Goal: Task Accomplishment & Management: Complete application form

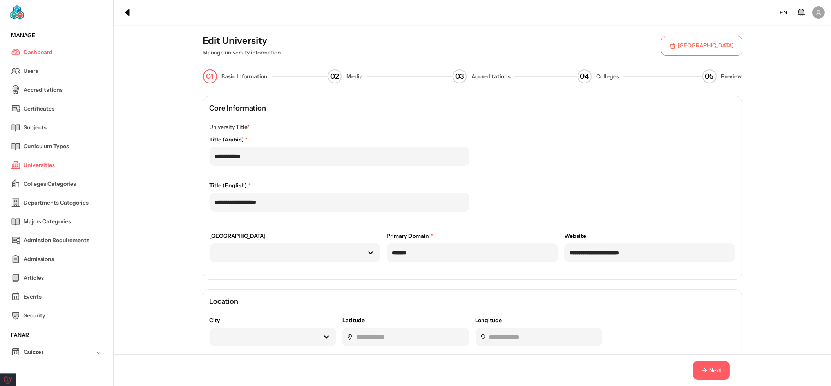
click at [704, 357] on div "Next" at bounding box center [472, 370] width 717 height 32
click at [706, 362] on button "Next" at bounding box center [711, 370] width 36 height 19
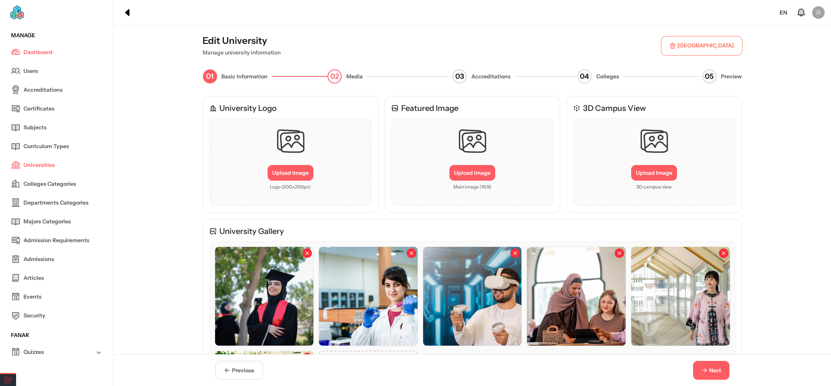
click at [706, 364] on button "Next" at bounding box center [711, 370] width 36 height 19
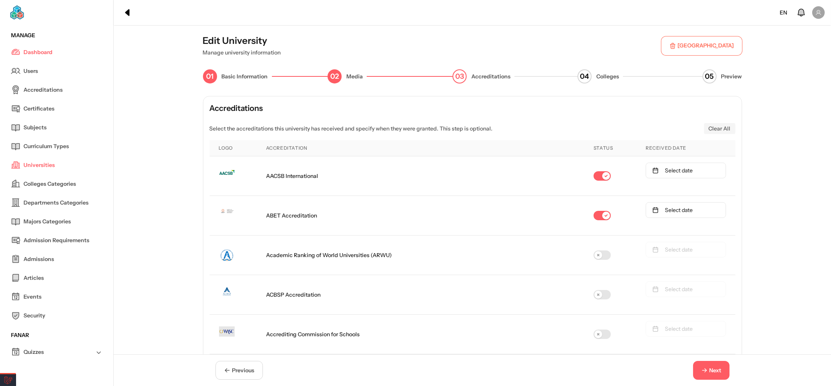
click at [708, 363] on button "Next" at bounding box center [711, 370] width 36 height 19
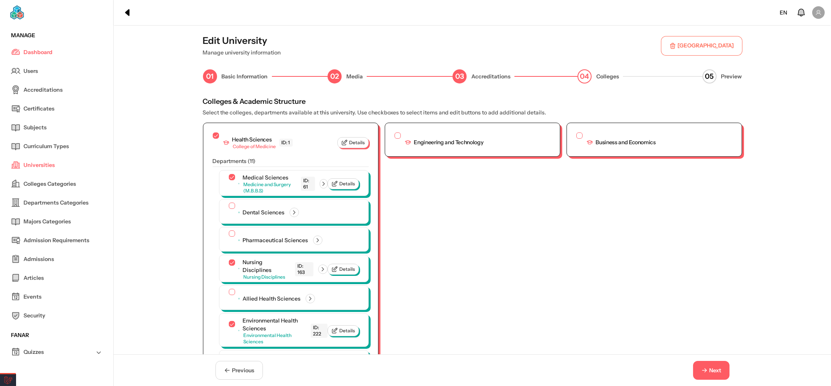
drag, startPoint x: 702, startPoint y: 372, endPoint x: 702, endPoint y: 378, distance: 6.3
click at [703, 373] on icon "button" at bounding box center [704, 370] width 7 height 7
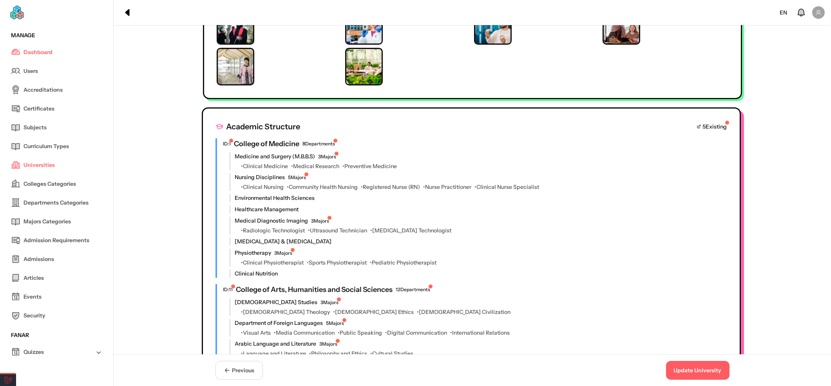
scroll to position [483, 0]
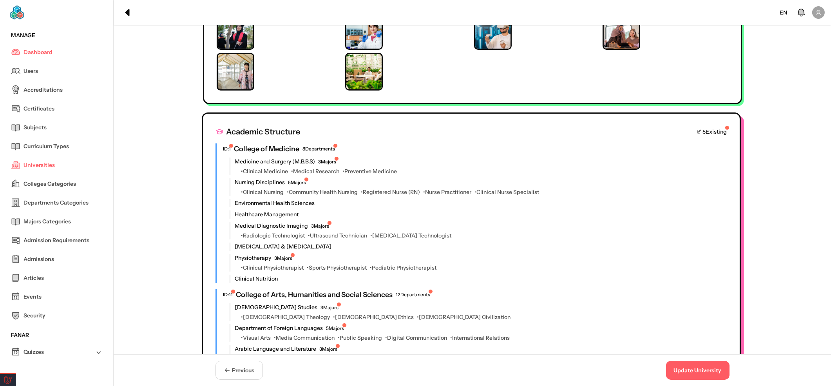
click at [697, 129] on icon at bounding box center [699, 131] width 5 height 5
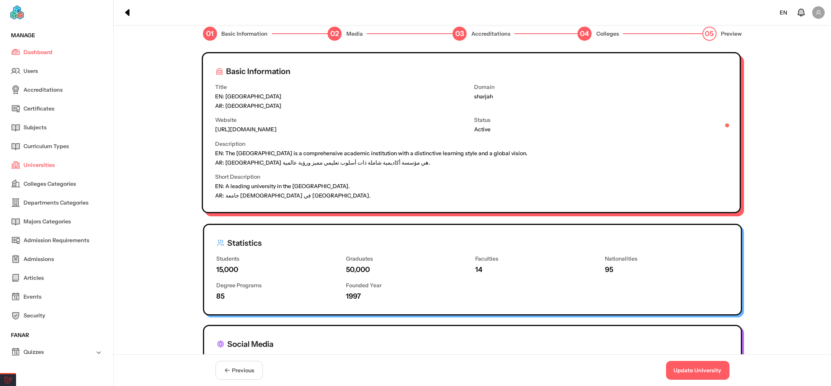
scroll to position [0, 0]
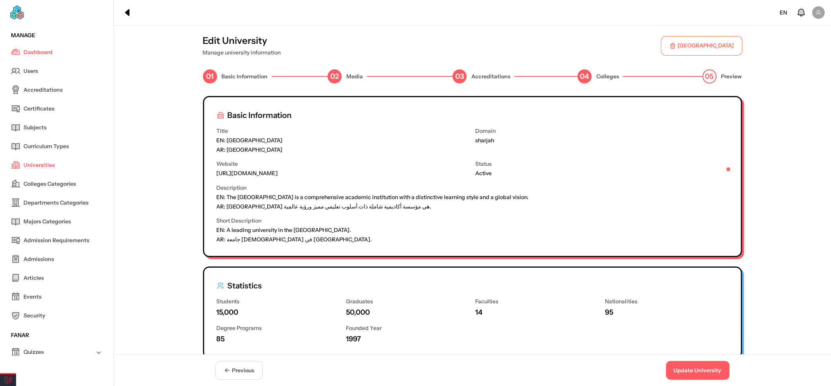
click at [244, 370] on span "Previous" at bounding box center [243, 370] width 22 height 8
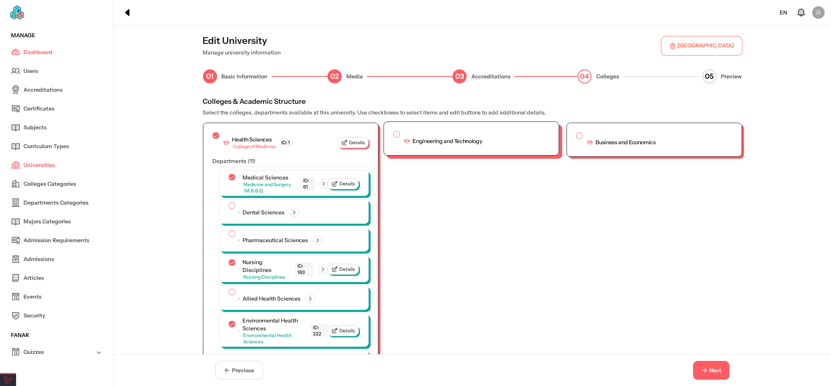
click at [394, 136] on button "button" at bounding box center [396, 134] width 6 height 6
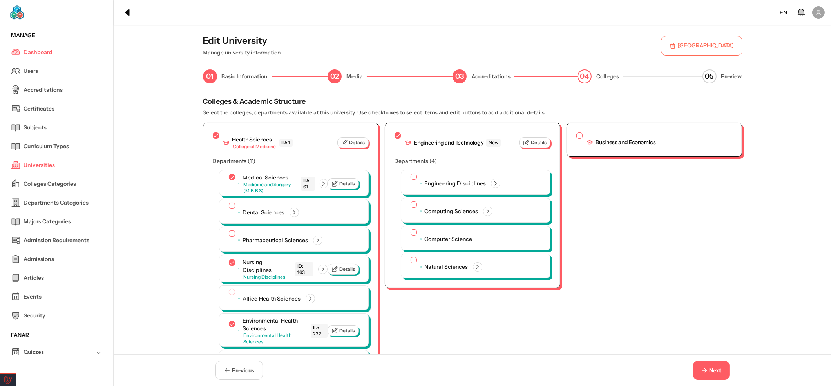
click at [714, 375] on button "Next" at bounding box center [711, 370] width 36 height 19
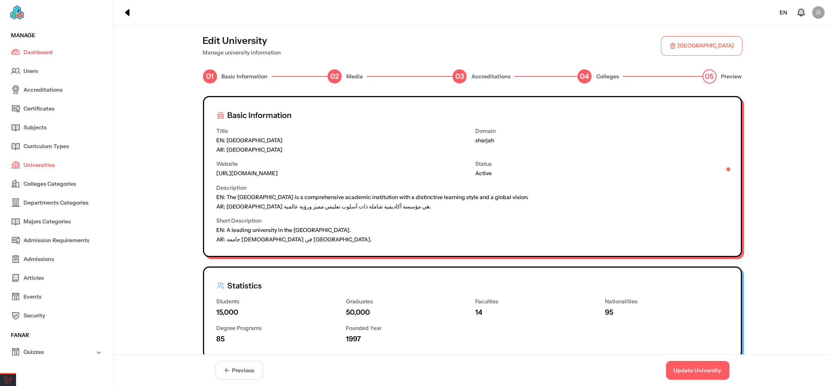
click at [715, 374] on button "Update University" at bounding box center [697, 370] width 63 height 19
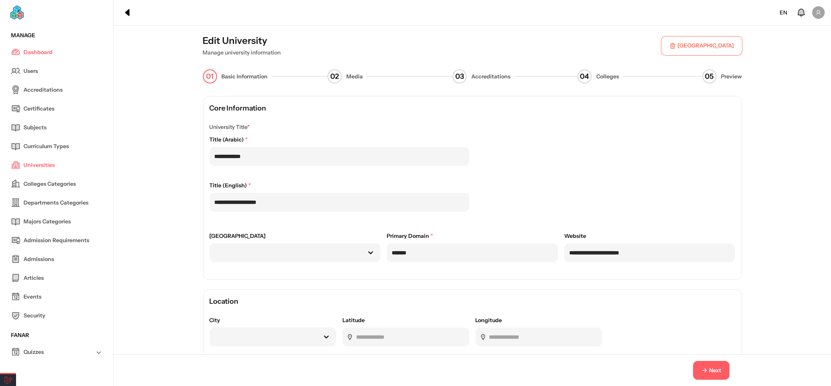
click at [715, 371] on span "Next" at bounding box center [715, 370] width 12 height 8
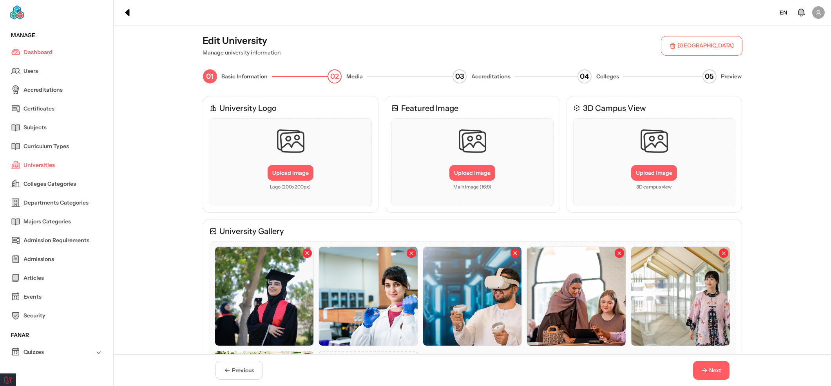
click at [715, 371] on span "Next" at bounding box center [715, 370] width 12 height 8
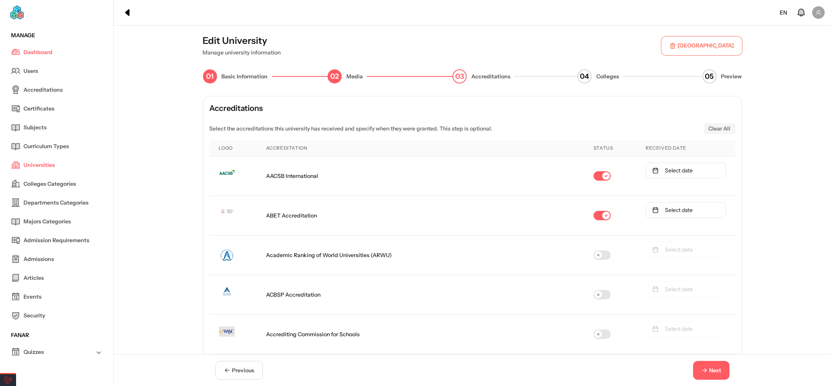
click at [715, 371] on span "Next" at bounding box center [715, 370] width 12 height 8
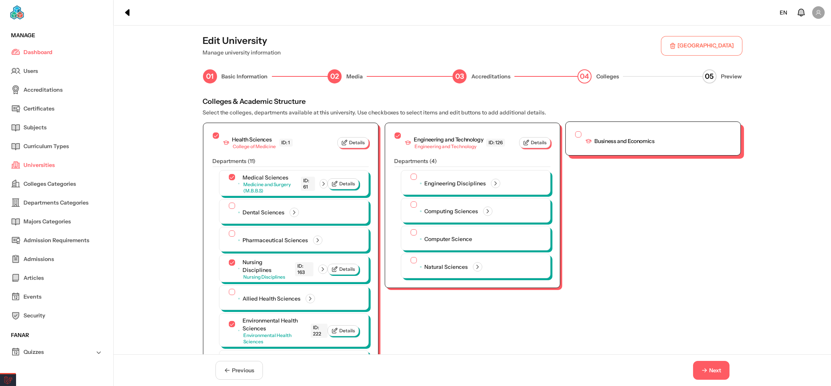
click at [575, 133] on button "button" at bounding box center [578, 134] width 6 height 6
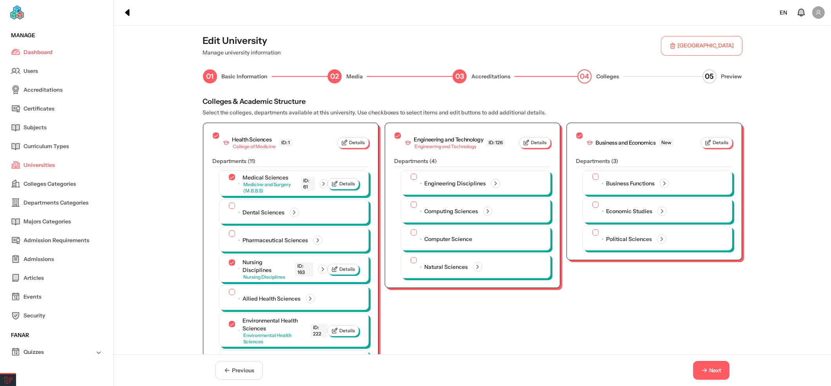
click at [718, 73] on div "05 Preview" at bounding box center [722, 76] width 40 height 14
drag, startPoint x: 706, startPoint y: 367, endPoint x: 697, endPoint y: 371, distance: 10.2
click at [708, 368] on span "Next" at bounding box center [711, 370] width 21 height 8
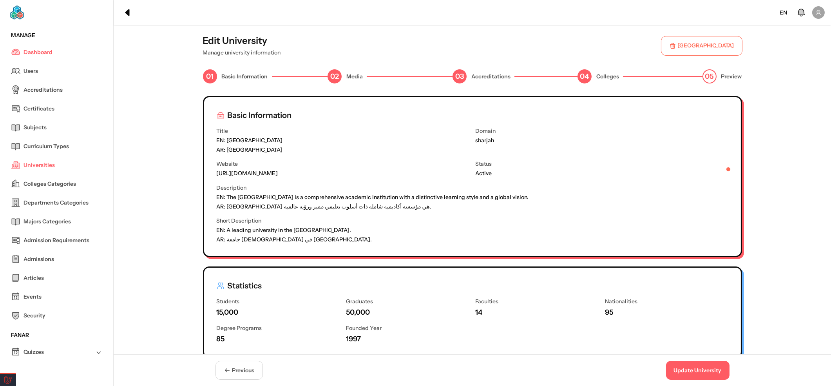
click at [588, 71] on span "04" at bounding box center [584, 76] width 9 height 11
click at [582, 76] on span "04" at bounding box center [584, 76] width 9 height 11
drag, startPoint x: 232, startPoint y: 372, endPoint x: 290, endPoint y: 361, distance: 58.9
click at [233, 372] on span "Previous" at bounding box center [239, 370] width 31 height 8
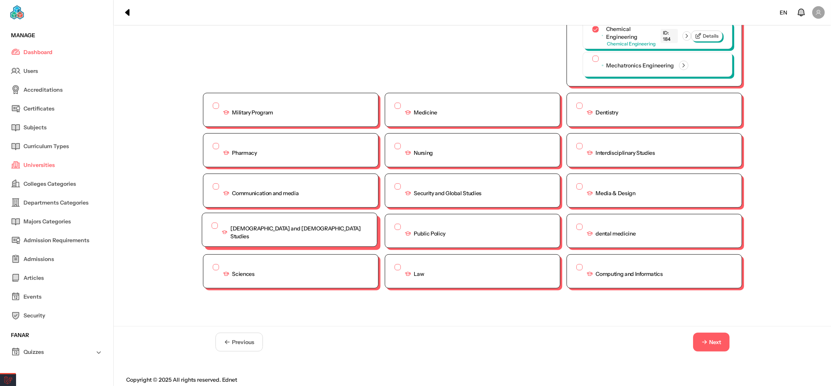
click at [212, 223] on button "button" at bounding box center [215, 226] width 6 height 6
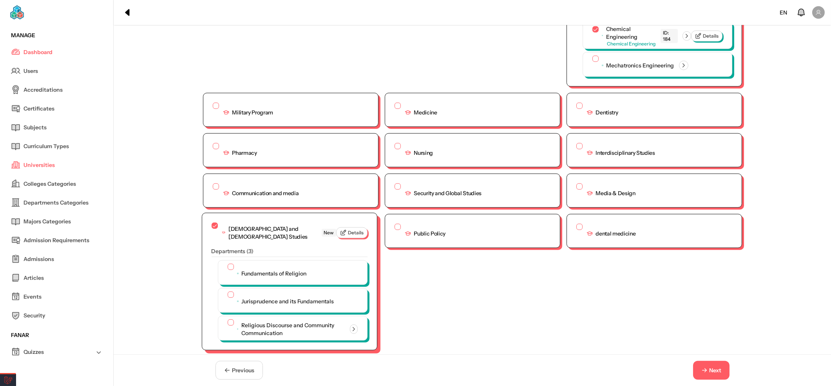
scroll to position [1647, 0]
click at [226, 262] on button "button" at bounding box center [229, 265] width 6 height 6
click at [226, 291] on button "button" at bounding box center [229, 294] width 6 height 6
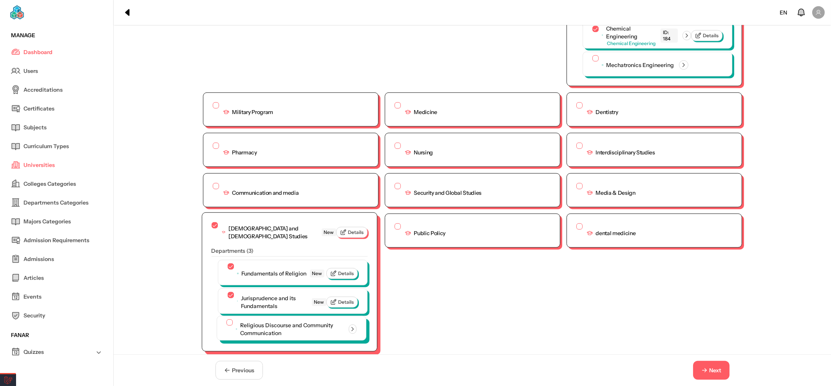
click at [226, 319] on button "button" at bounding box center [229, 322] width 6 height 6
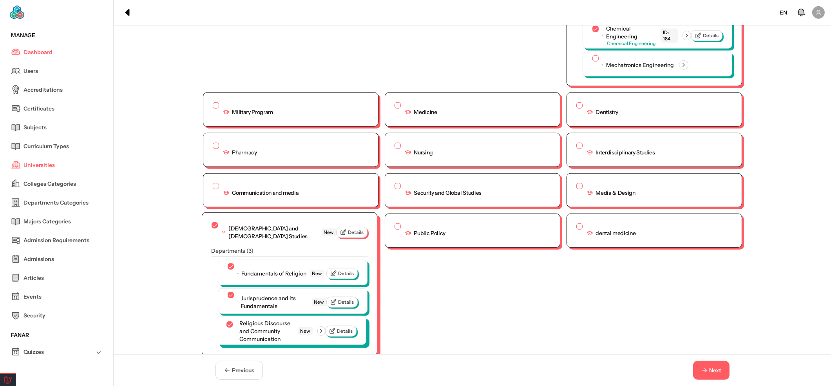
click at [320, 330] on icon "button" at bounding box center [321, 331] width 7 height 7
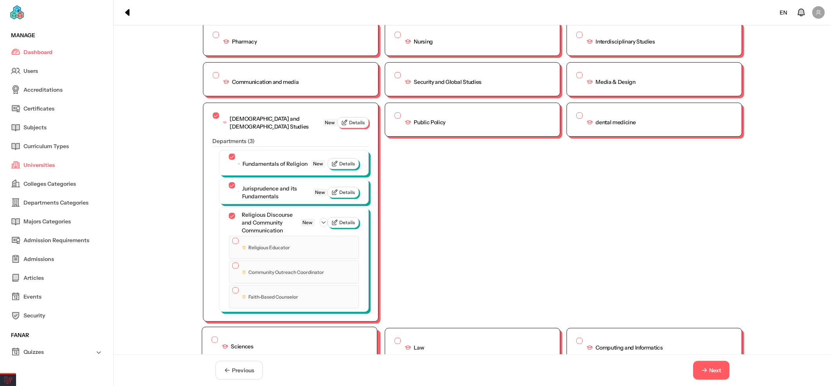
scroll to position [1801, 0]
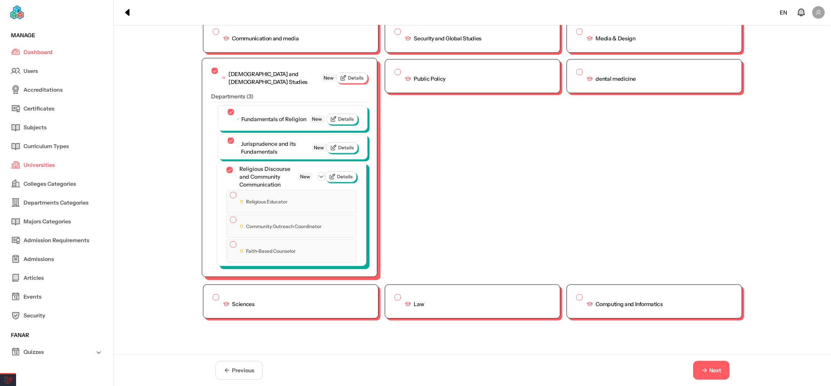
drag, startPoint x: 228, startPoint y: 188, endPoint x: 226, endPoint y: 219, distance: 31.0
click at [230, 192] on button "button" at bounding box center [233, 195] width 6 height 6
drag, startPoint x: 225, startPoint y: 218, endPoint x: 227, endPoint y: 242, distance: 24.3
click at [230, 219] on button "button" at bounding box center [233, 220] width 6 height 6
click at [230, 246] on button "button" at bounding box center [233, 246] width 6 height 6
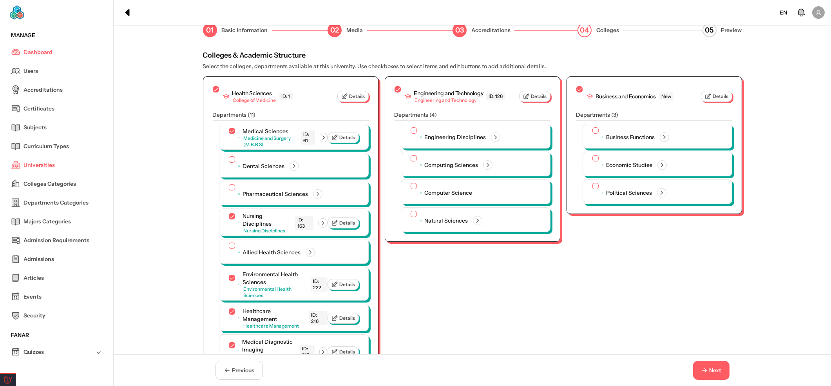
scroll to position [1680, 0]
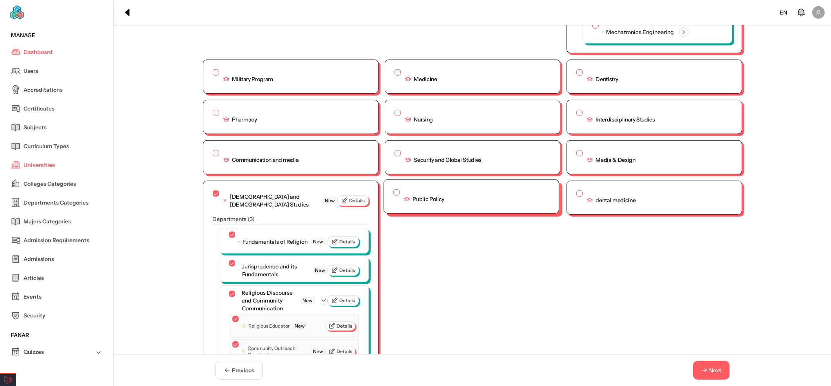
click at [393, 189] on button "button" at bounding box center [396, 192] width 6 height 6
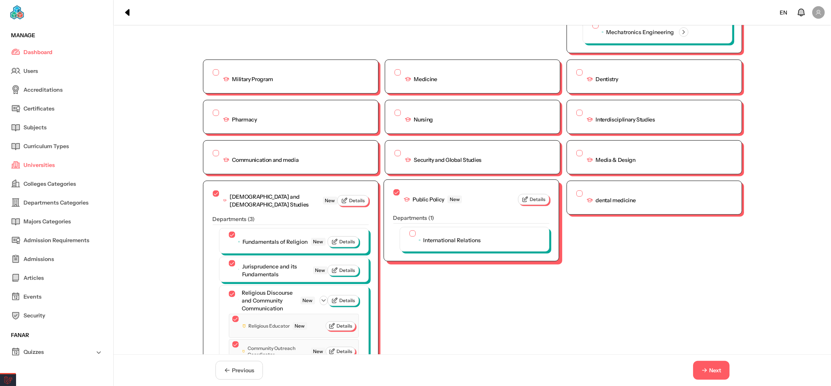
scroll to position [1681, 0]
click at [408, 228] on button "button" at bounding box center [411, 231] width 6 height 6
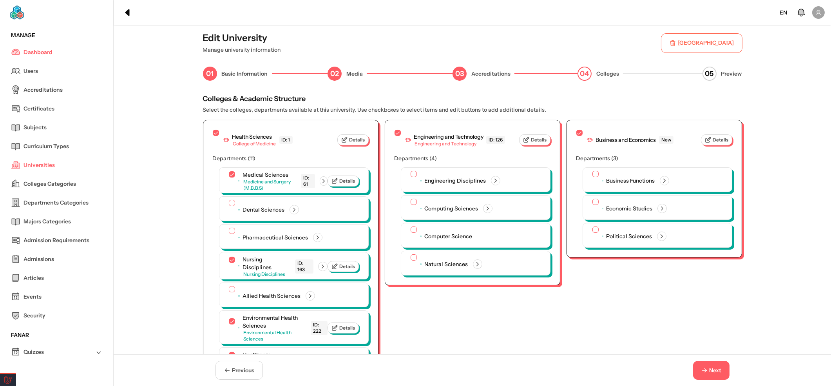
scroll to position [0, 0]
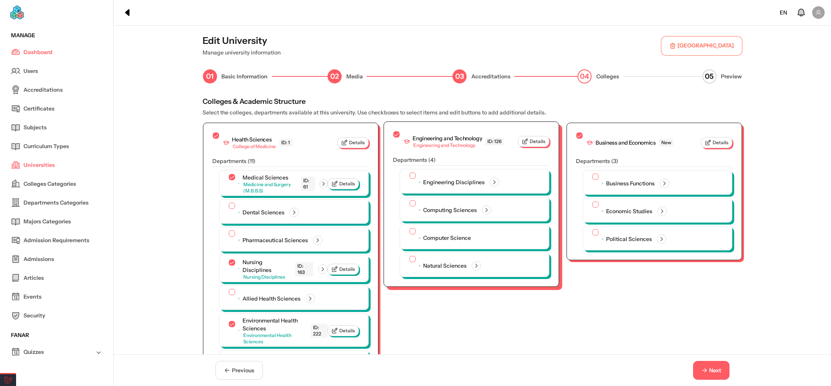
click at [394, 131] on button "button" at bounding box center [396, 134] width 6 height 6
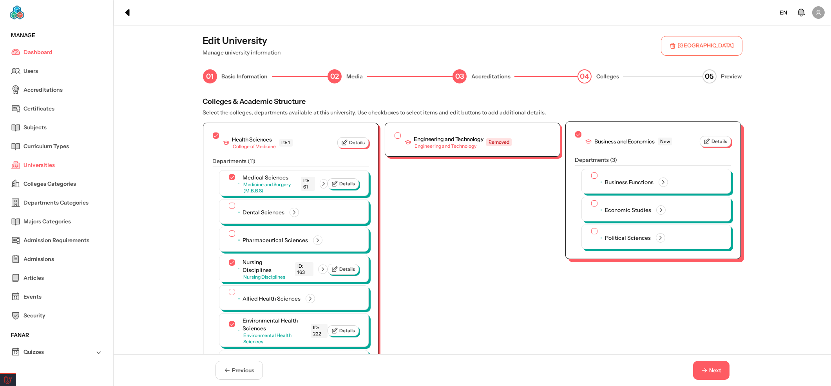
click at [575, 131] on button "button" at bounding box center [578, 134] width 6 height 6
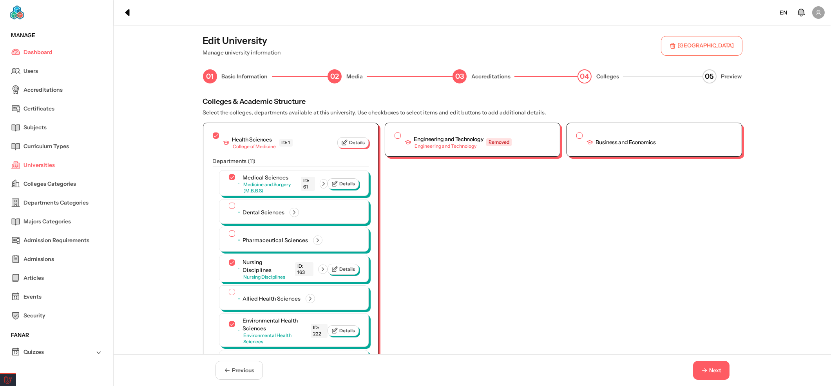
scroll to position [1835, 0]
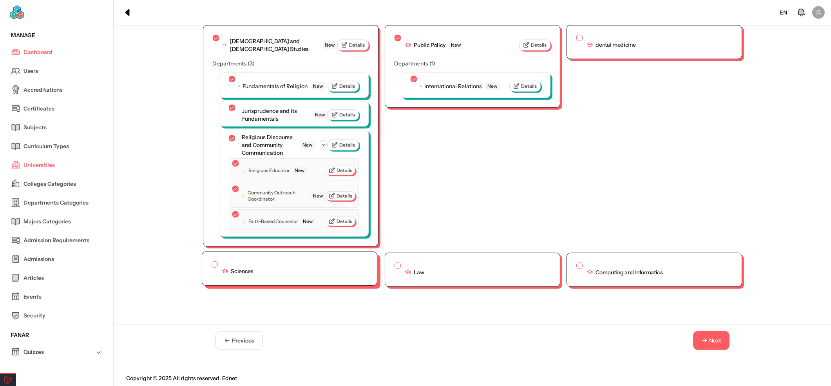
click at [204, 257] on div "Sciences" at bounding box center [289, 268] width 175 height 33
click at [210, 256] on div "Sciences" at bounding box center [289, 268] width 175 height 33
click at [212, 261] on button "button" at bounding box center [215, 264] width 6 height 6
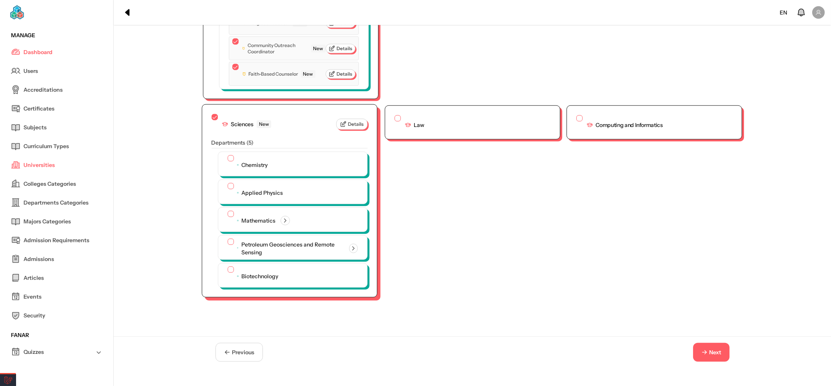
scroll to position [1992, 0]
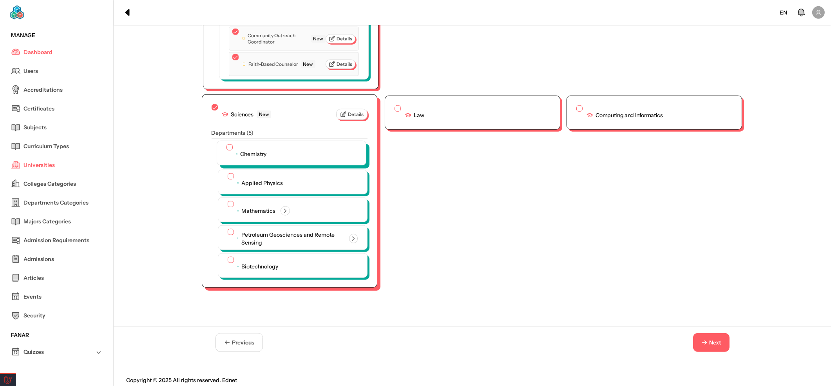
click at [226, 144] on button "button" at bounding box center [229, 147] width 6 height 6
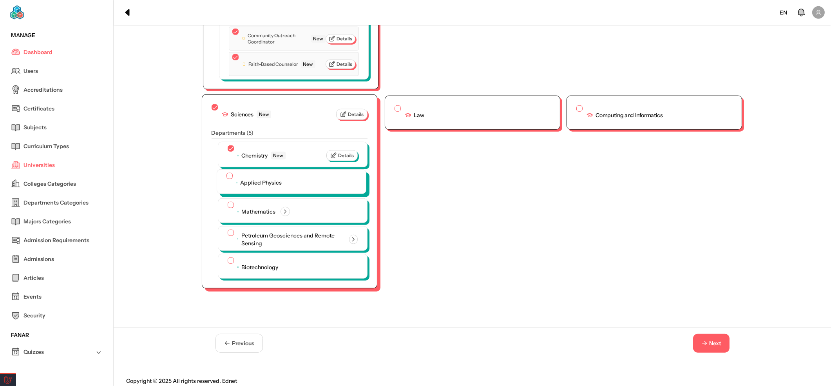
click at [226, 173] on button "button" at bounding box center [229, 176] width 6 height 6
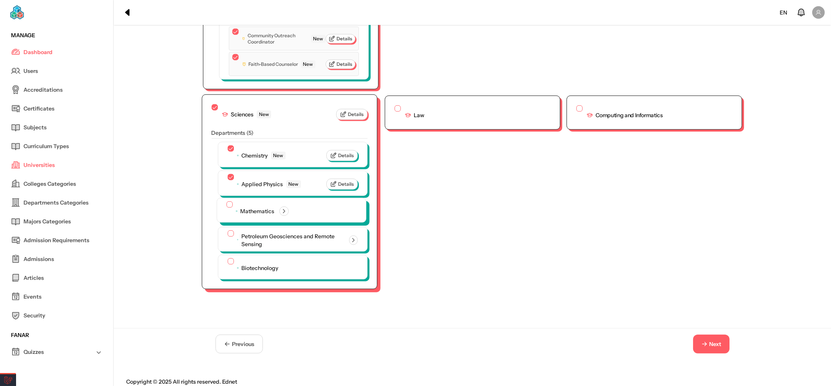
click at [226, 201] on button "button" at bounding box center [229, 204] width 6 height 6
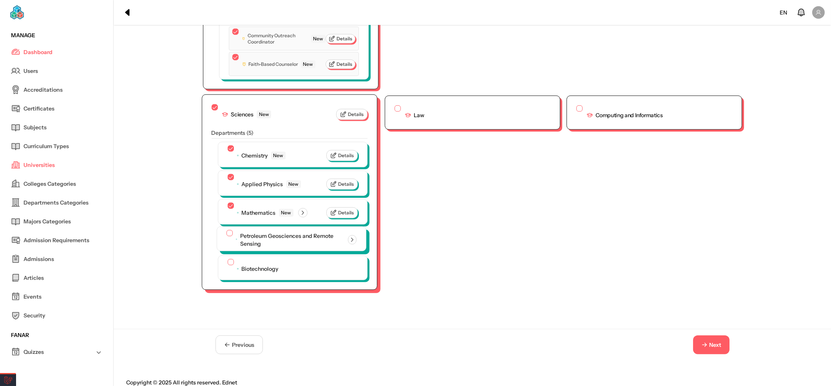
click at [228, 234] on div "Petroleum Geosciences and Remote Sensing" at bounding box center [291, 239] width 130 height 19
click at [226, 230] on button "button" at bounding box center [229, 233] width 6 height 6
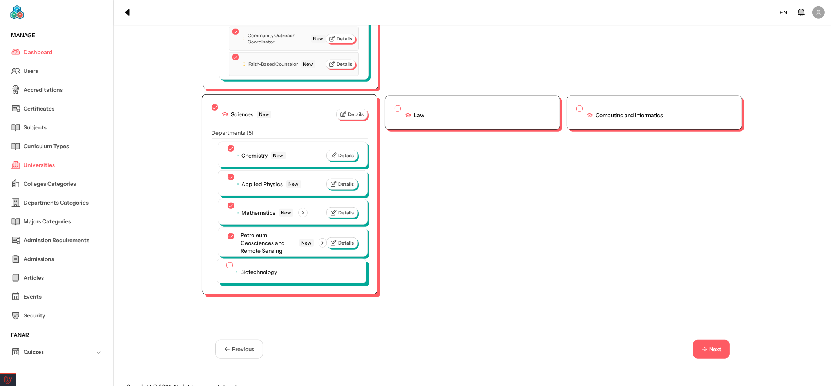
click at [225, 262] on div "Biotechnology" at bounding box center [291, 271] width 149 height 24
click at [226, 268] on button "button" at bounding box center [229, 265] width 6 height 6
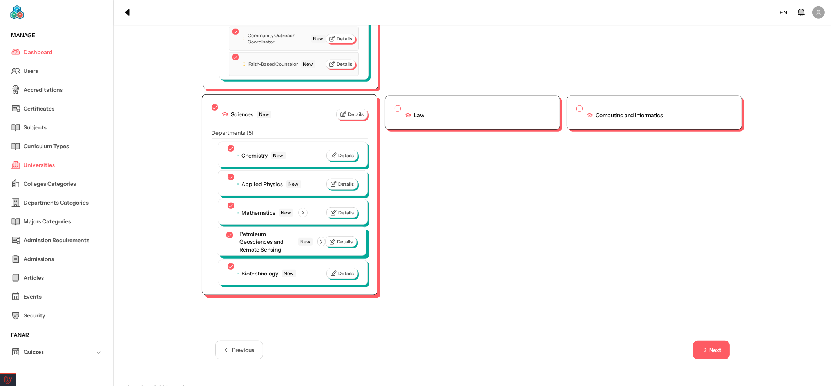
click at [323, 238] on icon "button" at bounding box center [321, 241] width 7 height 7
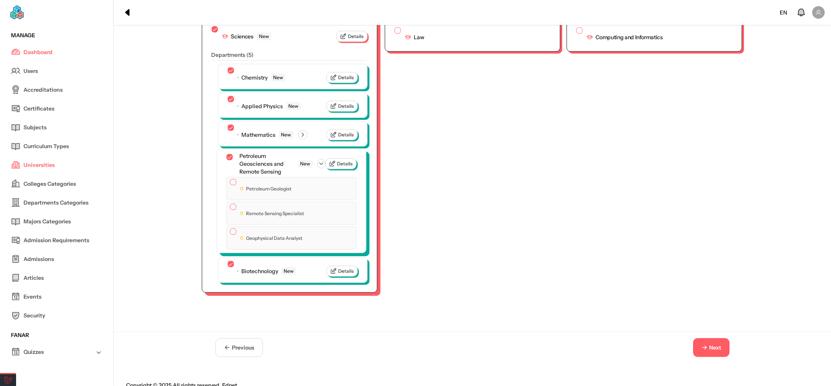
scroll to position [1912, 0]
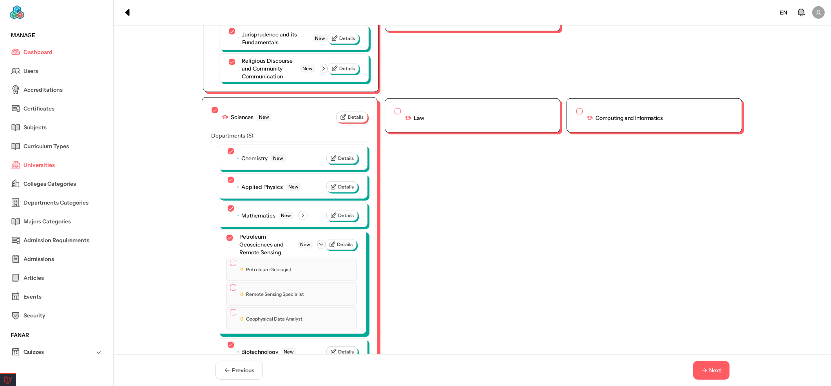
click at [230, 260] on button "button" at bounding box center [233, 263] width 6 height 6
click at [226, 283] on div "Remote Sensing Specialist" at bounding box center [291, 294] width 130 height 23
click at [230, 289] on button "button" at bounding box center [233, 288] width 6 height 6
click at [230, 314] on button "button" at bounding box center [233, 314] width 6 height 6
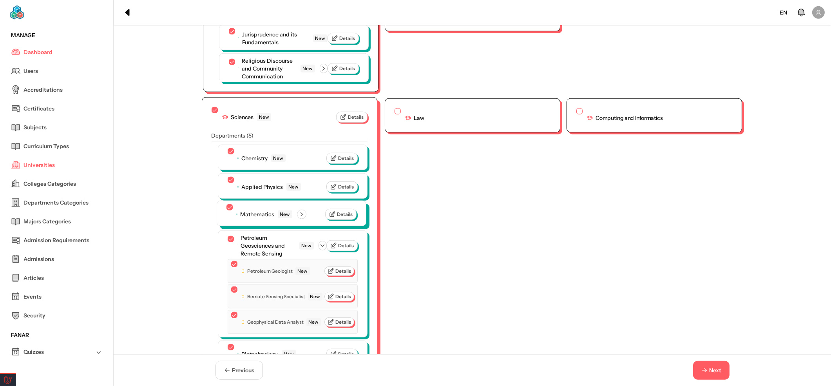
drag, startPoint x: 301, startPoint y: 205, endPoint x: 290, endPoint y: 218, distance: 17.0
click at [301, 211] on icon "button" at bounding box center [301, 214] width 7 height 7
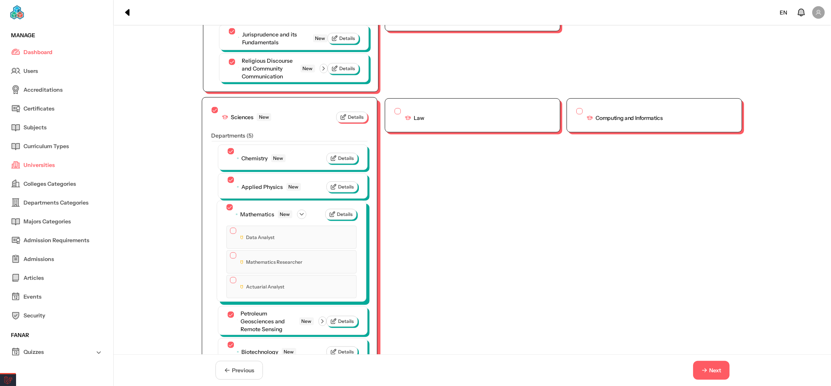
click at [226, 228] on div "Data Analyst" at bounding box center [291, 237] width 130 height 23
click at [230, 228] on button "button" at bounding box center [233, 231] width 6 height 6
click at [230, 253] on button "button" at bounding box center [233, 256] width 6 height 6
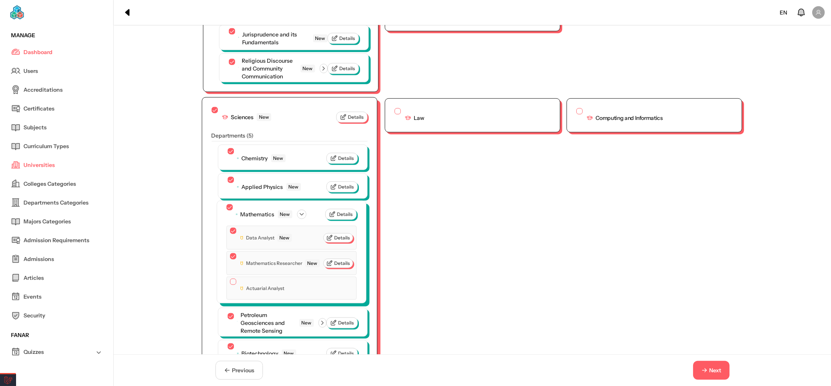
click at [230, 280] on button "button" at bounding box center [233, 282] width 6 height 6
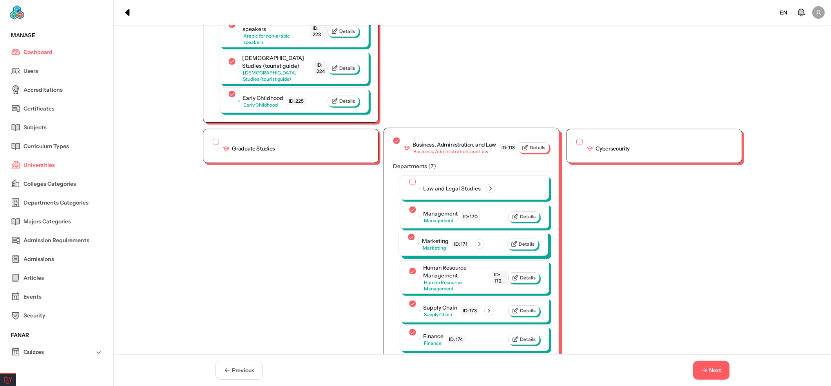
scroll to position [1001, 0]
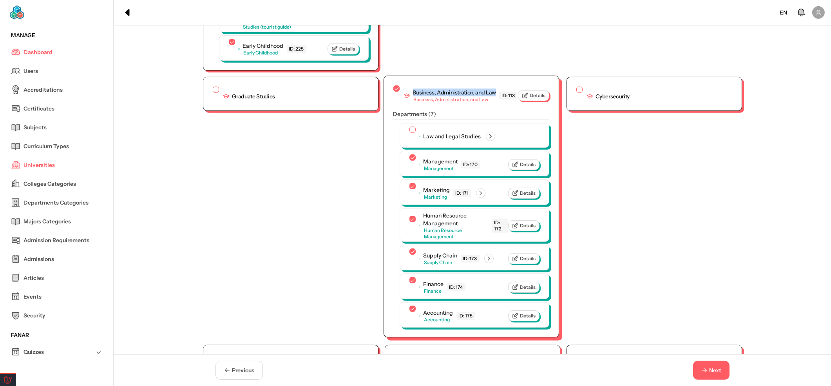
drag, startPoint x: 408, startPoint y: 74, endPoint x: 493, endPoint y: 74, distance: 85.0
click at [493, 89] on div "Business, Administration, and Law Business, Administration, and Law ID: 113" at bounding box center [461, 96] width 114 height 14
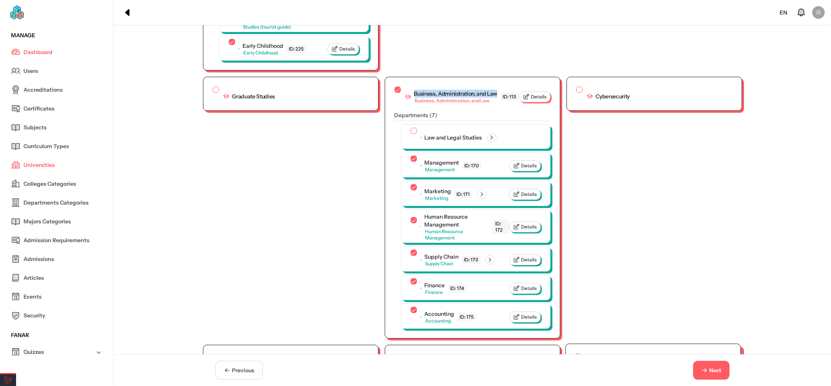
copy div "Business, Administration, and Law"
click at [709, 366] on button "Next" at bounding box center [711, 370] width 36 height 19
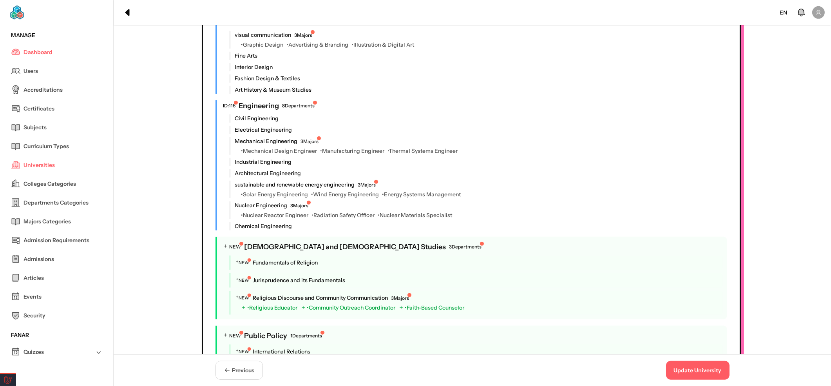
scroll to position [1262, 0]
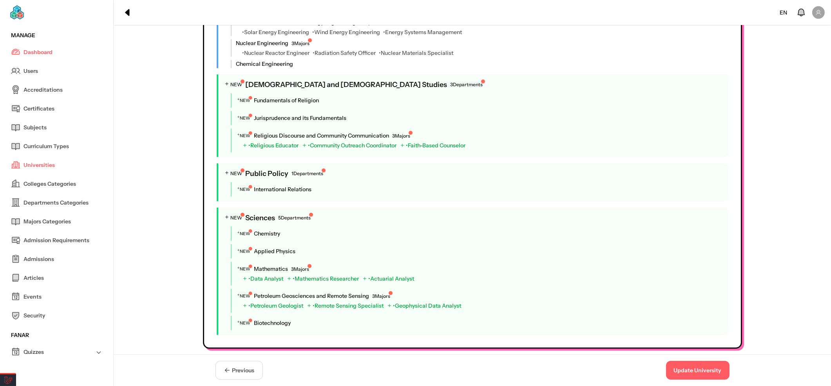
click at [695, 371] on button "Update University" at bounding box center [697, 370] width 63 height 19
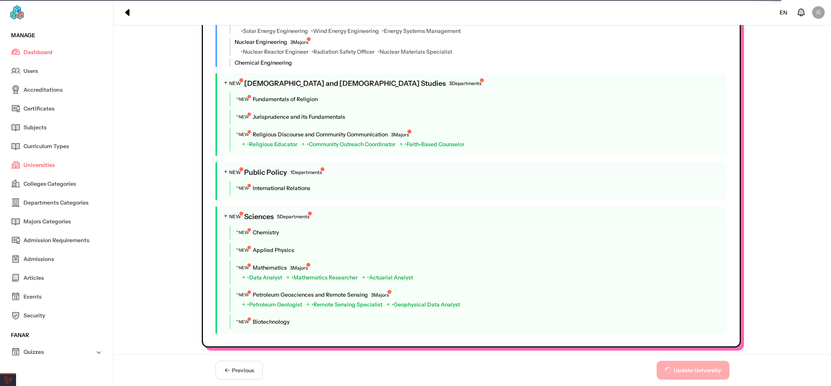
scroll to position [0, 0]
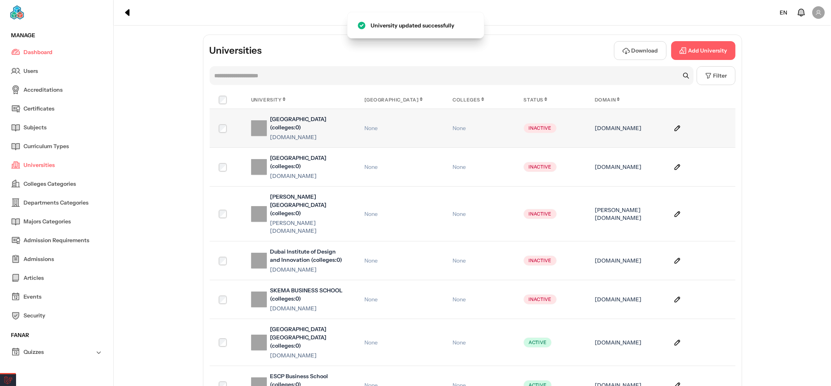
drag, startPoint x: 644, startPoint y: 154, endPoint x: 680, endPoint y: 143, distance: 37.4
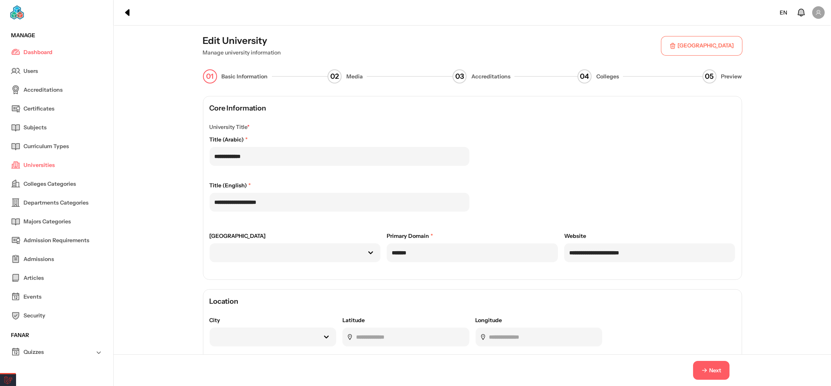
click at [740, 369] on div "Next" at bounding box center [472, 370] width 539 height 19
click at [723, 373] on button "Next" at bounding box center [711, 370] width 36 height 19
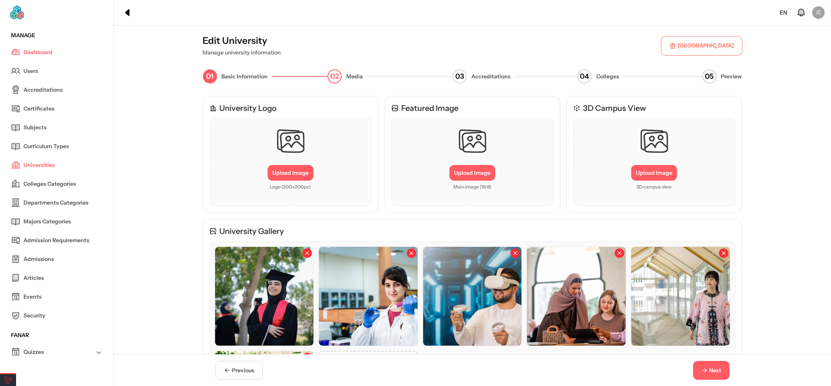
click at [721, 373] on button "Next" at bounding box center [711, 370] width 36 height 19
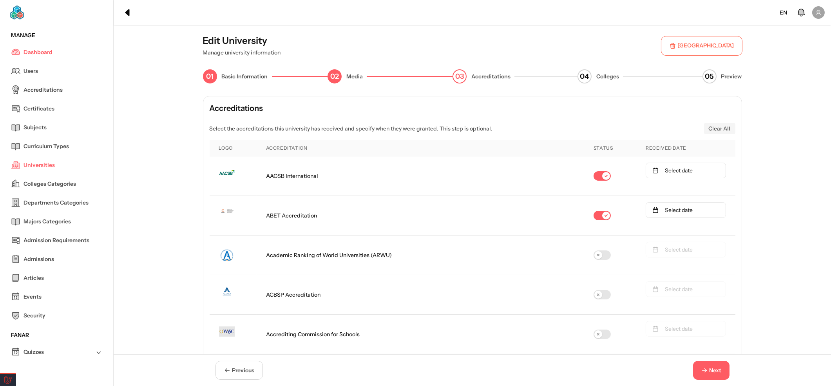
click at [720, 373] on span "Next" at bounding box center [715, 370] width 12 height 8
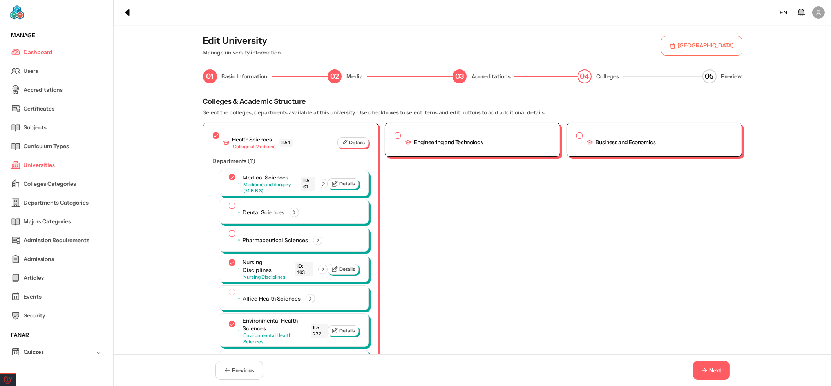
click at [709, 371] on span "Next" at bounding box center [715, 370] width 12 height 8
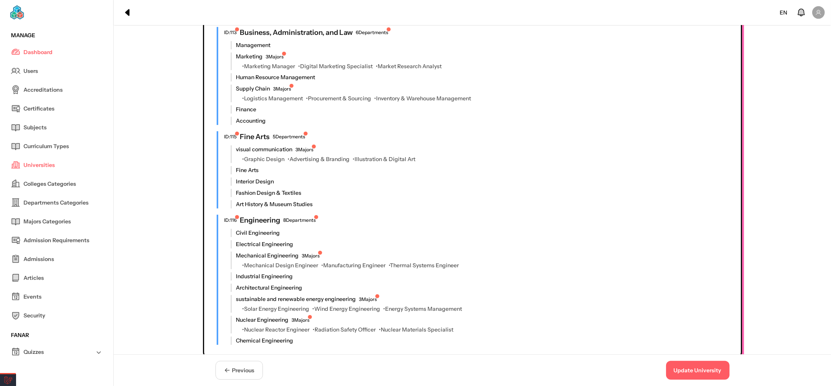
scroll to position [883, 0]
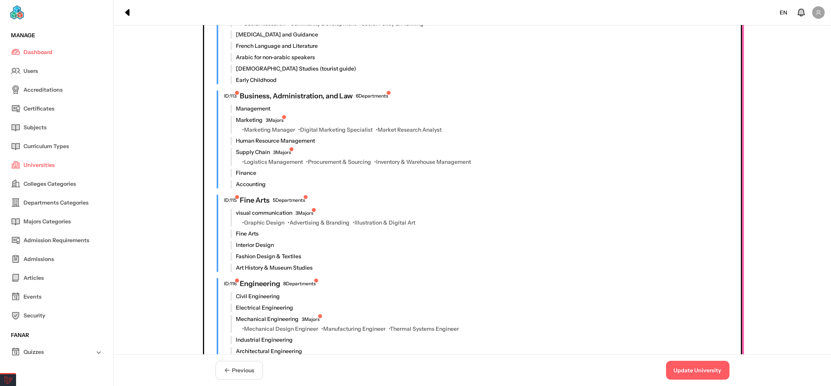
drag, startPoint x: 242, startPoint y: 370, endPoint x: 245, endPoint y: 366, distance: 4.7
click at [242, 370] on span "Previous" at bounding box center [243, 370] width 22 height 8
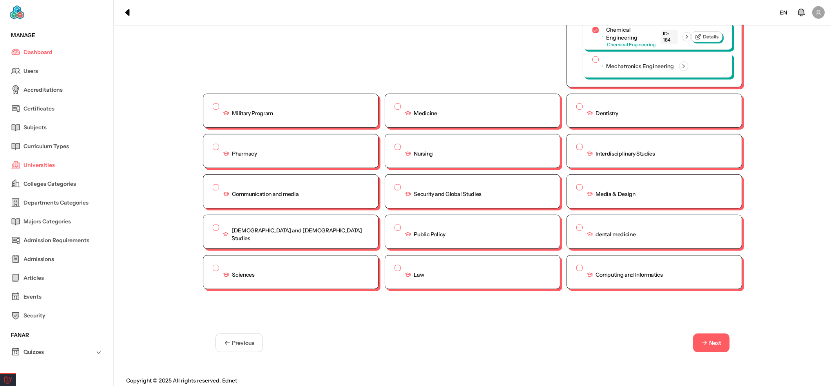
scroll to position [1647, 0]
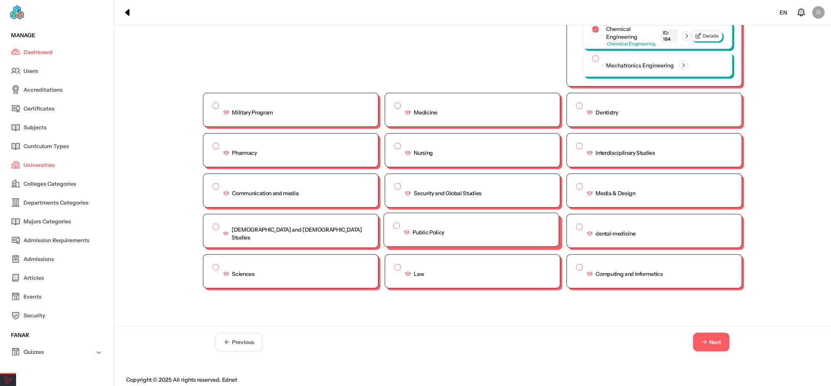
click at [393, 223] on button "button" at bounding box center [396, 226] width 6 height 6
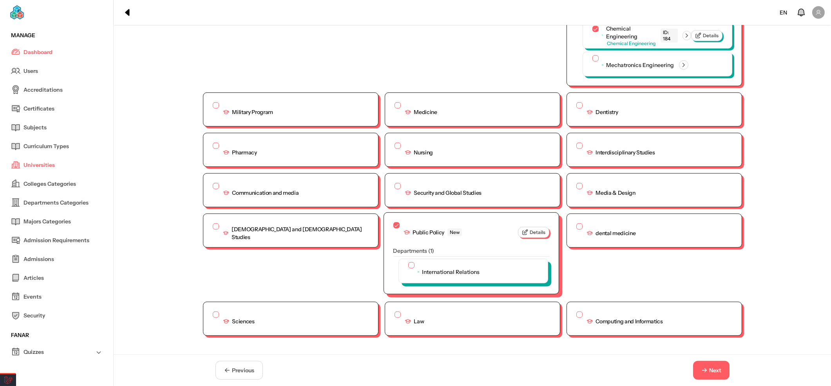
click at [412, 262] on div "International Relations" at bounding box center [444, 271] width 72 height 19
click at [409, 262] on div "International Relations" at bounding box center [444, 271] width 72 height 19
click at [408, 262] on button "button" at bounding box center [411, 265] width 6 height 6
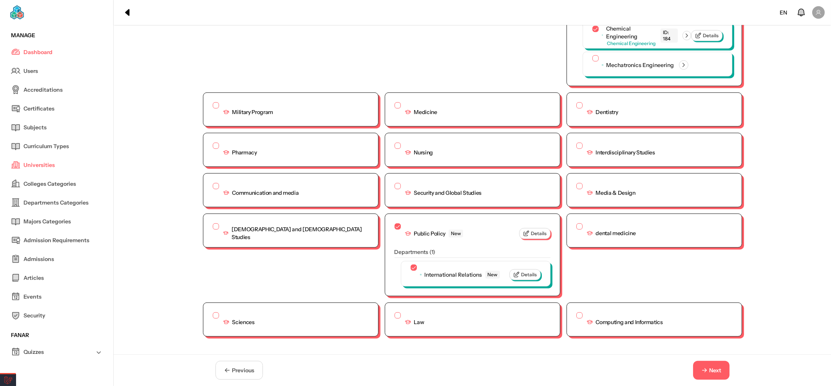
click at [713, 370] on span "Next" at bounding box center [715, 370] width 12 height 8
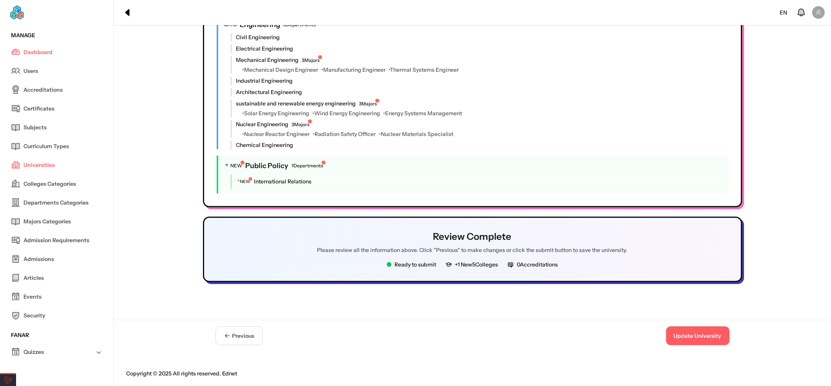
scroll to position [1136, 0]
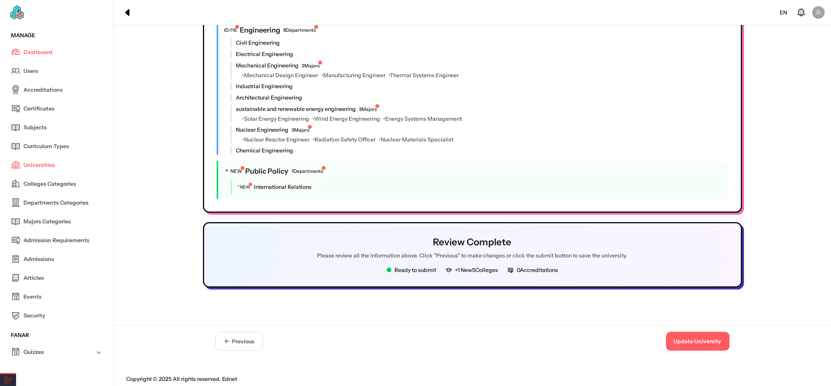
click at [714, 368] on footer "Copyright © 2025 All rights reserved. Ednet" at bounding box center [472, 379] width 717 height 25
click at [704, 339] on button "Update University" at bounding box center [697, 341] width 63 height 19
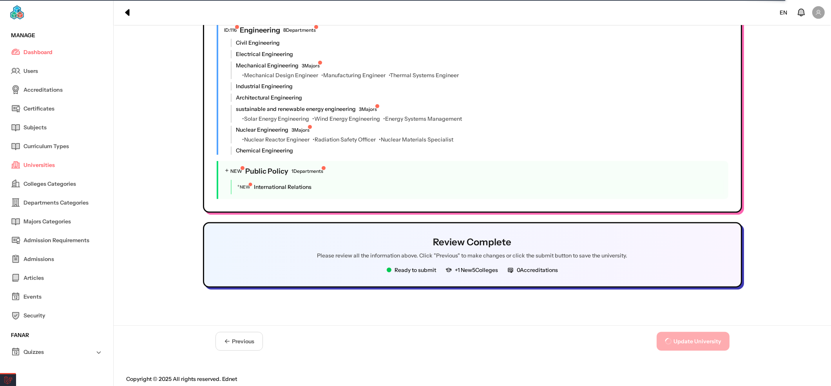
scroll to position [0, 0]
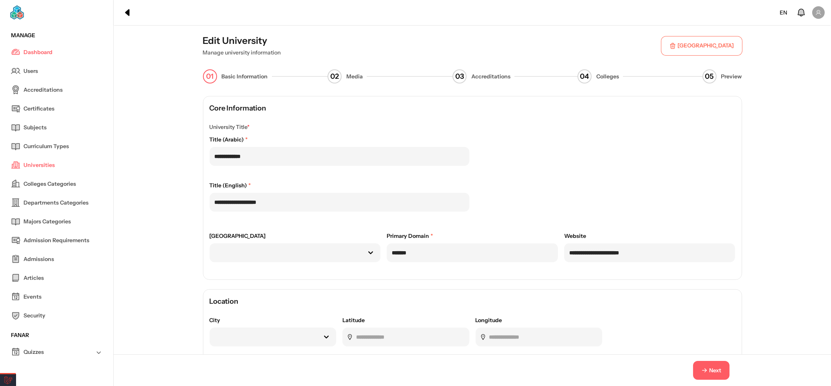
click at [708, 372] on span "Next" at bounding box center [711, 370] width 21 height 8
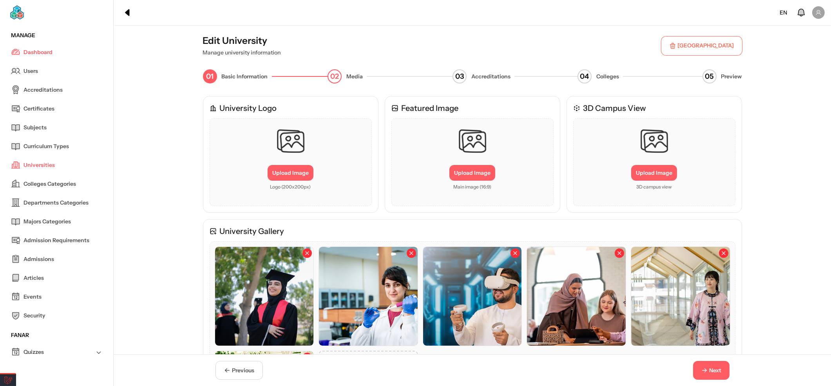
click at [708, 372] on span "Next" at bounding box center [711, 370] width 21 height 8
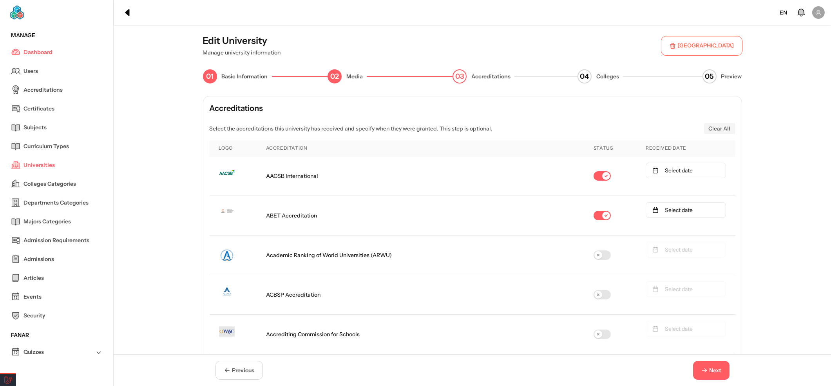
click at [708, 372] on span "Next" at bounding box center [711, 370] width 21 height 8
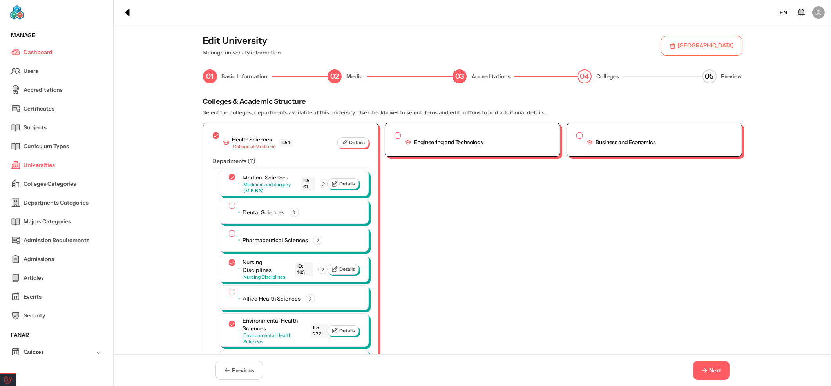
click at [708, 372] on span "Next" at bounding box center [711, 370] width 21 height 8
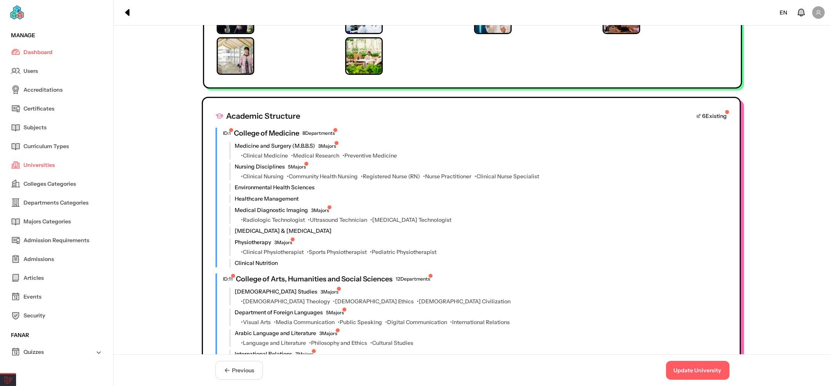
scroll to position [209, 0]
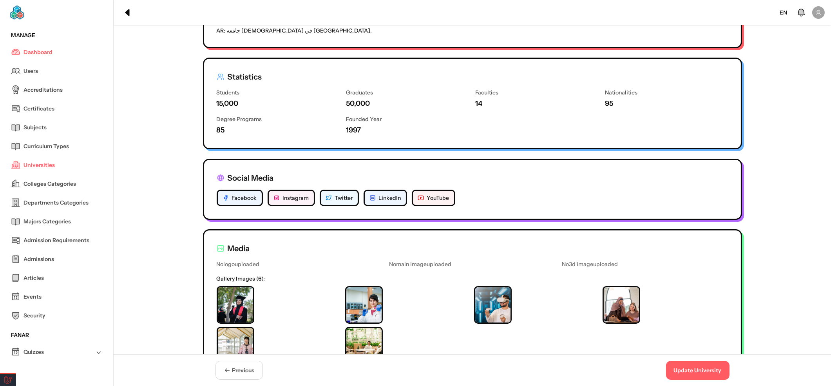
click at [235, 371] on span "Previous" at bounding box center [243, 370] width 22 height 8
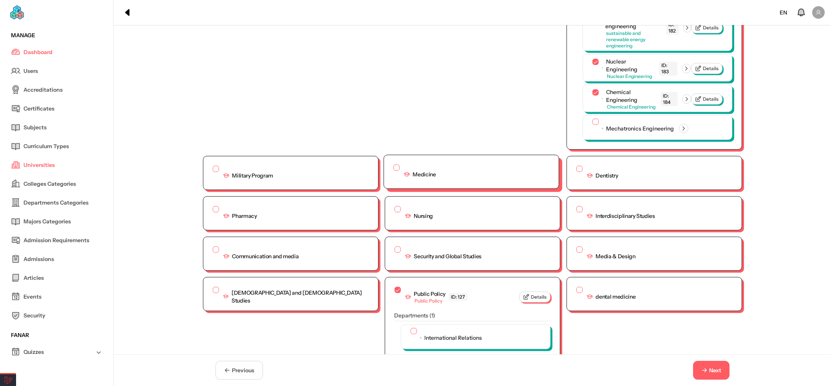
scroll to position [1694, 0]
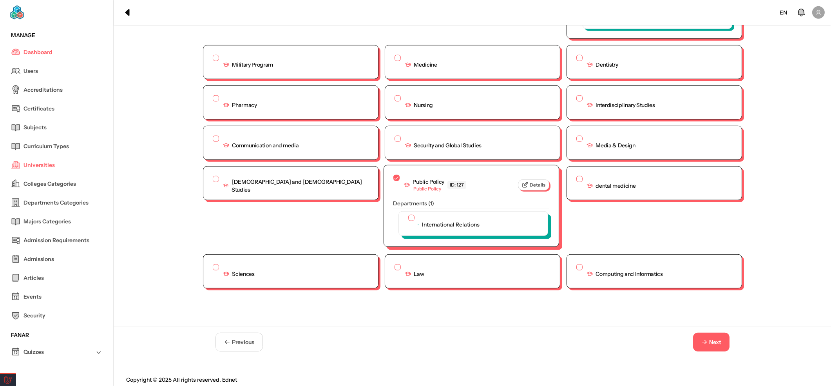
click at [400, 214] on div "International Relations" at bounding box center [473, 224] width 149 height 24
click at [408, 215] on button "button" at bounding box center [411, 218] width 6 height 6
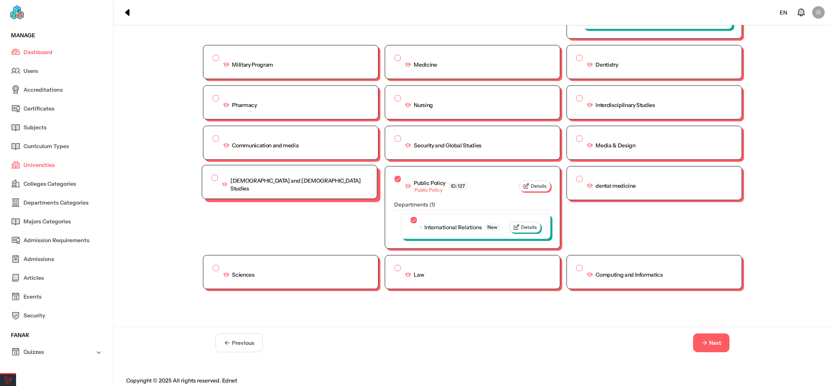
click at [205, 166] on div "[DEMOGRAPHIC_DATA] and [DEMOGRAPHIC_DATA] Studies" at bounding box center [289, 181] width 175 height 33
click at [212, 175] on button "button" at bounding box center [215, 178] width 6 height 6
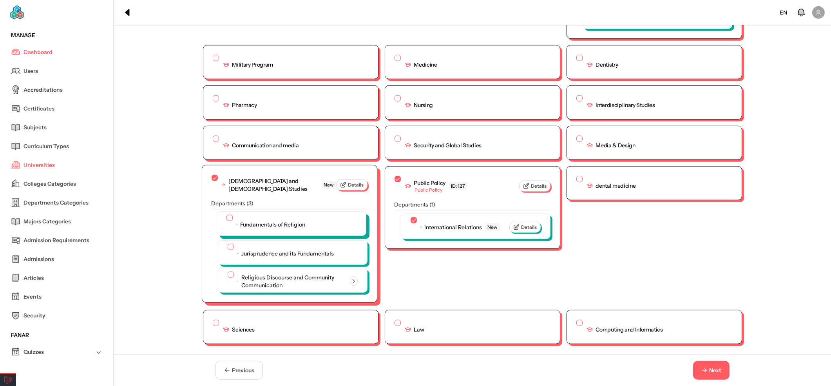
click at [226, 215] on button "button" at bounding box center [229, 218] width 6 height 6
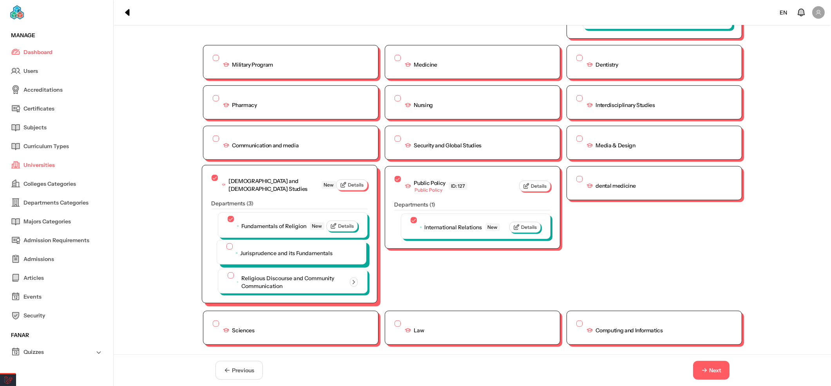
click at [226, 243] on button "button" at bounding box center [229, 246] width 6 height 6
drag, startPoint x: 226, startPoint y: 276, endPoint x: 225, endPoint y: 267, distance: 9.1
click at [226, 274] on div "Religious Discourse and Community Communication" at bounding box center [291, 281] width 130 height 19
click at [225, 269] on div "Religious Discourse and Community Communication" at bounding box center [291, 281] width 149 height 24
drag, startPoint x: 224, startPoint y: 270, endPoint x: 242, endPoint y: 274, distance: 18.1
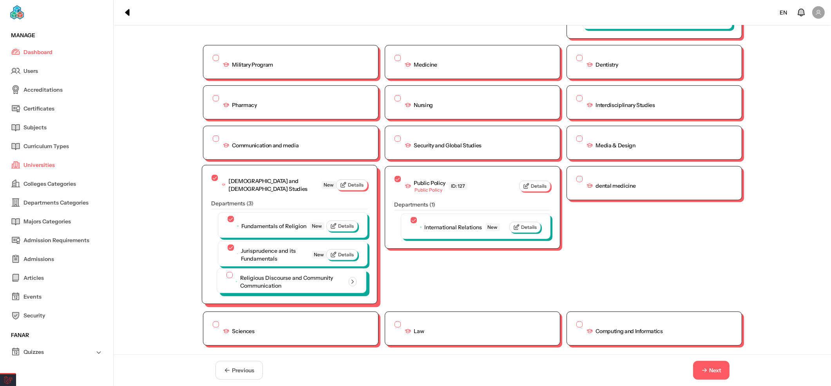
click at [226, 272] on button "button" at bounding box center [229, 275] width 6 height 6
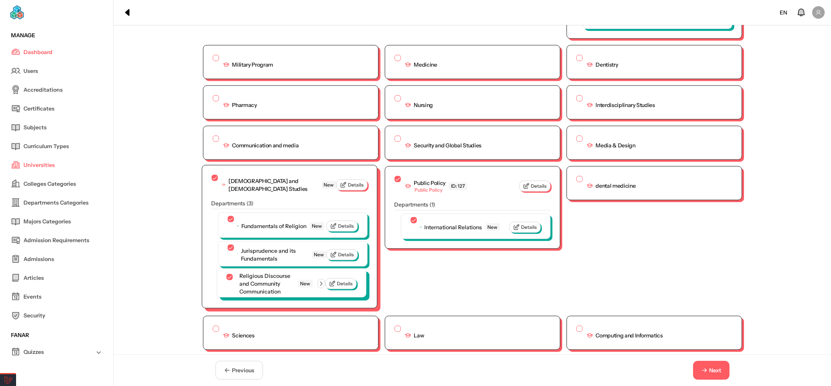
click at [323, 280] on icon "button" at bounding box center [321, 283] width 7 height 7
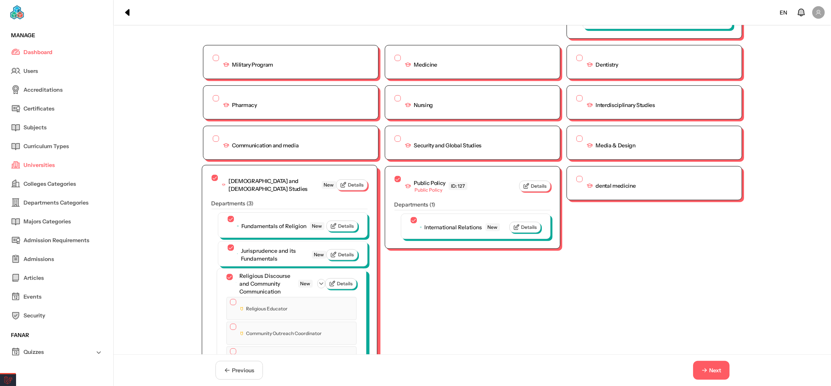
drag, startPoint x: 222, startPoint y: 295, endPoint x: 227, endPoint y: 295, distance: 5.1
click at [226, 297] on div "Religious Educator" at bounding box center [291, 308] width 130 height 23
drag, startPoint x: 227, startPoint y: 295, endPoint x: 233, endPoint y: 320, distance: 26.5
click at [230, 299] on button "button" at bounding box center [233, 302] width 6 height 6
click at [232, 324] on div "Community Outreach Coordinator" at bounding box center [276, 333] width 92 height 19
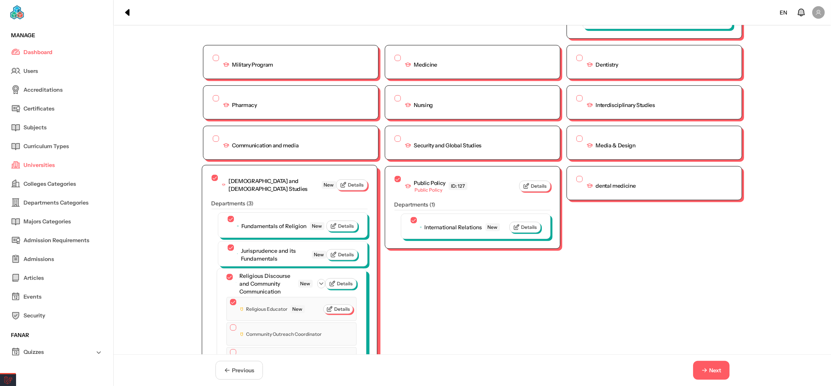
drag, startPoint x: 228, startPoint y: 325, endPoint x: 235, endPoint y: 326, distance: 6.3
click at [230, 325] on button "button" at bounding box center [233, 327] width 6 height 6
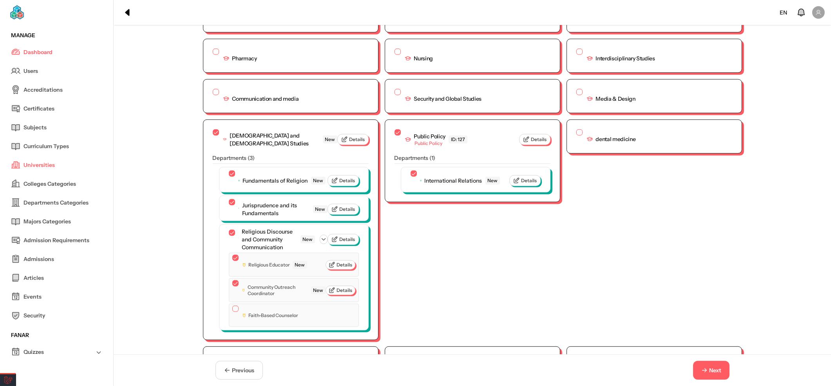
scroll to position [1799, 0]
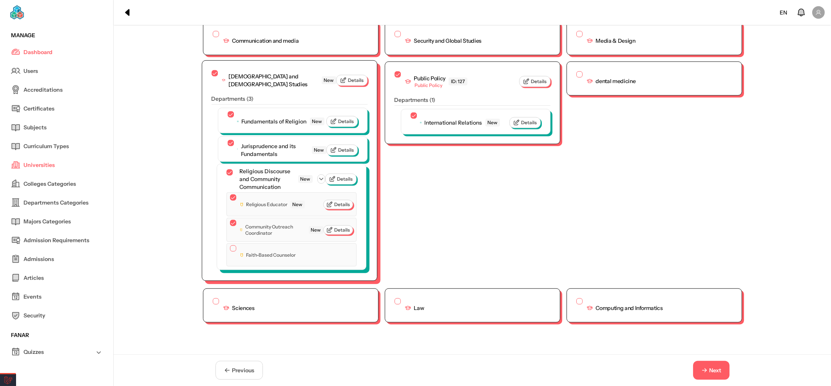
click at [230, 253] on div "Faith-Based Counselor" at bounding box center [263, 254] width 66 height 19
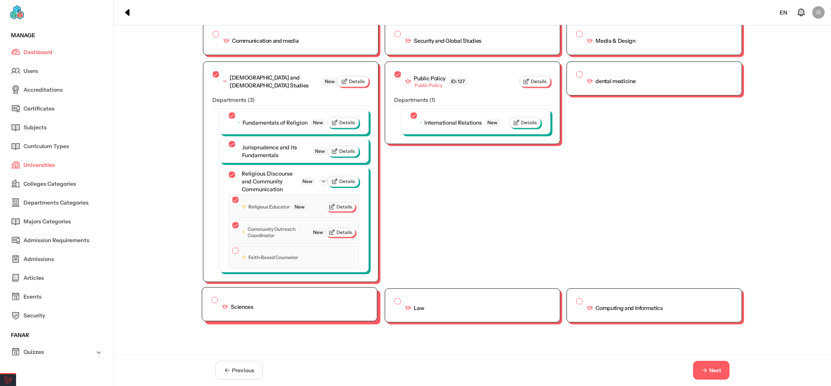
drag, startPoint x: 229, startPoint y: 248, endPoint x: 375, endPoint y: 300, distance: 155.4
click at [232, 250] on button "button" at bounding box center [235, 251] width 6 height 6
click at [729, 378] on div "Previous Next" at bounding box center [472, 370] width 539 height 19
click at [721, 371] on span "Next" at bounding box center [715, 370] width 12 height 8
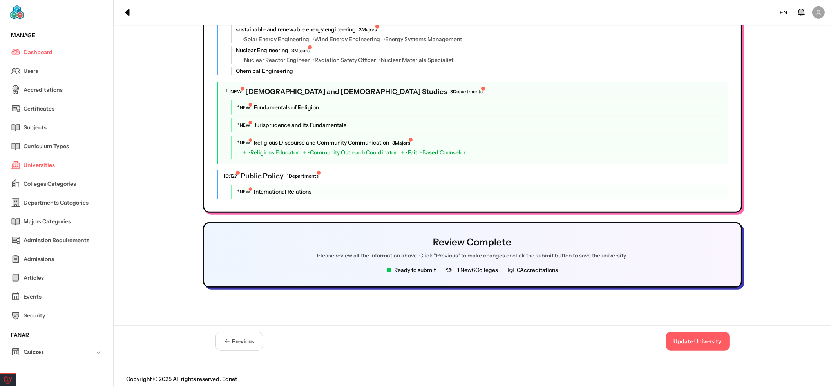
click at [691, 367] on footer "Copyright © 2025 All rights reserved. Ednet" at bounding box center [472, 379] width 717 height 25
click at [694, 339] on button "Update University" at bounding box center [697, 341] width 63 height 19
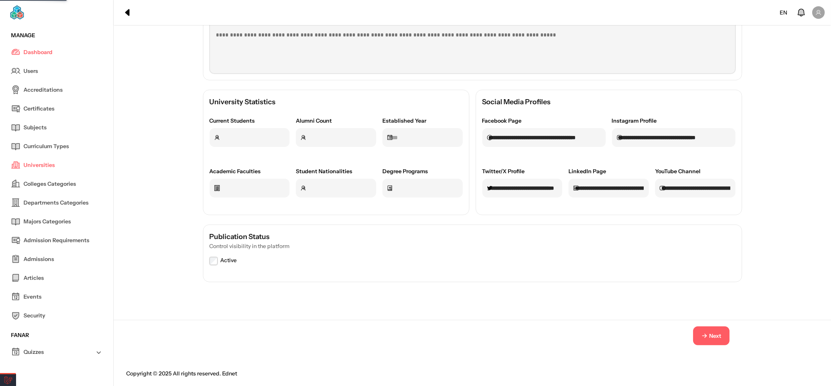
scroll to position [0, 0]
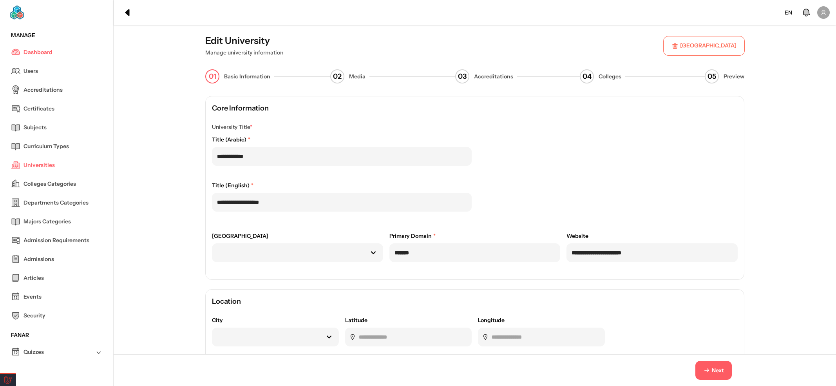
click at [708, 371] on span "Next" at bounding box center [713, 370] width 21 height 8
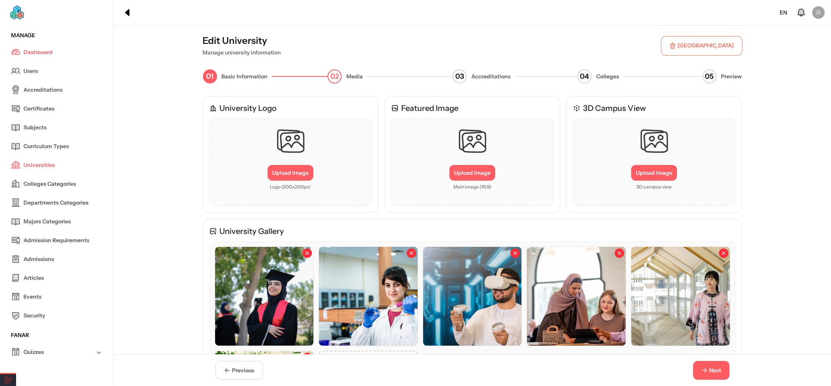
click at [709, 370] on span "Next" at bounding box center [715, 370] width 12 height 8
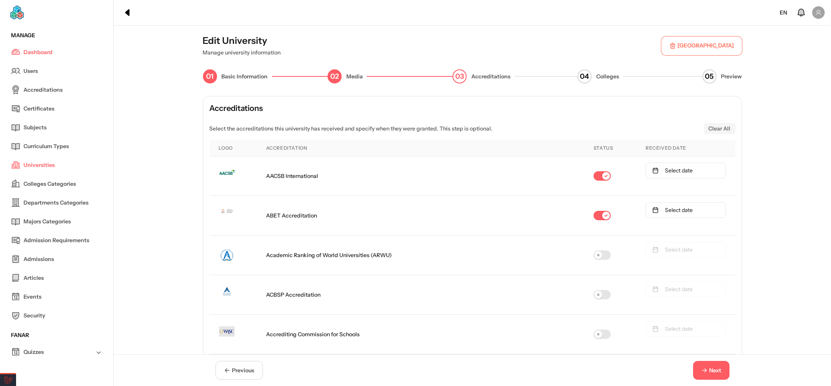
click at [709, 370] on span "Next" at bounding box center [715, 370] width 12 height 8
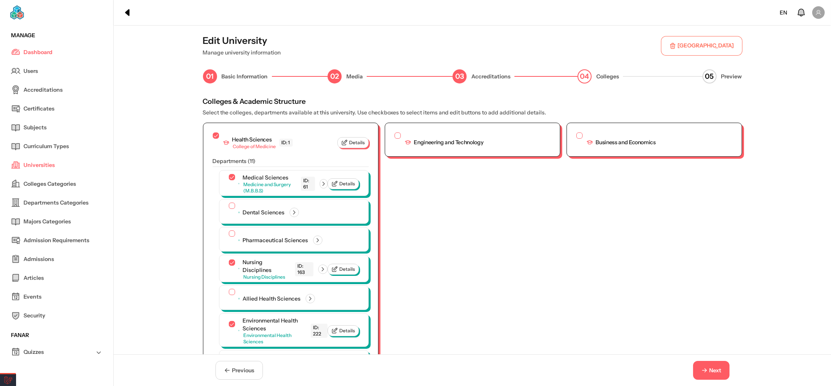
click at [709, 369] on span "Next" at bounding box center [715, 370] width 12 height 8
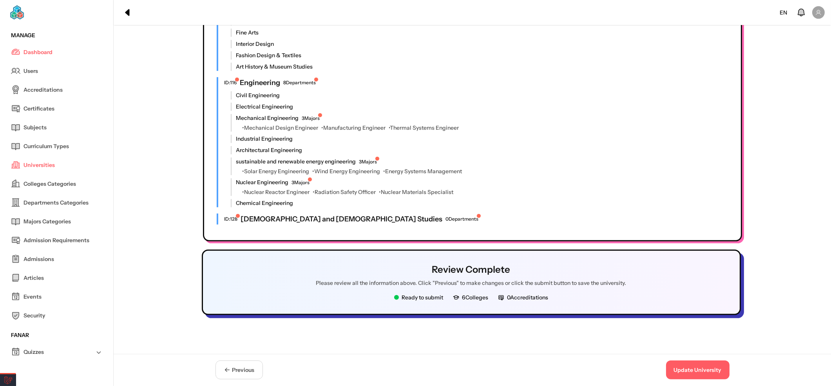
scroll to position [1060, 0]
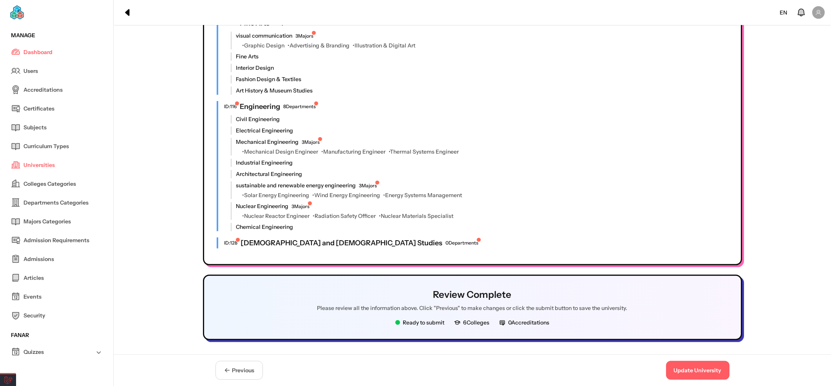
click at [232, 372] on span "Previous" at bounding box center [243, 370] width 22 height 8
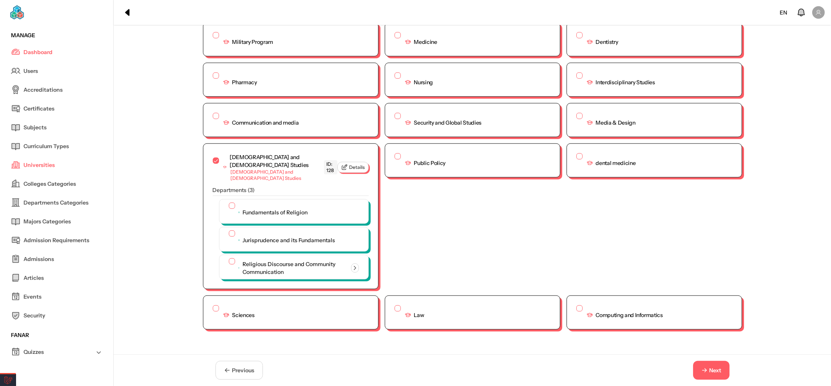
scroll to position [1750, 0]
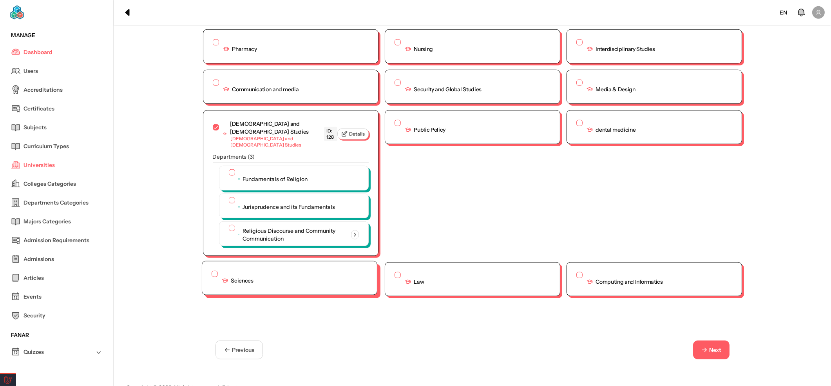
click at [212, 271] on button "button" at bounding box center [215, 274] width 6 height 6
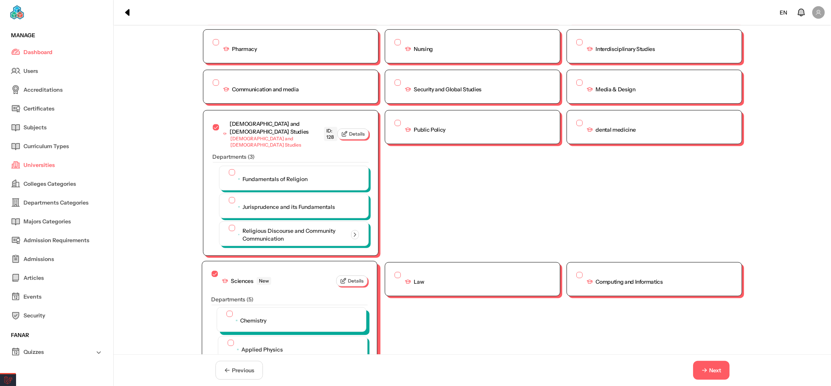
click at [226, 311] on button "button" at bounding box center [229, 314] width 6 height 6
click at [221, 336] on div "Applied Physics" at bounding box center [291, 348] width 149 height 24
click at [226, 339] on button "button" at bounding box center [229, 342] width 6 height 6
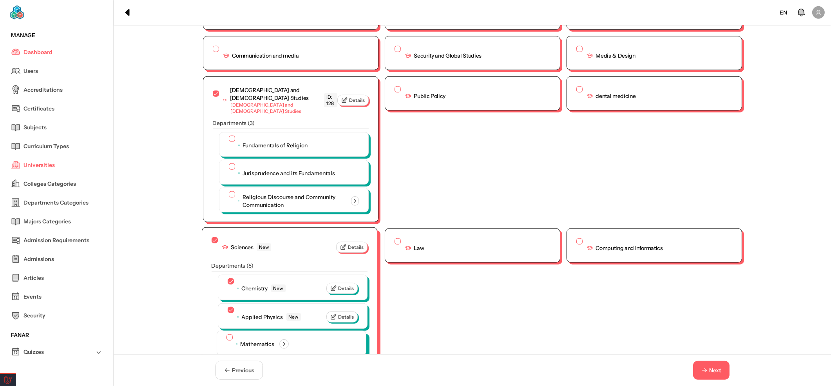
scroll to position [1803, 0]
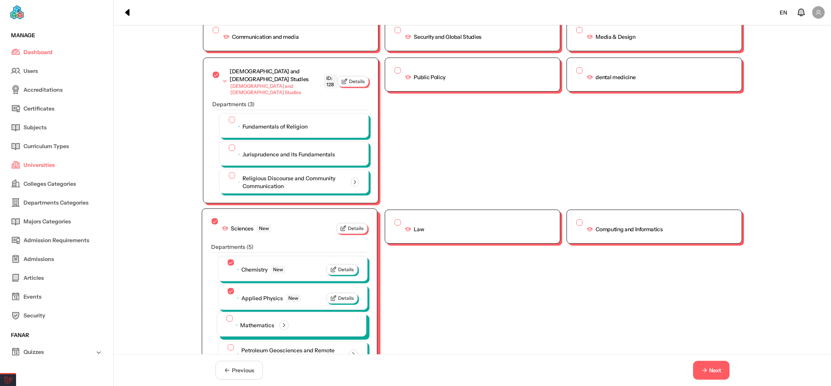
drag, startPoint x: 229, startPoint y: 307, endPoint x: 223, endPoint y: 306, distance: 6.5
click at [226, 315] on div "Mathematics" at bounding box center [257, 324] width 62 height 19
click at [226, 315] on button "button" at bounding box center [229, 318] width 6 height 6
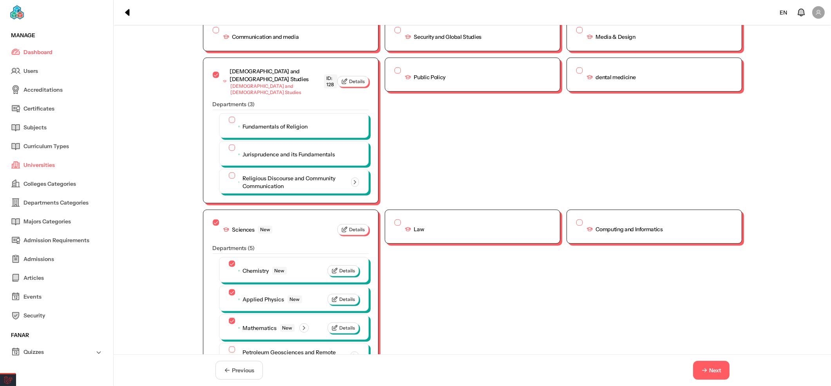
click at [709, 373] on span "Next" at bounding box center [715, 370] width 12 height 8
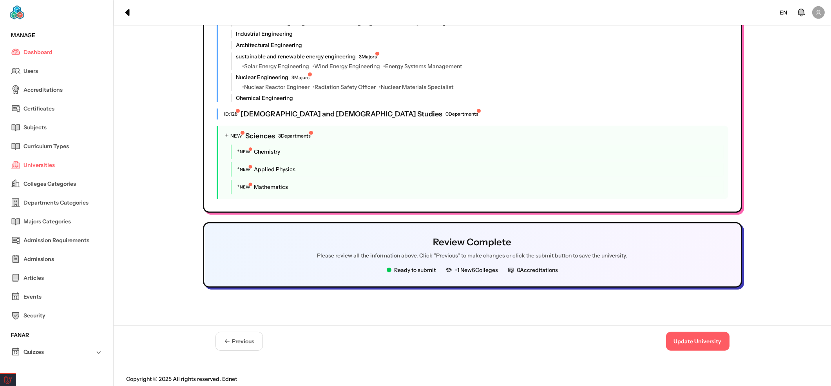
click at [692, 341] on button "Update University" at bounding box center [697, 341] width 63 height 19
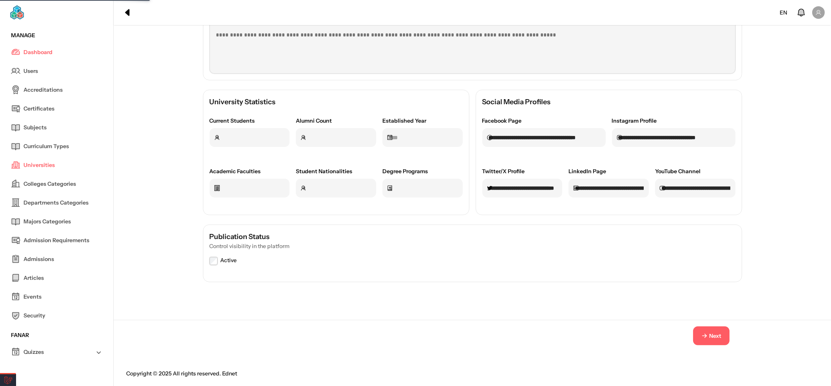
scroll to position [0, 0]
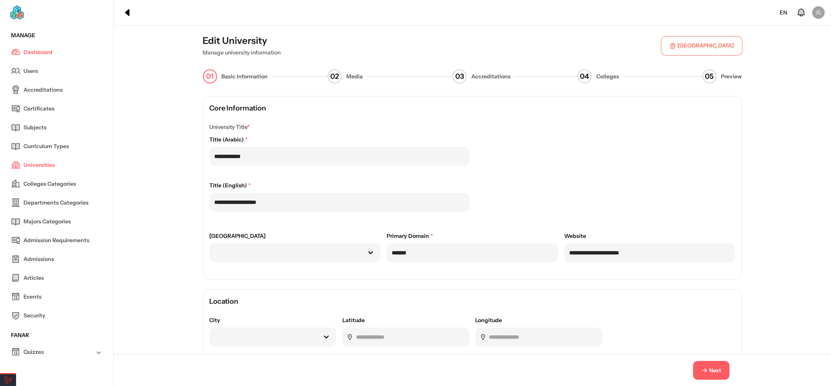
click at [694, 372] on button "Next" at bounding box center [711, 370] width 36 height 19
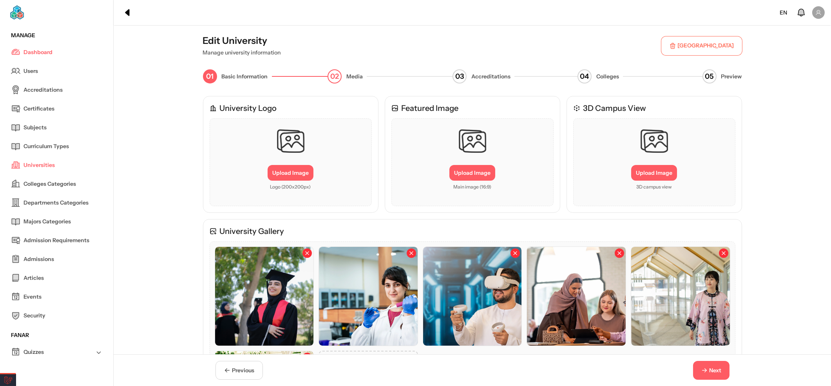
click at [706, 370] on icon "button" at bounding box center [705, 370] width 2 height 2
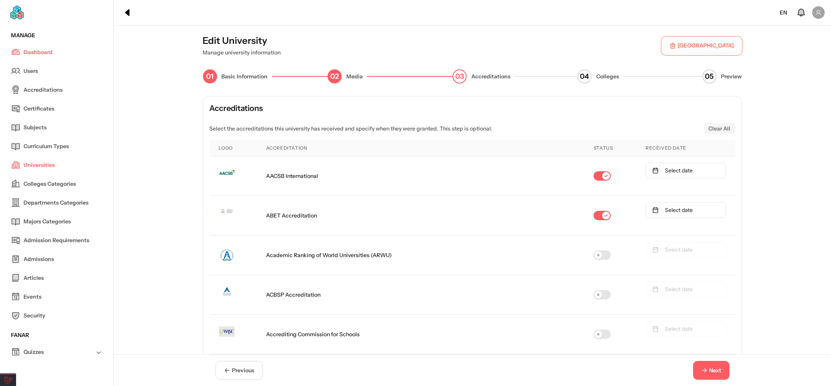
click at [706, 370] on icon "button" at bounding box center [705, 370] width 2 height 2
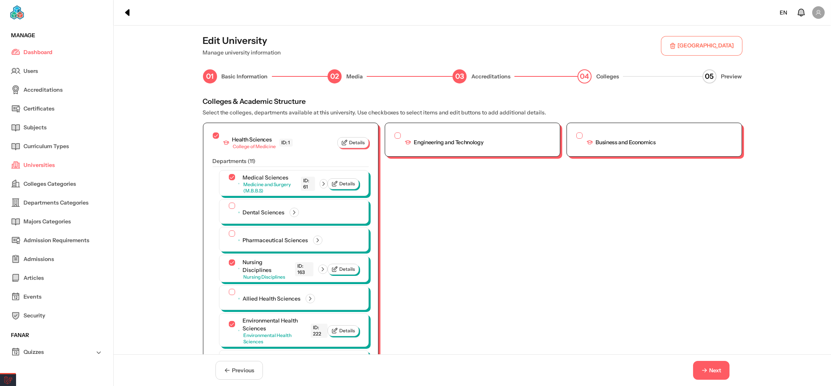
click at [706, 370] on icon "button" at bounding box center [705, 370] width 2 height 2
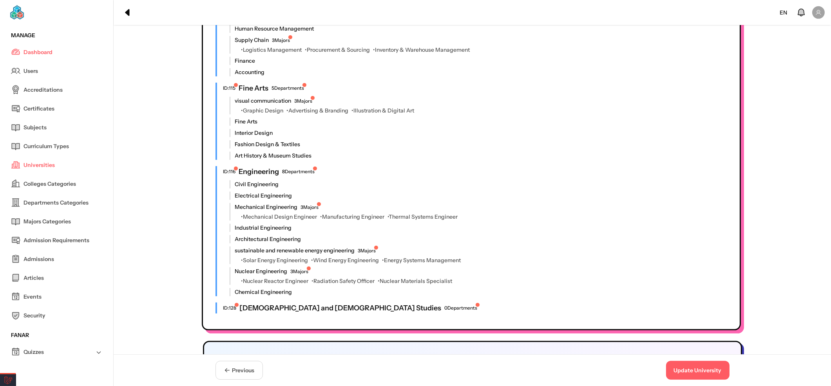
scroll to position [956, 0]
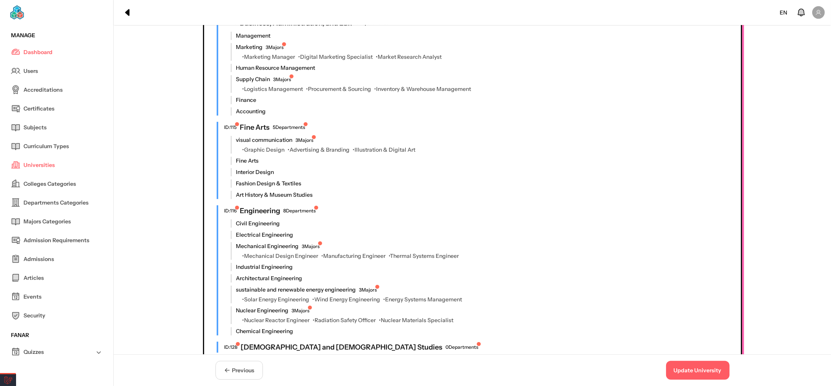
click at [232, 376] on button "Previous" at bounding box center [238, 370] width 47 height 19
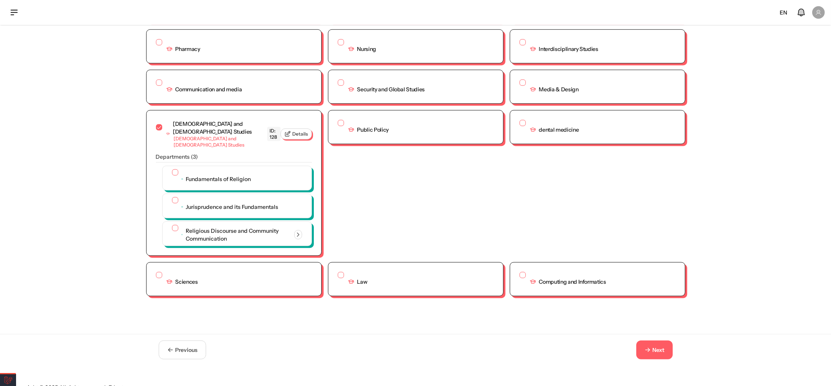
scroll to position [1561, 0]
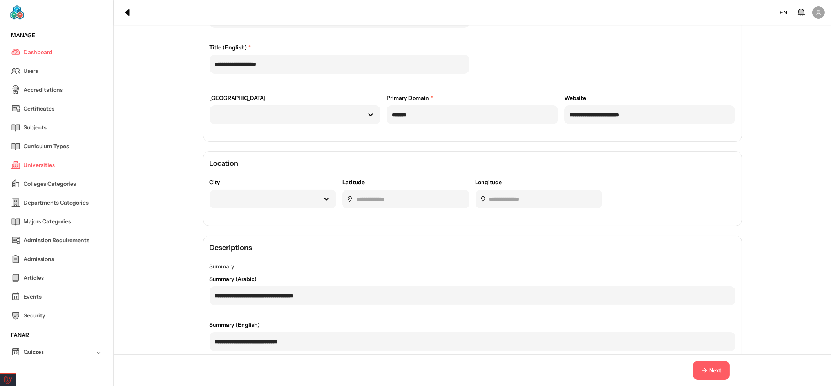
scroll to position [156, 0]
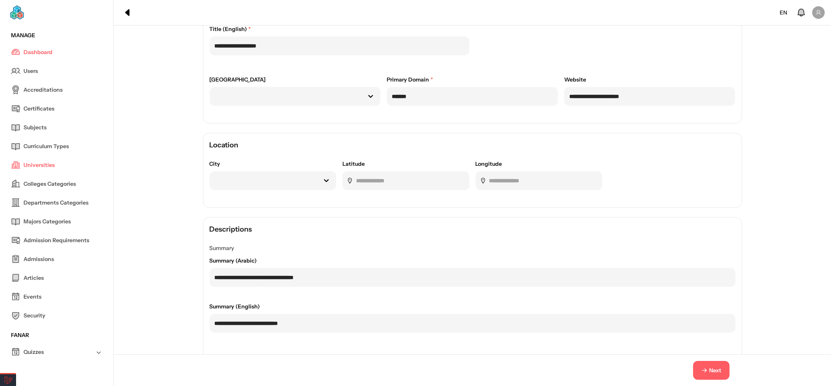
click at [714, 364] on button "Next" at bounding box center [711, 370] width 36 height 19
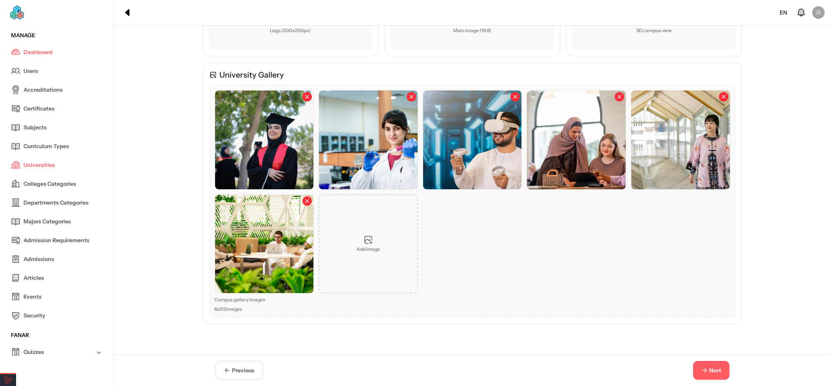
drag, startPoint x: 713, startPoint y: 364, endPoint x: 714, endPoint y: 356, distance: 8.2
click at [714, 361] on button "Next" at bounding box center [711, 370] width 36 height 19
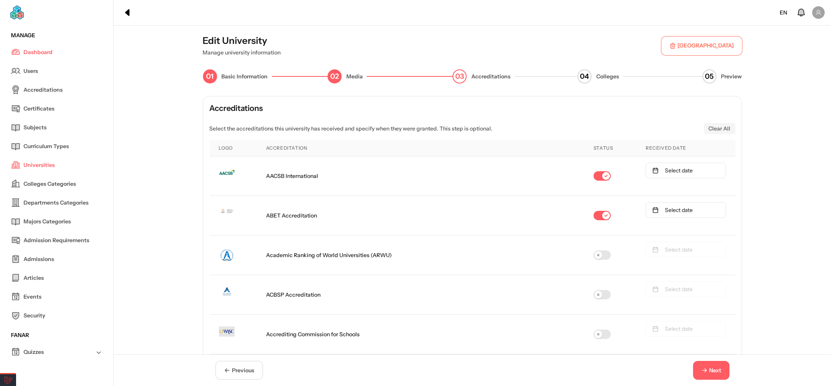
click at [716, 369] on span "Next" at bounding box center [715, 370] width 12 height 8
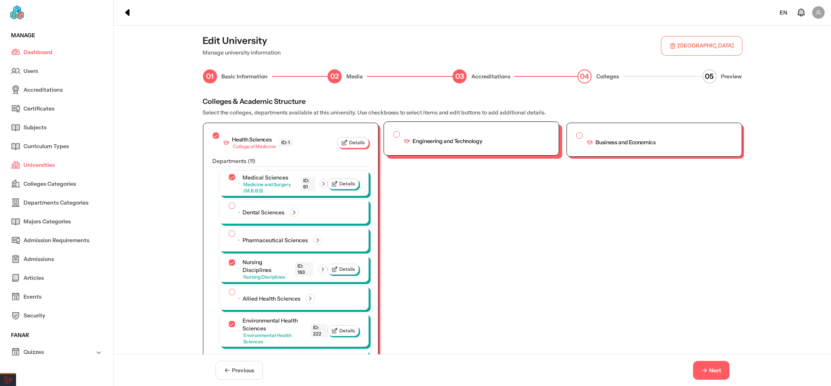
click at [394, 135] on button "button" at bounding box center [396, 134] width 6 height 6
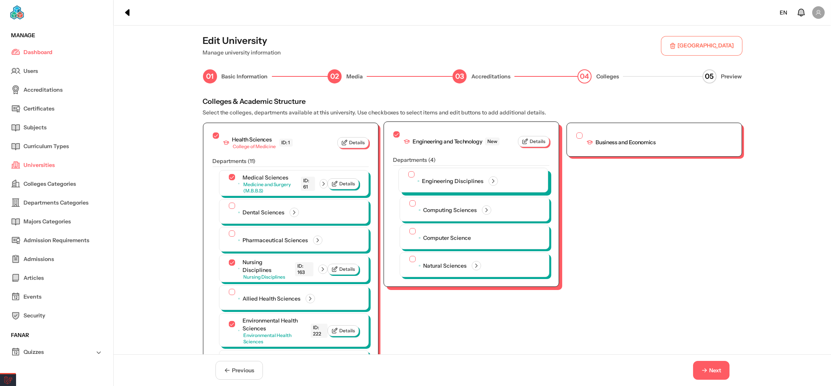
click at [408, 175] on button "button" at bounding box center [411, 174] width 6 height 6
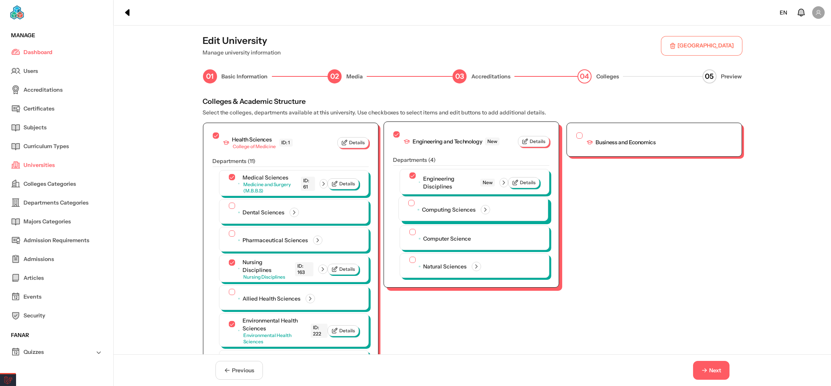
click at [408, 205] on div at bounding box center [411, 204] width 6 height 8
click at [408, 204] on button "button" at bounding box center [411, 203] width 6 height 6
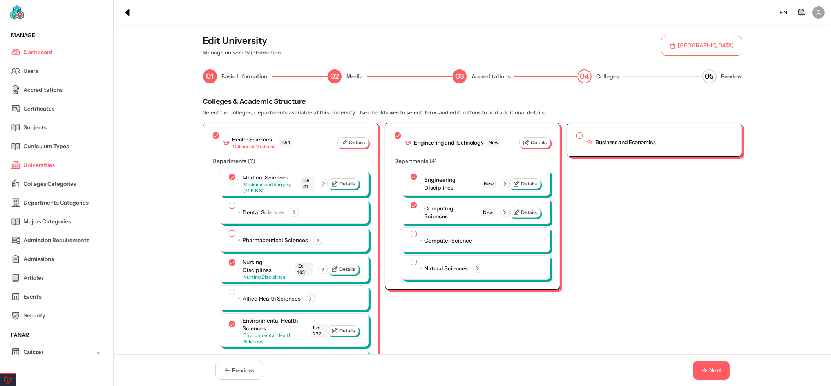
click at [715, 368] on span "Next" at bounding box center [715, 370] width 12 height 8
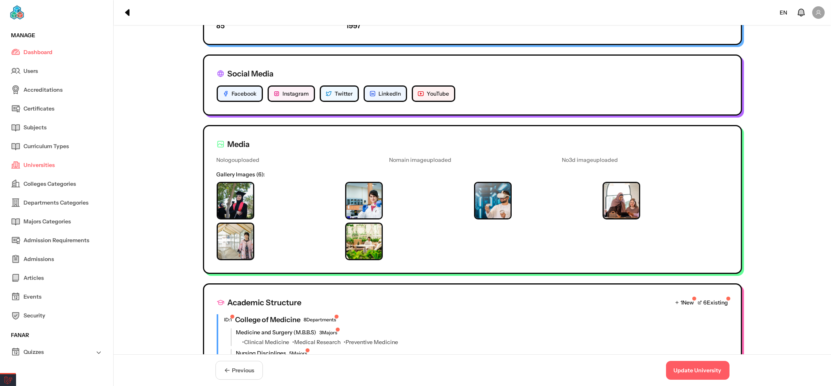
scroll to position [626, 0]
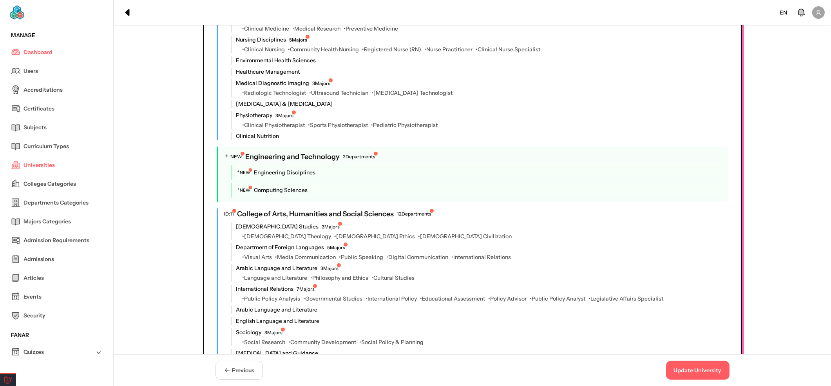
click at [709, 374] on button "Update University" at bounding box center [697, 370] width 63 height 19
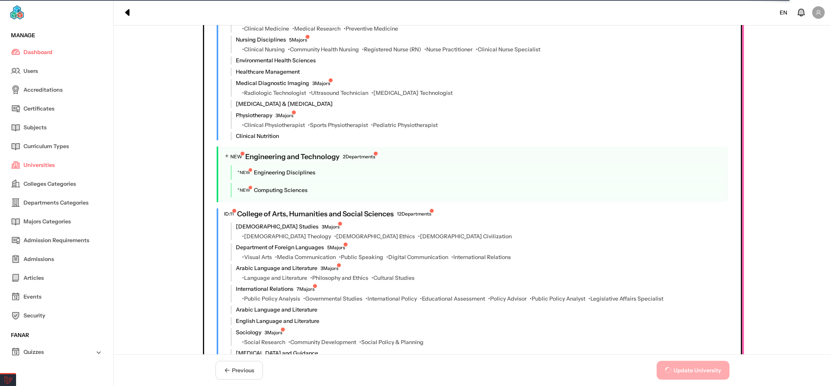
scroll to position [0, 0]
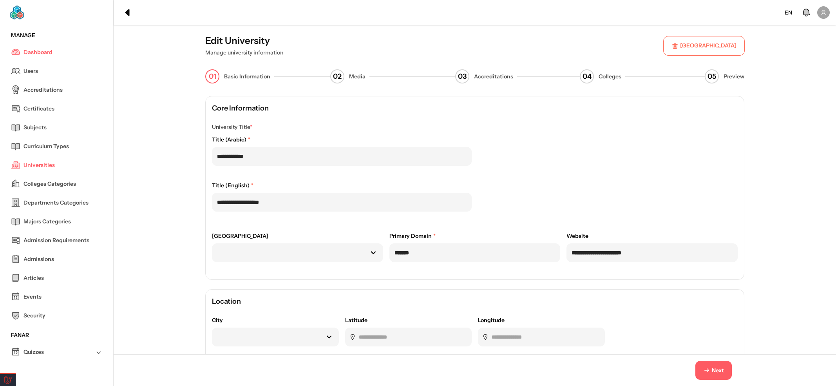
click at [712, 369] on span "Next" at bounding box center [718, 370] width 12 height 8
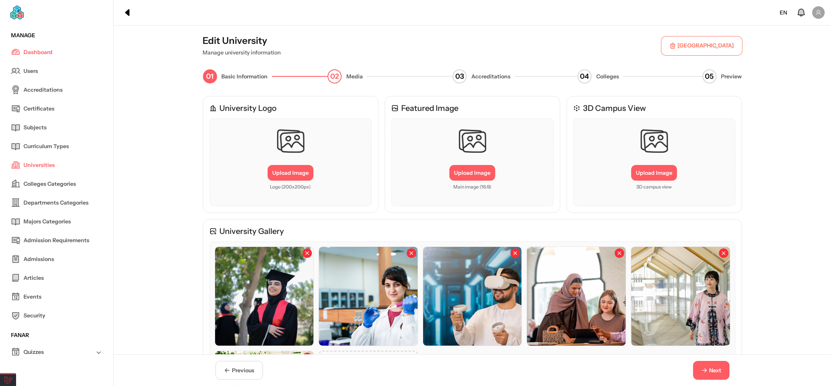
click at [709, 369] on span "Next" at bounding box center [715, 370] width 12 height 8
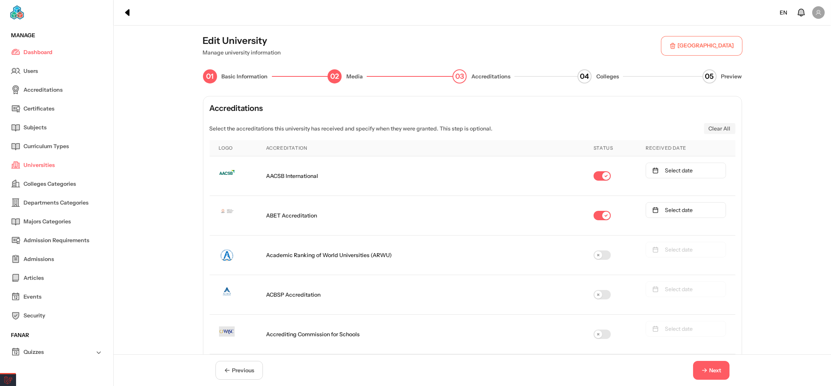
click at [709, 369] on span "Next" at bounding box center [715, 370] width 12 height 8
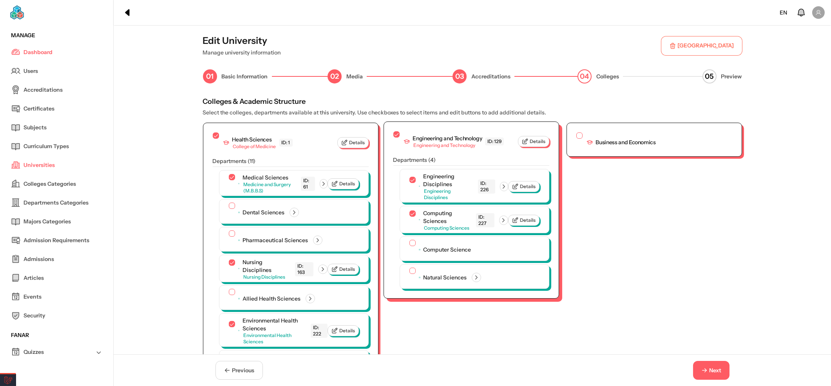
click at [387, 132] on div "Engineering and Technology Engineering and Technology ID: 129 Details" at bounding box center [471, 139] width 175 height 34
click at [394, 131] on button "button" at bounding box center [396, 134] width 6 height 6
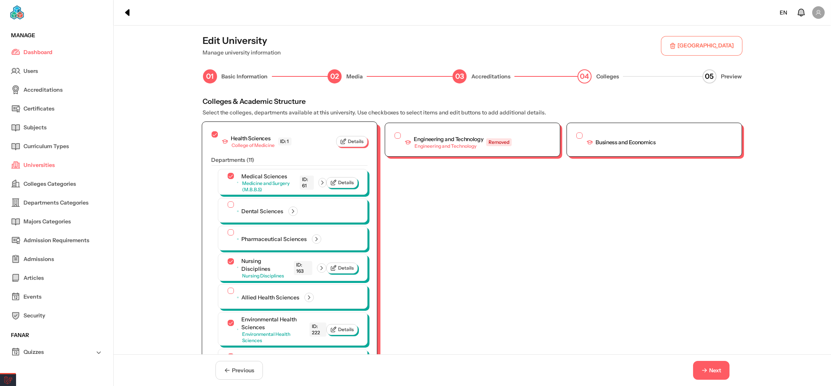
click at [212, 131] on button "button" at bounding box center [215, 134] width 6 height 6
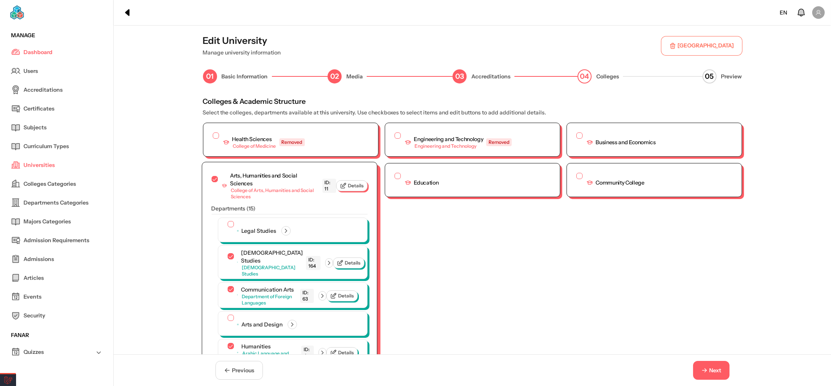
click at [212, 176] on button "button" at bounding box center [215, 179] width 6 height 6
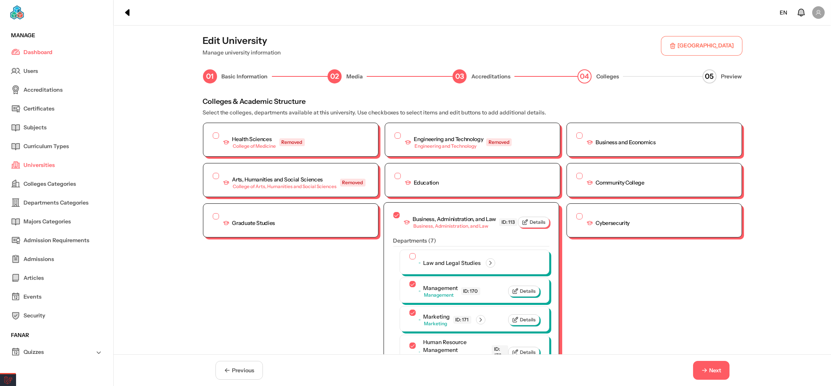
click at [395, 212] on button "button" at bounding box center [396, 215] width 6 height 6
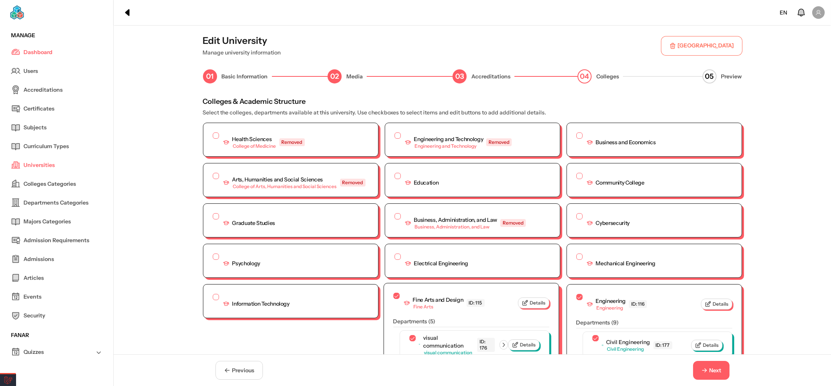
click at [393, 293] on button "button" at bounding box center [396, 296] width 6 height 6
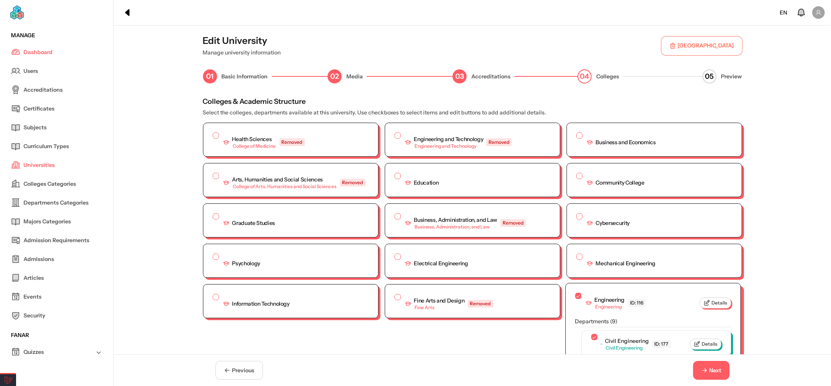
click at [575, 293] on button "button" at bounding box center [578, 296] width 6 height 6
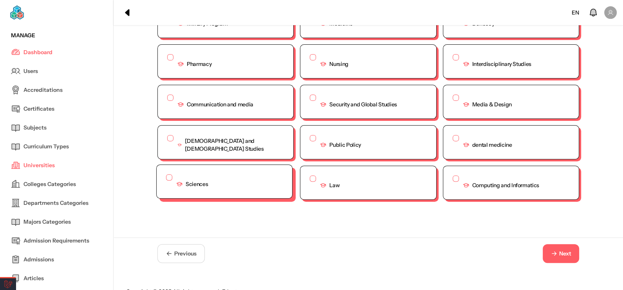
scroll to position [354, 0]
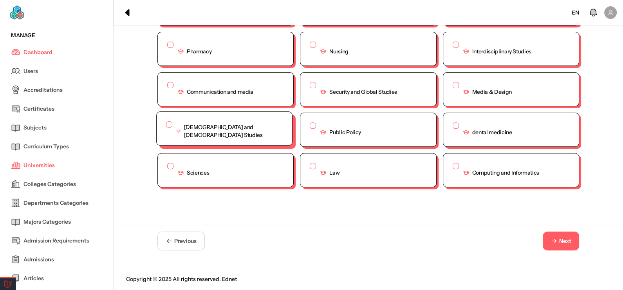
click at [166, 121] on button "button" at bounding box center [169, 124] width 6 height 6
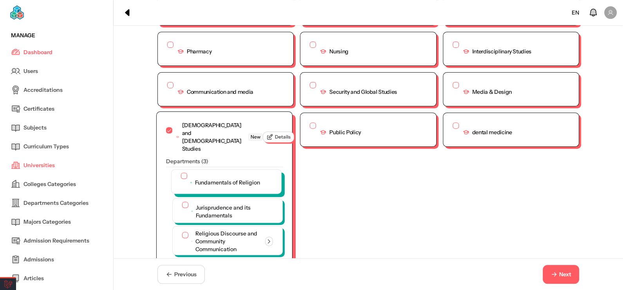
click at [181, 172] on button "button" at bounding box center [184, 175] width 6 height 6
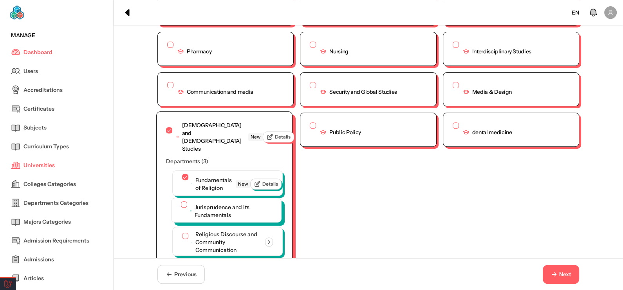
click at [181, 201] on button "button" at bounding box center [184, 204] width 6 height 6
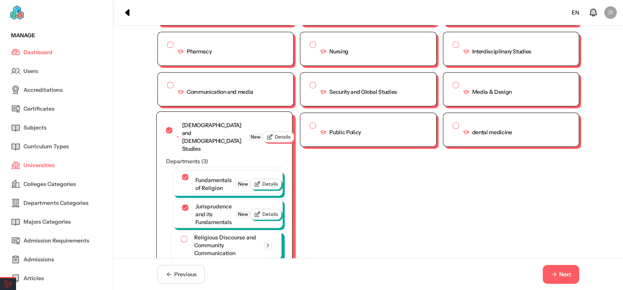
click at [181, 235] on button "button" at bounding box center [184, 238] width 6 height 6
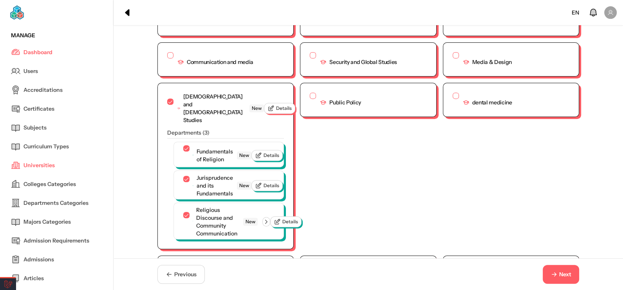
scroll to position [432, 0]
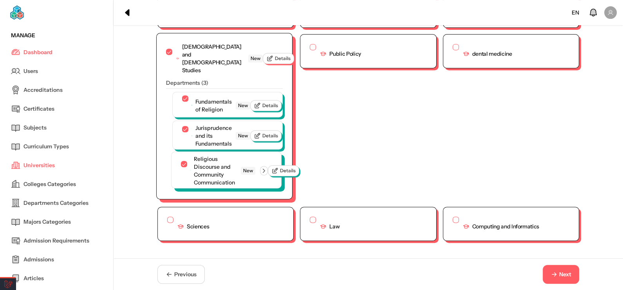
click at [266, 167] on icon "button" at bounding box center [264, 170] width 7 height 7
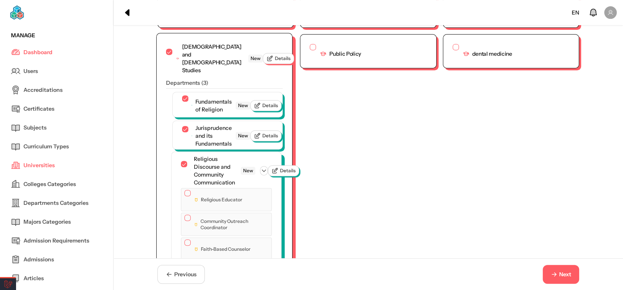
click at [185, 190] on button "button" at bounding box center [188, 193] width 6 height 6
click at [185, 215] on button "button" at bounding box center [188, 218] width 6 height 6
click at [185, 241] on button "button" at bounding box center [188, 244] width 6 height 6
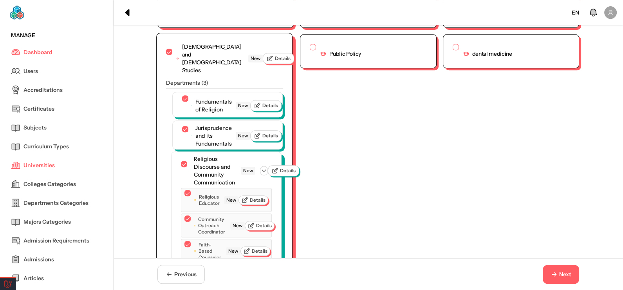
scroll to position [471, 0]
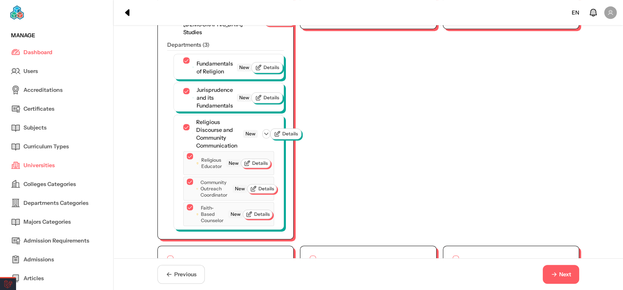
type button "on"
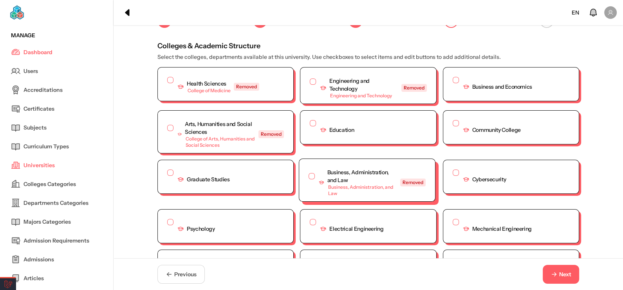
scroll to position [42, 0]
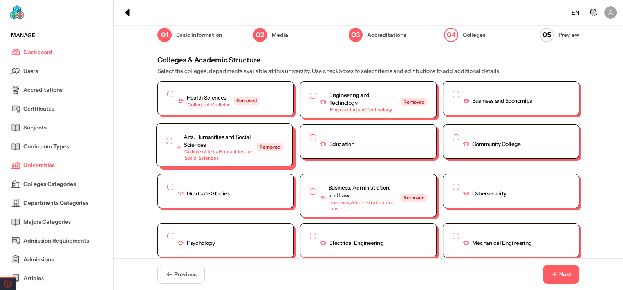
click at [166, 135] on div "Arts, Humanities and Social Sciences College of Arts, Humanities and Social Sci…" at bounding box center [224, 147] width 117 height 28
click at [166, 138] on button "button" at bounding box center [169, 141] width 6 height 6
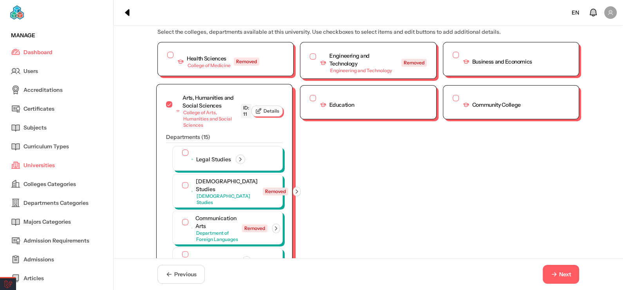
scroll to position [120, 0]
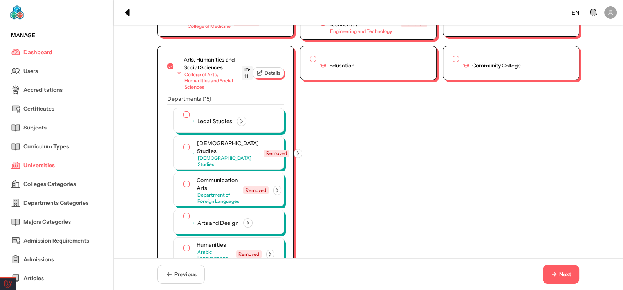
type button "on"
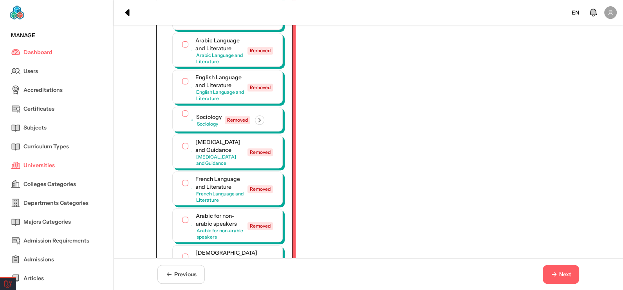
scroll to position [512, 0]
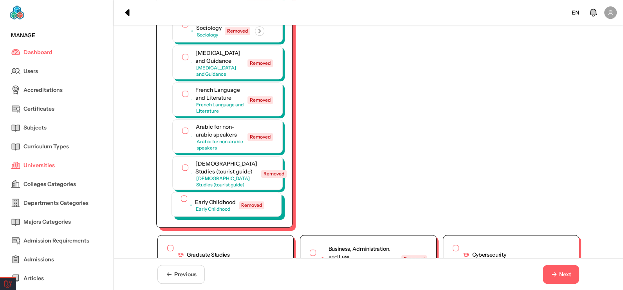
click at [182, 195] on button "button" at bounding box center [184, 198] width 6 height 6
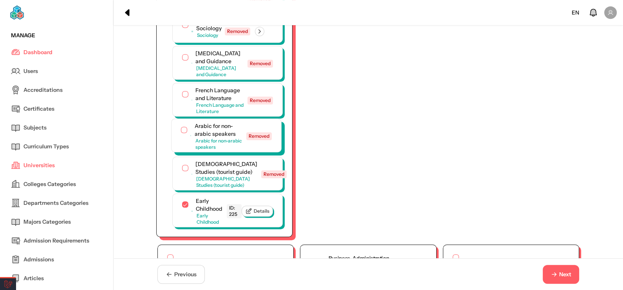
click at [181, 127] on button "button" at bounding box center [184, 130] width 6 height 6
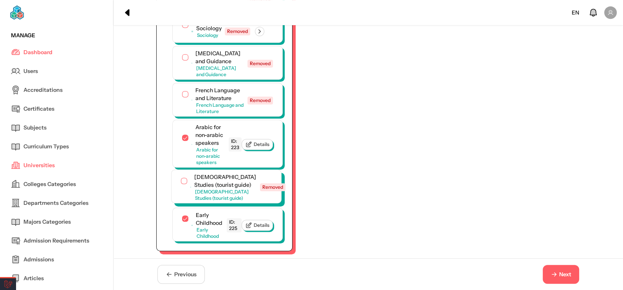
click at [181, 177] on button "button" at bounding box center [184, 180] width 6 height 6
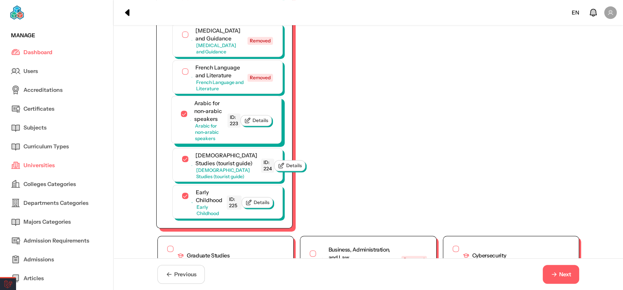
scroll to position [432, 0]
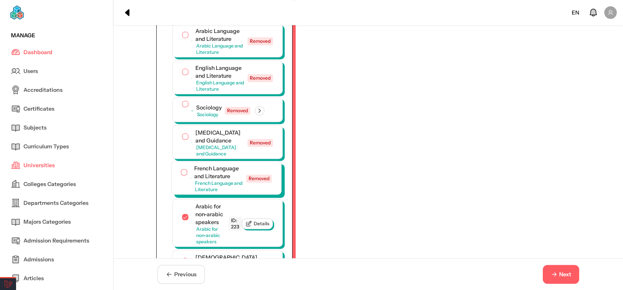
click at [181, 169] on button "button" at bounding box center [184, 172] width 6 height 6
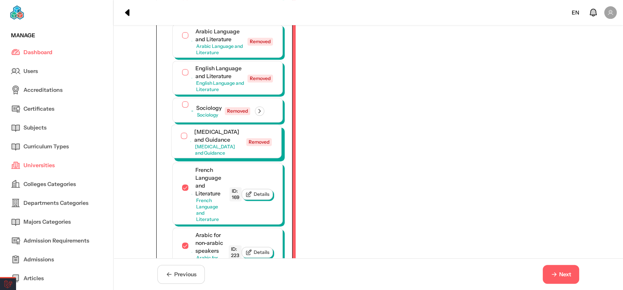
click at [181, 132] on button "button" at bounding box center [184, 135] width 6 height 6
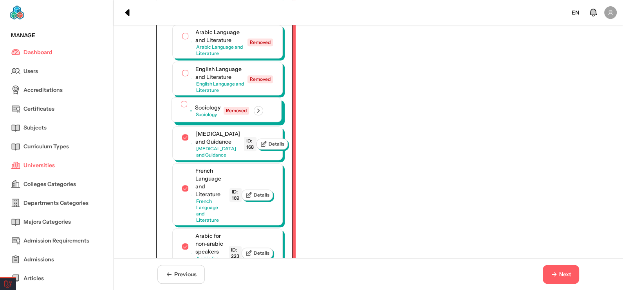
click at [181, 101] on button "button" at bounding box center [184, 104] width 6 height 6
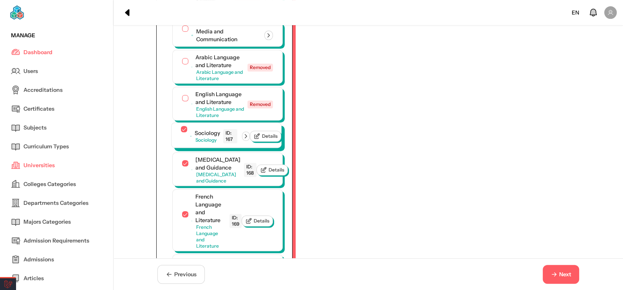
scroll to position [392, 0]
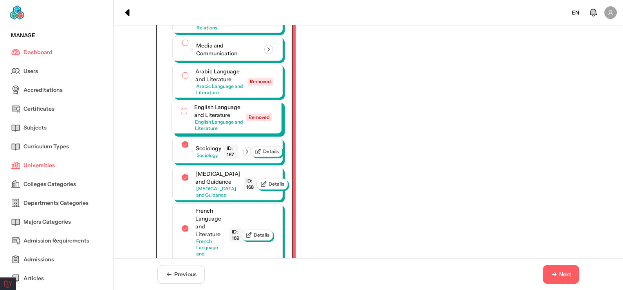
click at [181, 108] on button "button" at bounding box center [184, 111] width 6 height 6
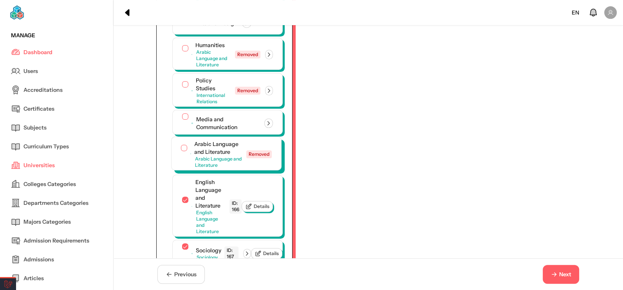
scroll to position [313, 0]
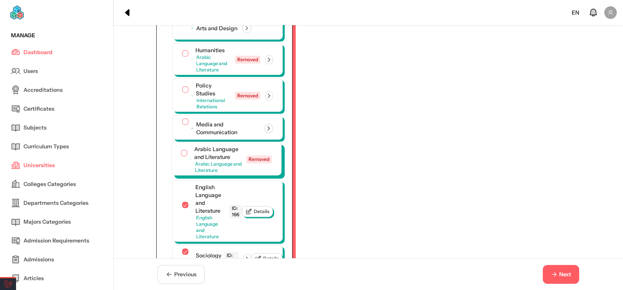
click at [181, 150] on button "button" at bounding box center [184, 153] width 6 height 6
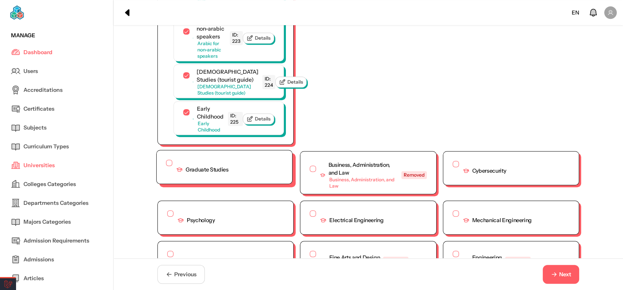
scroll to position [704, 0]
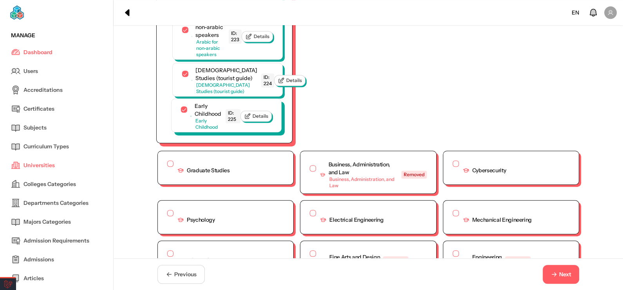
click at [181, 112] on button "button" at bounding box center [184, 109] width 6 height 6
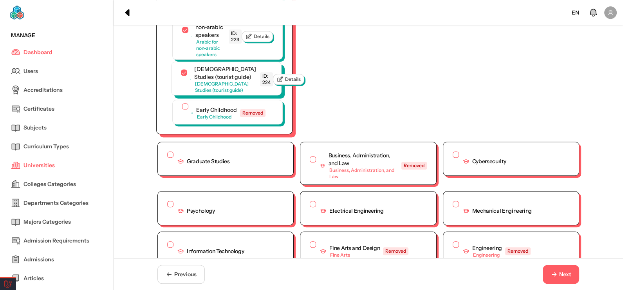
click at [181, 78] on div at bounding box center [184, 73] width 6 height 9
click at [181, 76] on button "button" at bounding box center [184, 72] width 6 height 6
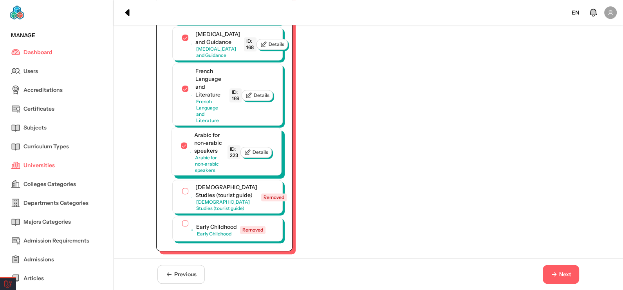
click at [181, 142] on button "button" at bounding box center [184, 145] width 6 height 6
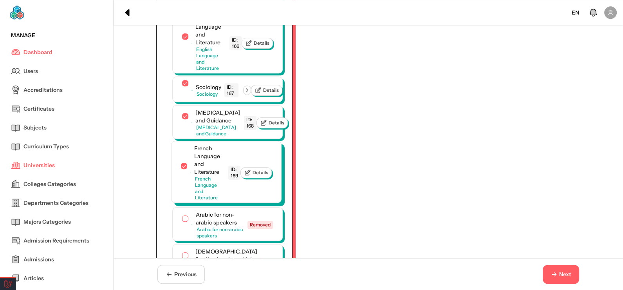
click at [190, 159] on div "French Language and Literature French Language and Literature ID: 169" at bounding box center [215, 172] width 50 height 56
click at [181, 163] on button "button" at bounding box center [184, 166] width 6 height 6
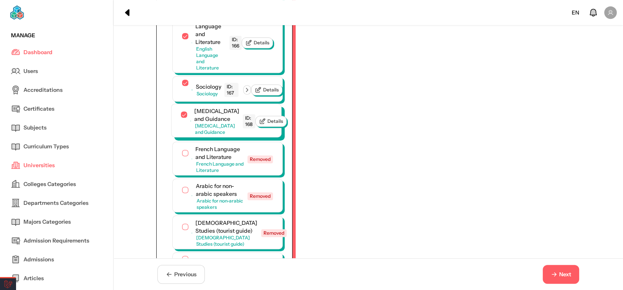
click at [181, 111] on button "button" at bounding box center [184, 114] width 6 height 6
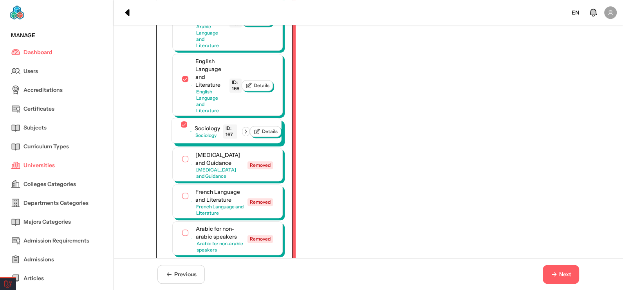
scroll to position [432, 0]
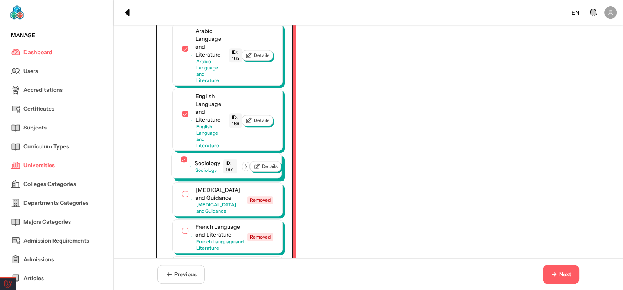
click at [182, 156] on button "button" at bounding box center [184, 159] width 6 height 6
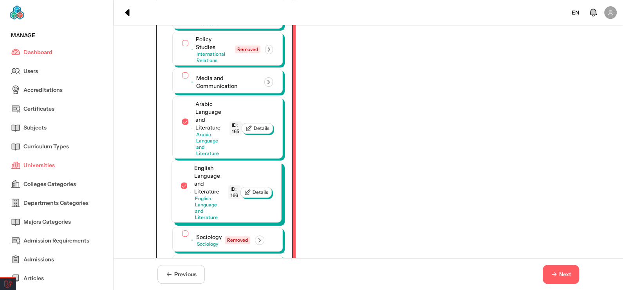
scroll to position [354, 0]
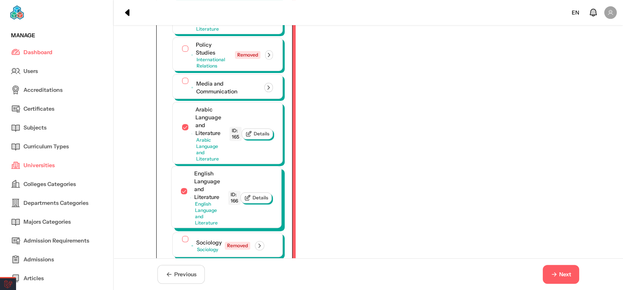
click at [181, 169] on div "English Language and Literature English Language and Literature ID: 166" at bounding box center [211, 197] width 60 height 56
click at [181, 188] on button "button" at bounding box center [184, 191] width 6 height 6
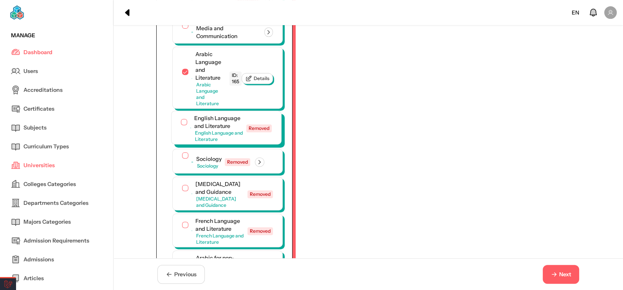
scroll to position [472, 0]
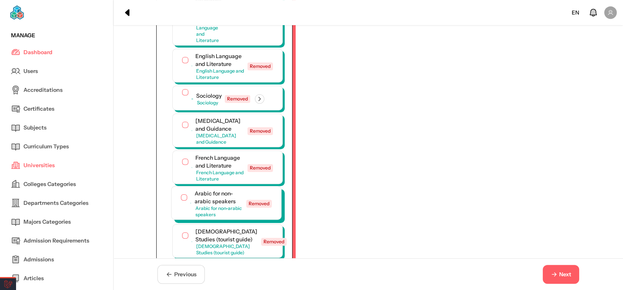
click at [181, 194] on button "button" at bounding box center [184, 197] width 6 height 6
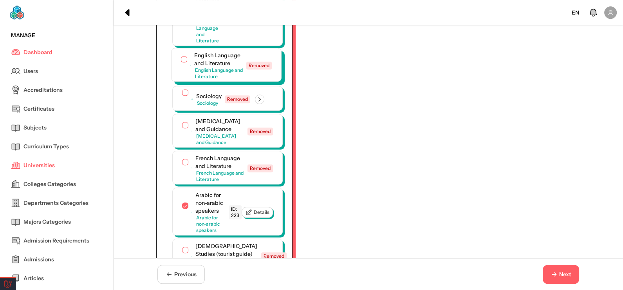
click at [181, 56] on button "button" at bounding box center [184, 59] width 6 height 6
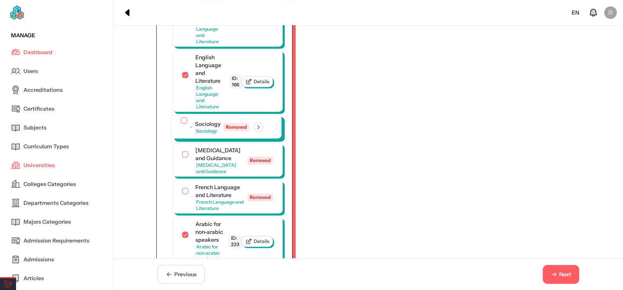
click at [181, 117] on button "button" at bounding box center [184, 120] width 6 height 6
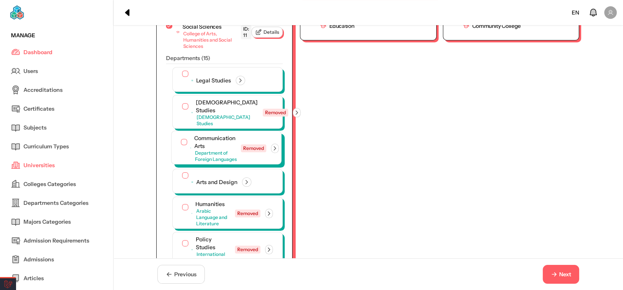
scroll to position [157, 0]
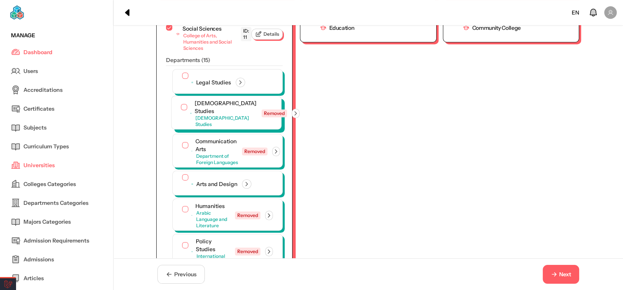
click at [181, 104] on button "button" at bounding box center [184, 107] width 6 height 6
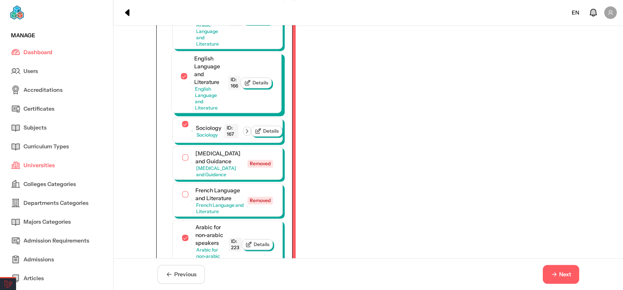
scroll to position [471, 0]
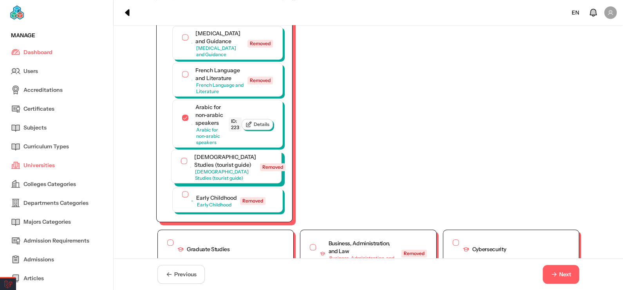
click at [181, 157] on button "button" at bounding box center [184, 160] width 6 height 6
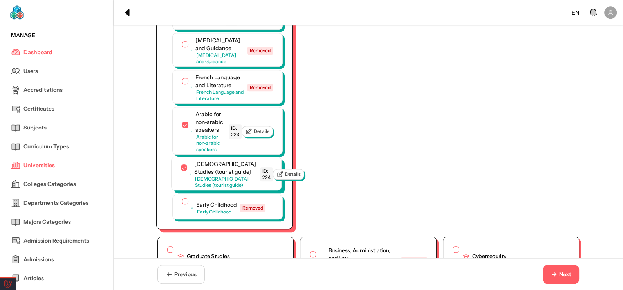
scroll to position [470, 0]
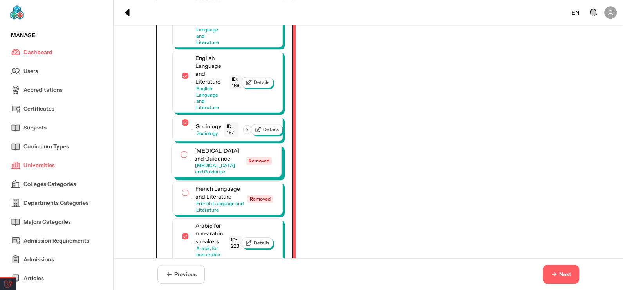
click at [181, 151] on button "button" at bounding box center [184, 154] width 6 height 6
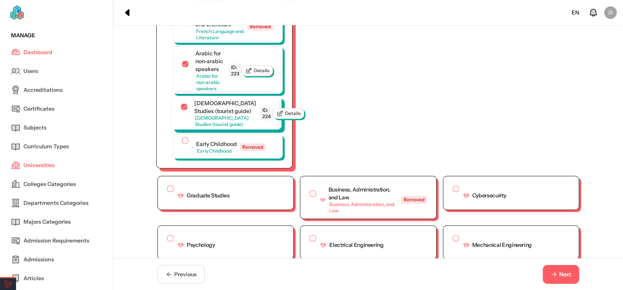
scroll to position [705, 0]
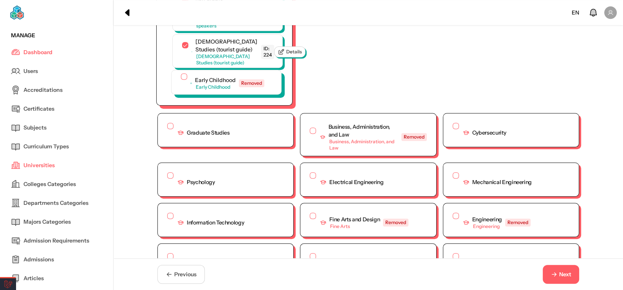
click at [181, 80] on button "button" at bounding box center [184, 76] width 6 height 6
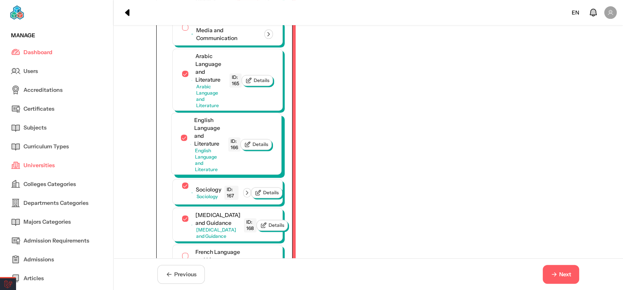
scroll to position [509, 0]
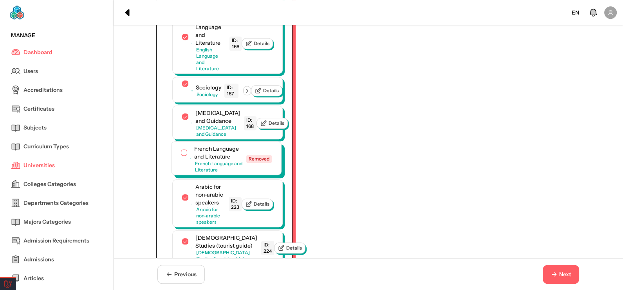
click at [181, 156] on button "button" at bounding box center [184, 152] width 6 height 6
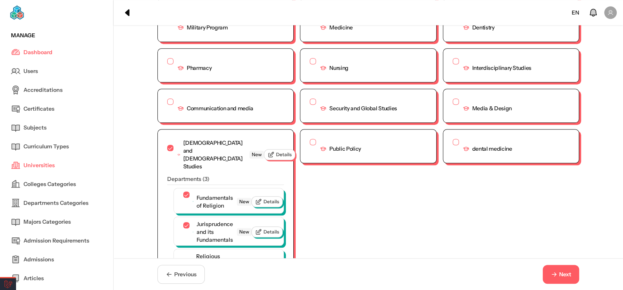
scroll to position [978, 0]
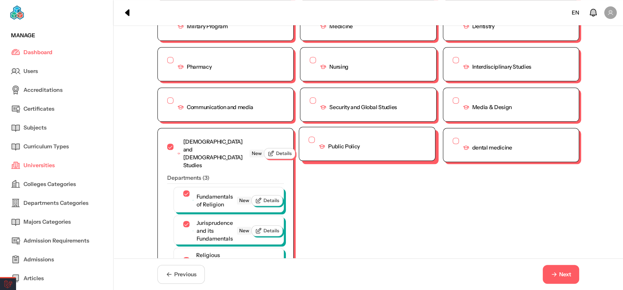
click at [304, 154] on div "Public Policy" at bounding box center [367, 143] width 136 height 33
click at [309, 143] on button "button" at bounding box center [312, 139] width 6 height 6
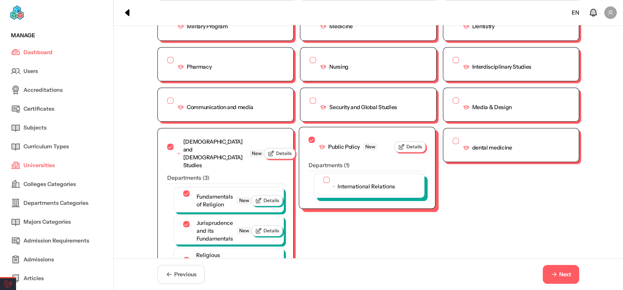
click at [324, 183] on button "button" at bounding box center [327, 179] width 6 height 6
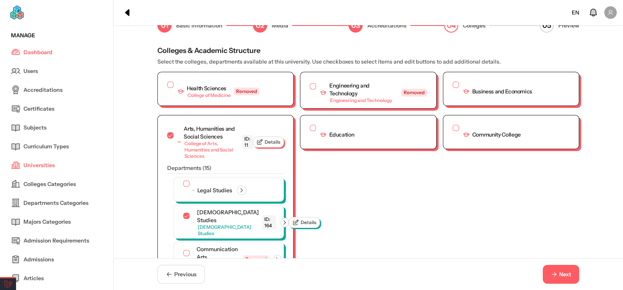
scroll to position [0, 0]
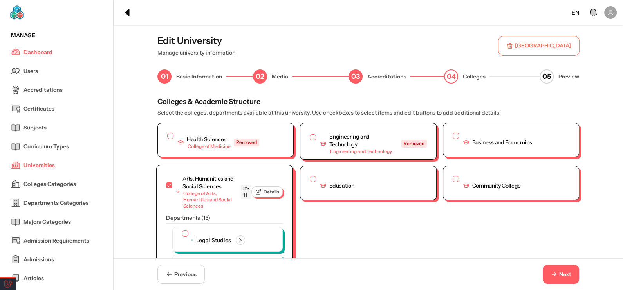
click at [216, 174] on div "Arts, Humanities and Social Sciences" at bounding box center [210, 182] width 55 height 16
copy div "Sciences"
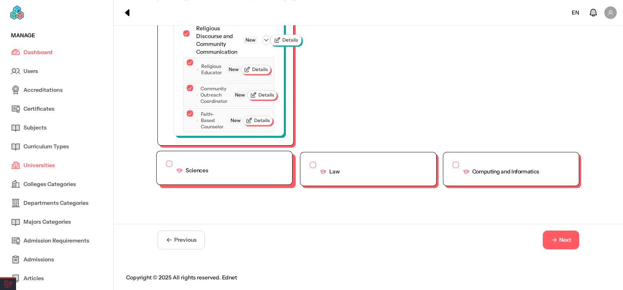
drag, startPoint x: 190, startPoint y: 163, endPoint x: 163, endPoint y: 164, distance: 27.9
click at [188, 163] on div "Sciences" at bounding box center [187, 169] width 42 height 19
click at [166, 164] on button "button" at bounding box center [169, 163] width 6 height 6
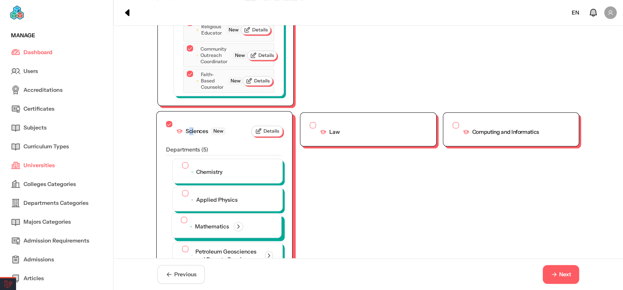
scroll to position [1330, 0]
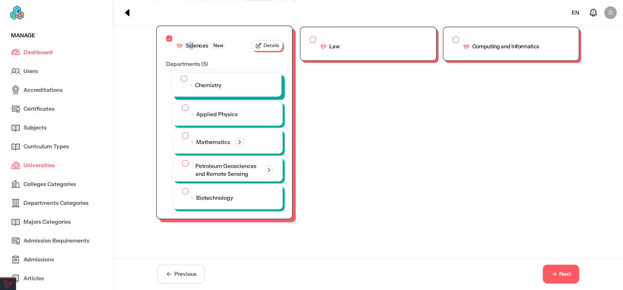
drag, startPoint x: 181, startPoint y: 82, endPoint x: 179, endPoint y: 97, distance: 15.1
click at [181, 81] on button "button" at bounding box center [184, 78] width 6 height 6
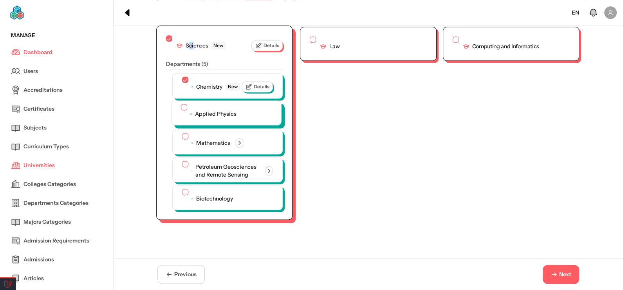
click at [181, 110] on button "button" at bounding box center [184, 107] width 6 height 6
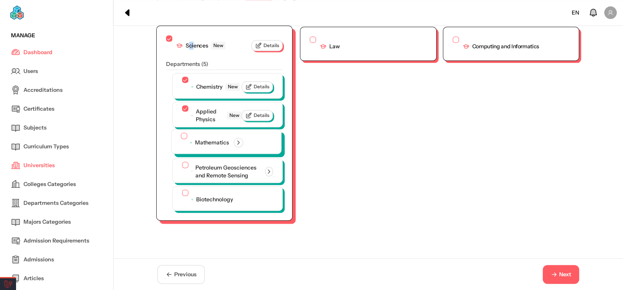
click at [181, 139] on button "button" at bounding box center [184, 135] width 6 height 6
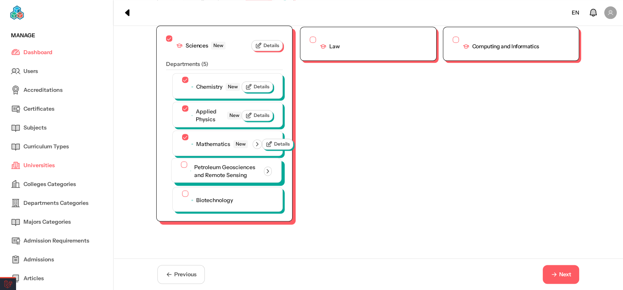
click at [183, 176] on div "Petroleum Geosciences and Remote Sensing" at bounding box center [226, 170] width 91 height 19
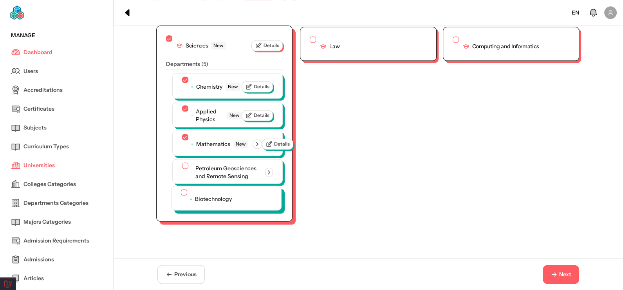
click at [182, 195] on button "button" at bounding box center [184, 192] width 6 height 6
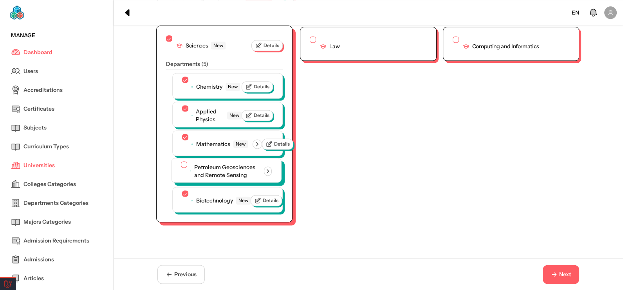
click at [181, 167] on button "button" at bounding box center [184, 164] width 6 height 6
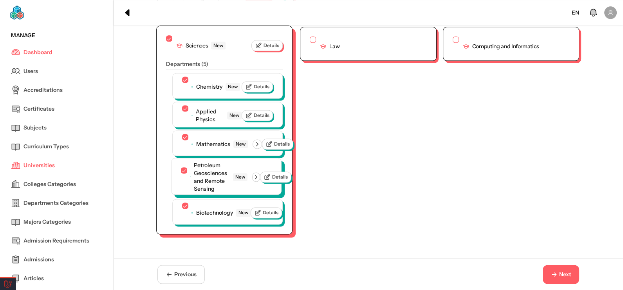
click at [259, 180] on icon "button" at bounding box center [256, 176] width 7 height 7
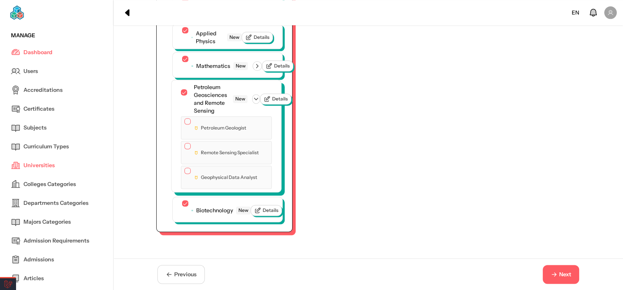
scroll to position [1250, 0]
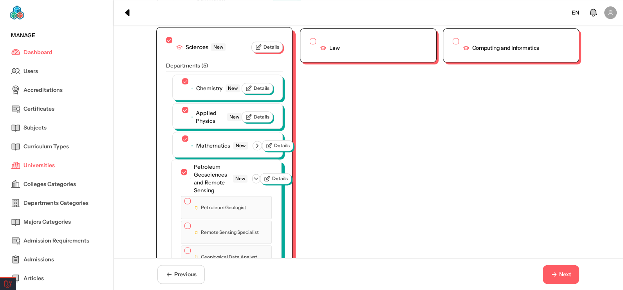
click at [185, 204] on button "button" at bounding box center [188, 200] width 6 height 6
click at [181, 237] on div "Remote Sensing Specialist" at bounding box center [226, 232] width 91 height 23
click at [185, 229] on button "button" at bounding box center [188, 226] width 6 height 6
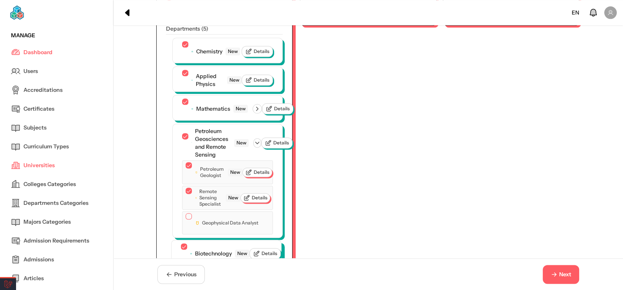
scroll to position [1328, 0]
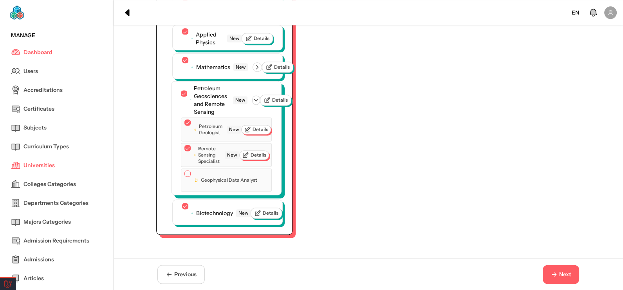
drag, startPoint x: 185, startPoint y: 186, endPoint x: 194, endPoint y: 181, distance: 10.4
click at [185, 176] on button "button" at bounding box center [188, 173] width 6 height 6
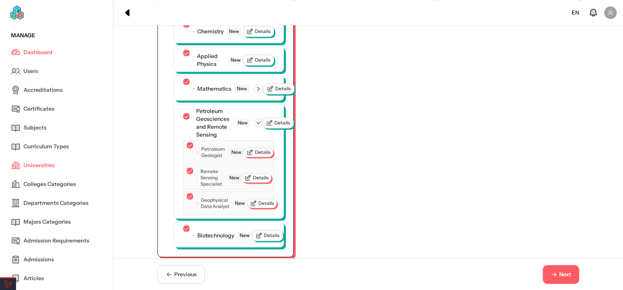
scroll to position [1289, 0]
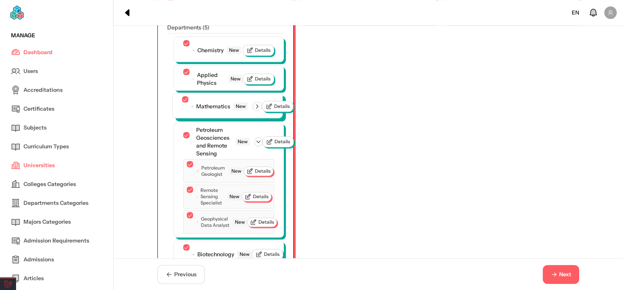
click at [258, 110] on icon "button" at bounding box center [257, 106] width 7 height 7
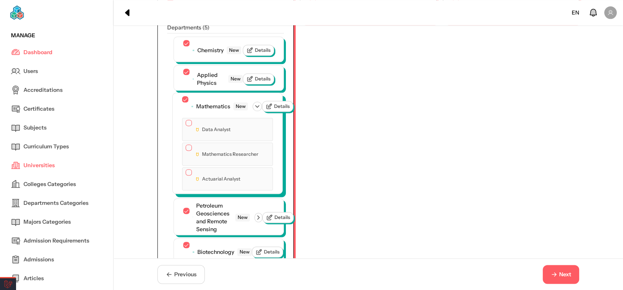
click at [182, 126] on div "Data Analyst" at bounding box center [227, 129] width 91 height 23
click at [186, 126] on button "button" at bounding box center [189, 122] width 6 height 6
click at [186, 151] on button "button" at bounding box center [189, 148] width 6 height 6
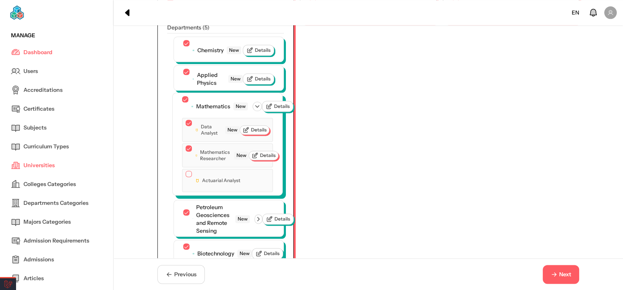
click at [186, 179] on div at bounding box center [189, 174] width 6 height 8
click at [186, 177] on button "button" at bounding box center [189, 173] width 6 height 6
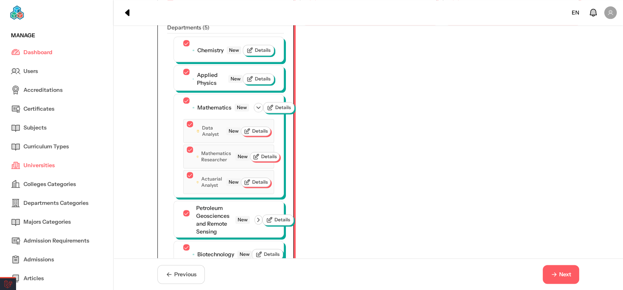
drag, startPoint x: 390, startPoint y: 84, endPoint x: 387, endPoint y: 246, distance: 162.6
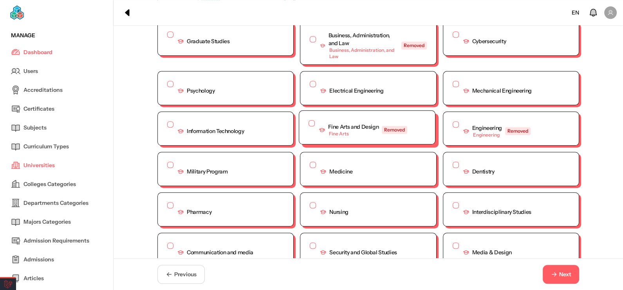
scroll to position [819, 0]
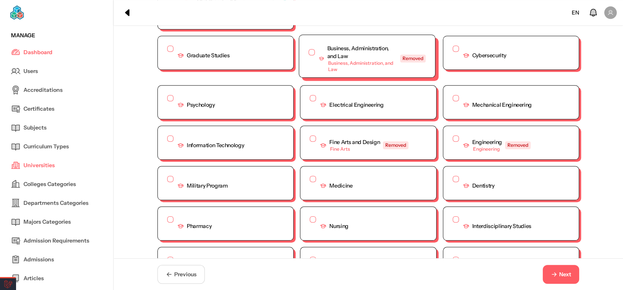
click at [309, 57] on div at bounding box center [312, 53] width 6 height 8
click at [309, 55] on button "button" at bounding box center [312, 52] width 6 height 6
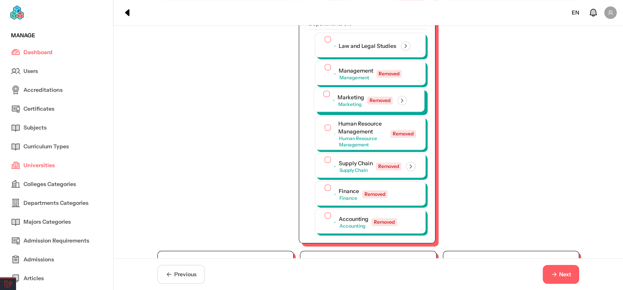
scroll to position [976, 0]
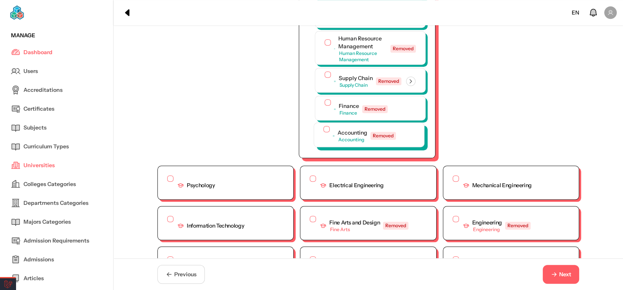
click at [324, 132] on button "button" at bounding box center [327, 129] width 6 height 6
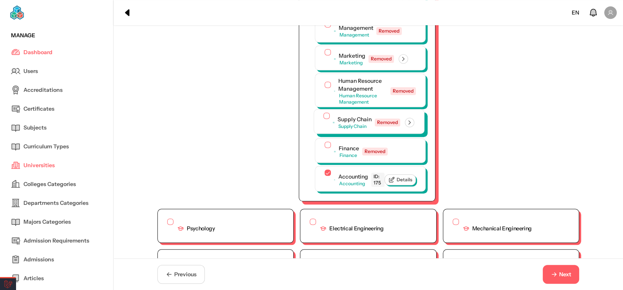
scroll to position [898, 0]
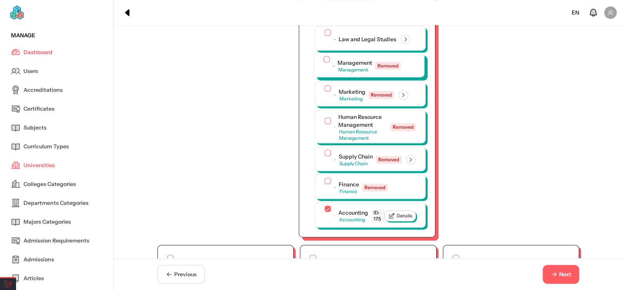
click at [324, 62] on button "button" at bounding box center [327, 59] width 6 height 6
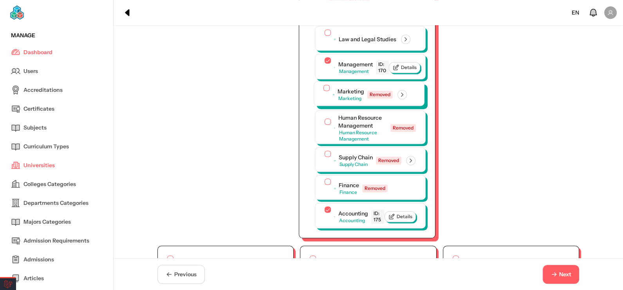
click at [324, 91] on button "button" at bounding box center [327, 88] width 6 height 6
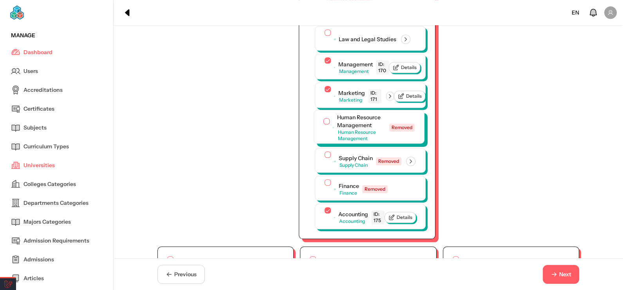
click at [325, 124] on button "button" at bounding box center [327, 121] width 6 height 6
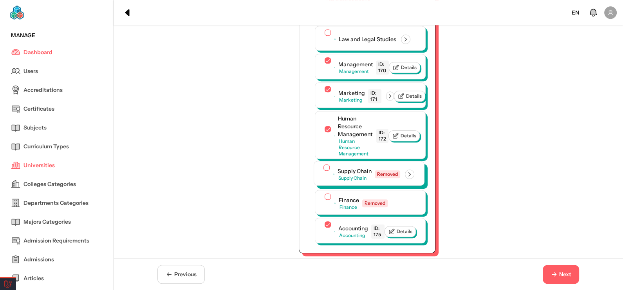
click at [324, 170] on button "button" at bounding box center [327, 167] width 6 height 6
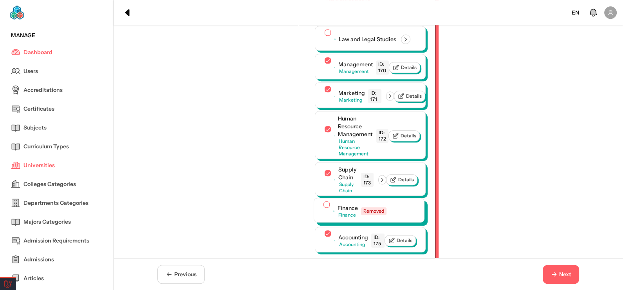
click at [324, 207] on button "button" at bounding box center [327, 204] width 6 height 6
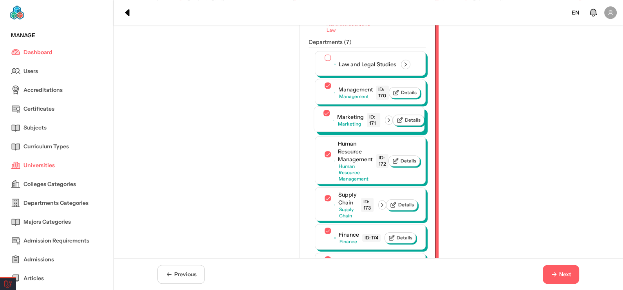
scroll to position [819, 0]
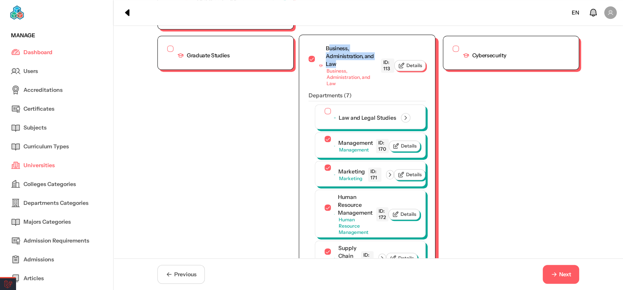
drag, startPoint x: 326, startPoint y: 62, endPoint x: 335, endPoint y: 76, distance: 16.2
click at [336, 68] on div "Business, Administration, and Law" at bounding box center [352, 56] width 52 height 24
click at [329, 67] on div "Business, Administration, and Law" at bounding box center [352, 56] width 52 height 24
drag, startPoint x: 324, startPoint y: 62, endPoint x: 333, endPoint y: 77, distance: 17.9
click at [333, 68] on div "Business, Administration, and Law" at bounding box center [352, 56] width 52 height 24
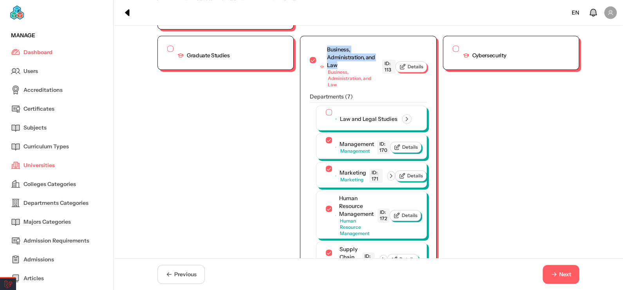
copy div "Business, Administration, and Law"
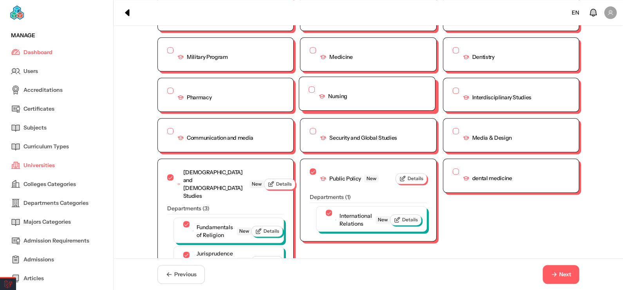
scroll to position [1172, 0]
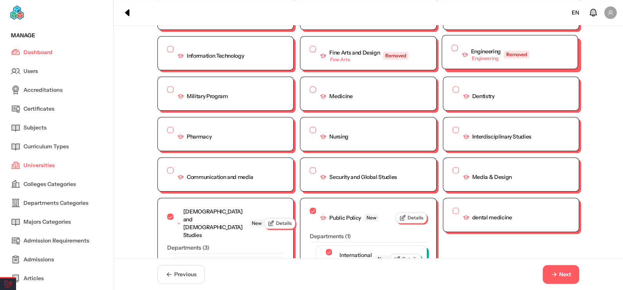
click at [453, 51] on button "button" at bounding box center [455, 48] width 6 height 6
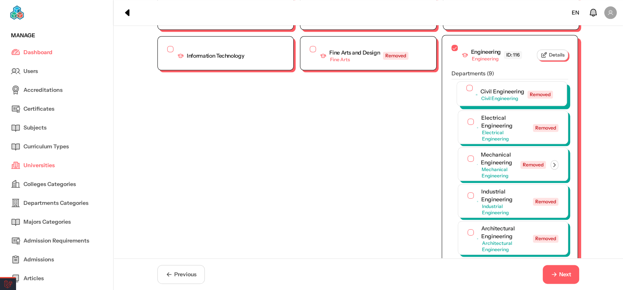
click at [467, 91] on button "button" at bounding box center [470, 88] width 6 height 6
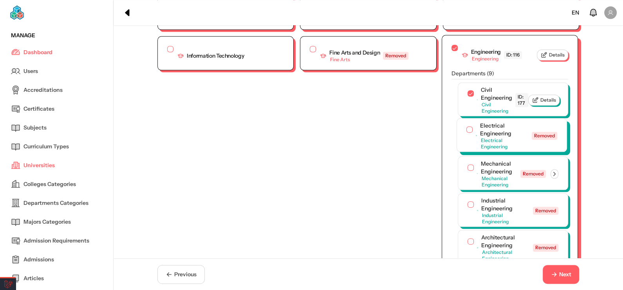
click at [468, 132] on button "button" at bounding box center [470, 129] width 6 height 6
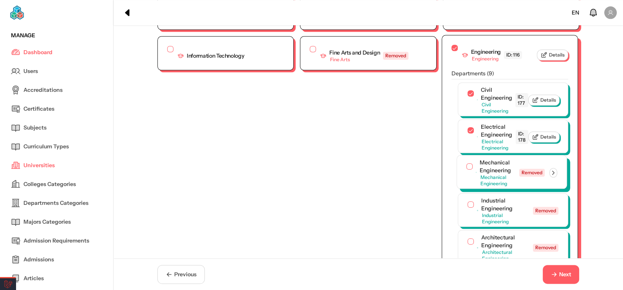
drag, startPoint x: 466, startPoint y: 168, endPoint x: 469, endPoint y: 181, distance: 13.2
click at [466, 170] on div "Departments ( 9 ) Civil Engineering Civil Engineering ID: 177 Details Electrica…" at bounding box center [510, 248] width 117 height 359
click at [469, 182] on div "Mechanical Engineering Mechanical Engineering Removed" at bounding box center [512, 172] width 91 height 28
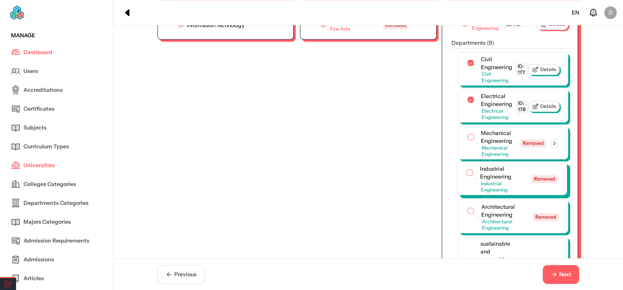
scroll to position [1211, 0]
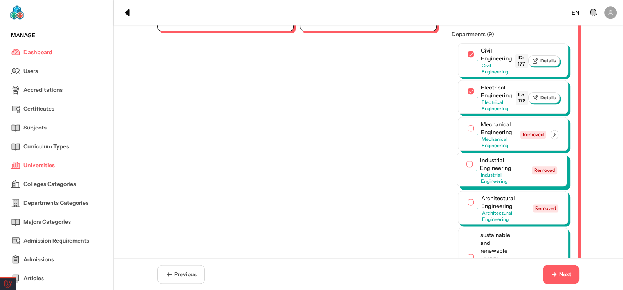
click at [467, 167] on button "button" at bounding box center [470, 164] width 6 height 6
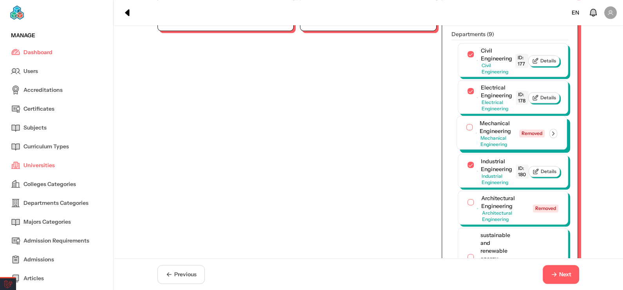
click at [467, 132] on div at bounding box center [470, 128] width 6 height 8
click at [467, 130] on button "button" at bounding box center [470, 127] width 6 height 6
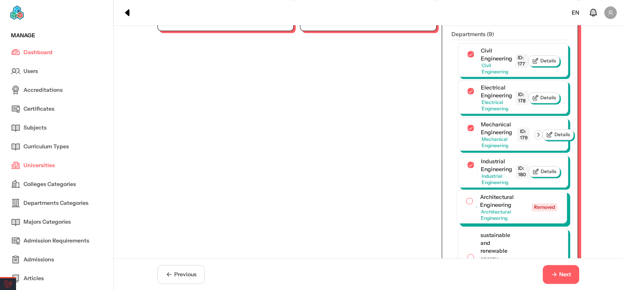
click at [467, 204] on button "button" at bounding box center [470, 200] width 6 height 6
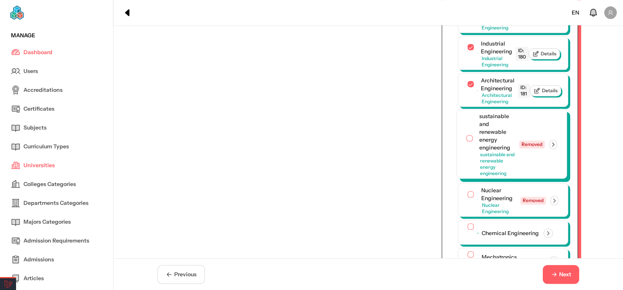
click at [467, 141] on button "button" at bounding box center [470, 138] width 6 height 6
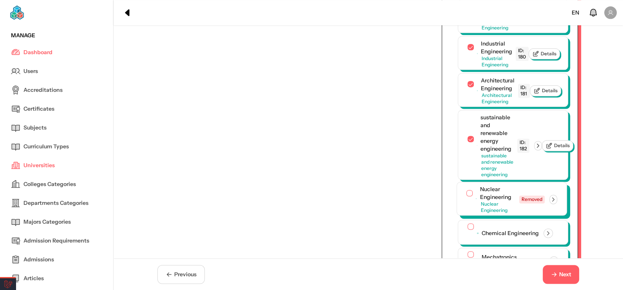
scroll to position [1328, 0]
click at [467, 196] on button "button" at bounding box center [470, 193] width 6 height 6
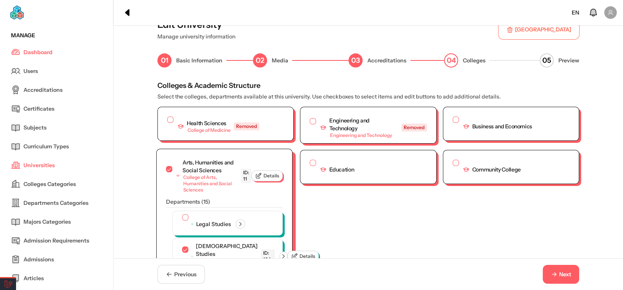
scroll to position [0, 0]
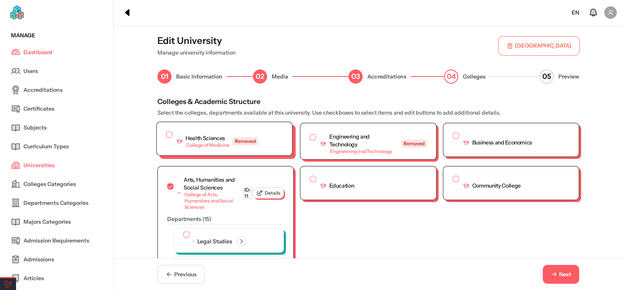
click at [166, 132] on button "button" at bounding box center [169, 134] width 6 height 6
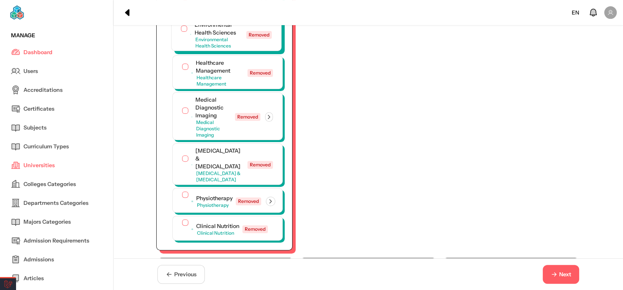
scroll to position [352, 0]
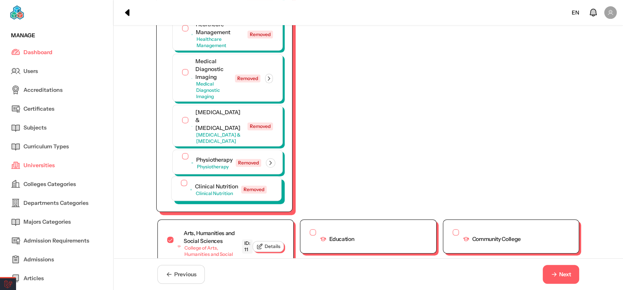
click at [184, 180] on div "Clinical Nutrition Clinical Nutrition Removed" at bounding box center [224, 188] width 86 height 19
click at [181, 180] on button "button" at bounding box center [184, 182] width 6 height 6
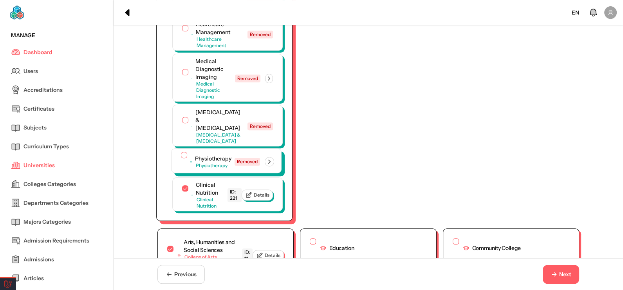
click at [181, 157] on div at bounding box center [184, 156] width 6 height 8
click at [181, 154] on button "button" at bounding box center [184, 155] width 6 height 6
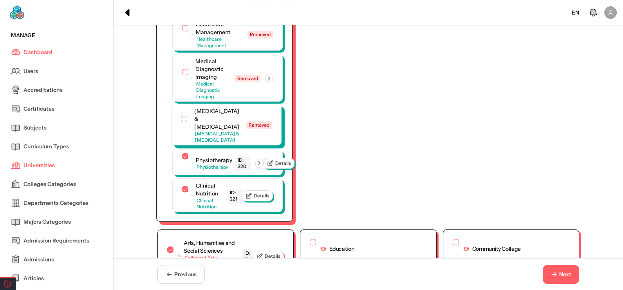
click at [181, 123] on div at bounding box center [184, 120] width 6 height 8
click at [181, 120] on button "button" at bounding box center [184, 119] width 6 height 6
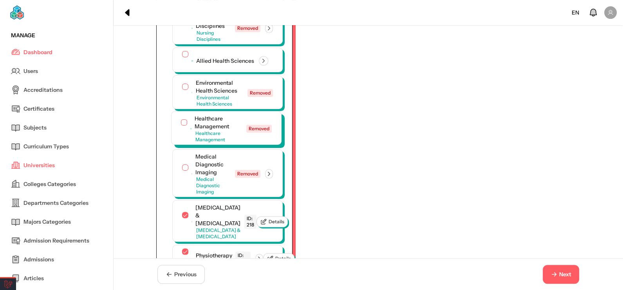
scroll to position [235, 0]
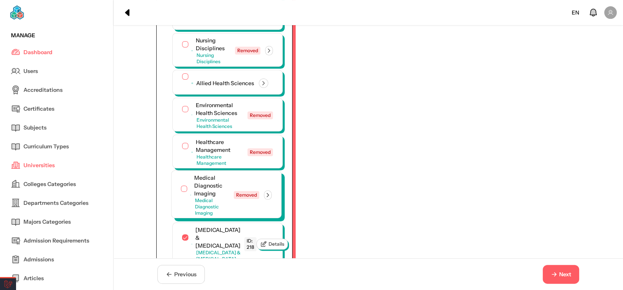
click at [184, 190] on div "Medical Diagnostic Imaging Medical Diagnostic Imaging Removed" at bounding box center [226, 195] width 91 height 42
click at [181, 190] on button "button" at bounding box center [184, 188] width 6 height 6
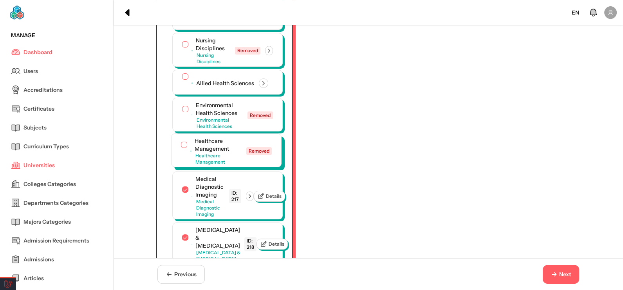
click at [181, 144] on button "button" at bounding box center [184, 144] width 6 height 6
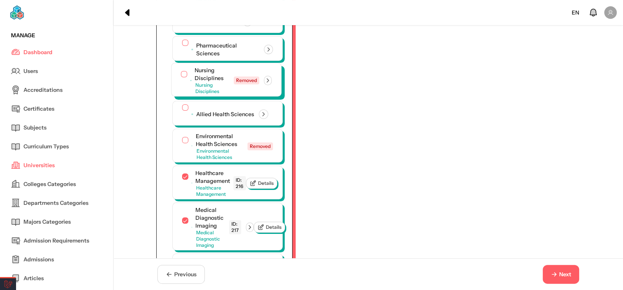
scroll to position [156, 0]
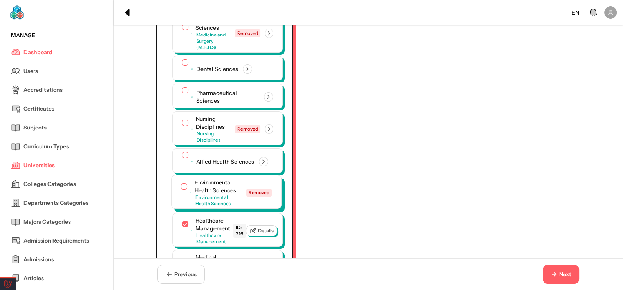
click at [181, 183] on button "button" at bounding box center [184, 186] width 6 height 6
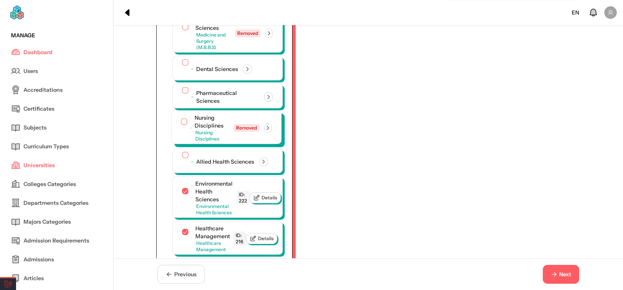
click at [181, 118] on button "button" at bounding box center [184, 121] width 6 height 6
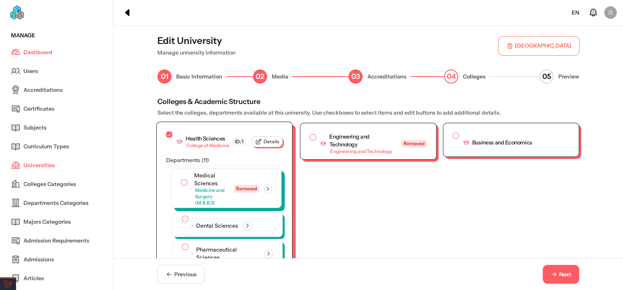
click at [181, 179] on button "button" at bounding box center [184, 182] width 6 height 6
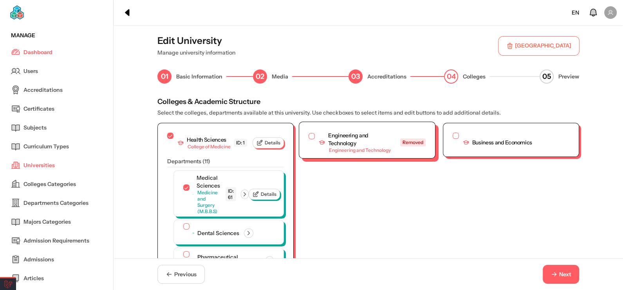
click at [309, 138] on button "button" at bounding box center [312, 136] width 6 height 6
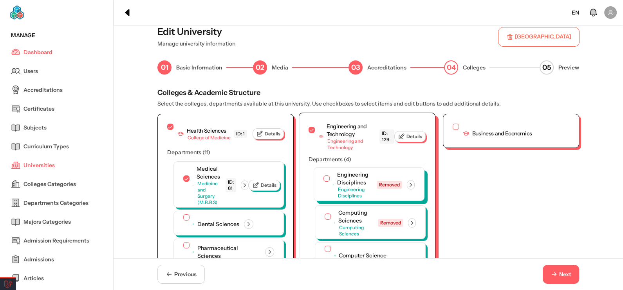
scroll to position [39, 0]
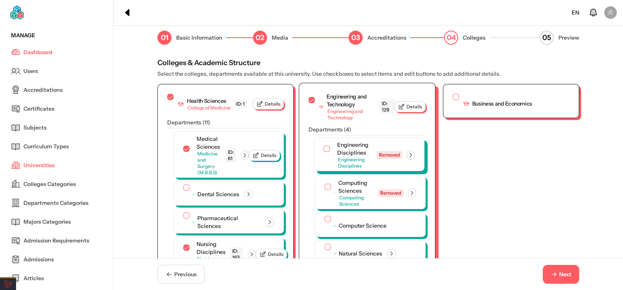
click at [324, 147] on button "button" at bounding box center [327, 148] width 6 height 6
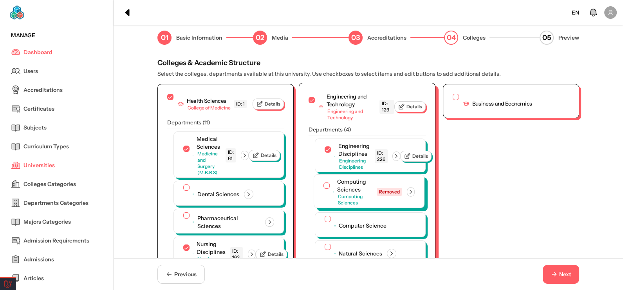
drag, startPoint x: 322, startPoint y: 188, endPoint x: 323, endPoint y: 183, distance: 4.6
click at [324, 184] on div at bounding box center [327, 186] width 6 height 8
click at [324, 183] on button "button" at bounding box center [327, 185] width 6 height 6
drag, startPoint x: 309, startPoint y: 98, endPoint x: 311, endPoint y: 102, distance: 5.0
click at [309, 98] on button "button" at bounding box center [312, 100] width 6 height 6
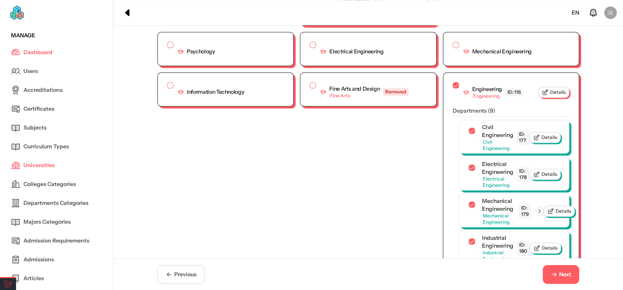
scroll to position [1567, 0]
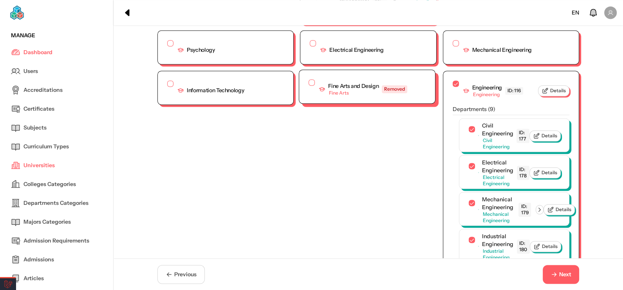
click at [311, 87] on div at bounding box center [312, 83] width 6 height 8
click at [304, 102] on div "Fine Arts and Design Fine Arts Removed" at bounding box center [367, 86] width 136 height 33
click at [309, 85] on button "button" at bounding box center [312, 82] width 6 height 6
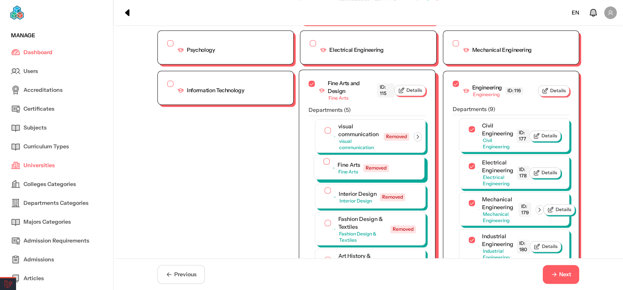
drag, startPoint x: 325, startPoint y: 147, endPoint x: 329, endPoint y: 179, distance: 32.3
click at [326, 133] on button "button" at bounding box center [328, 130] width 6 height 6
click at [325, 164] on button "button" at bounding box center [327, 161] width 6 height 6
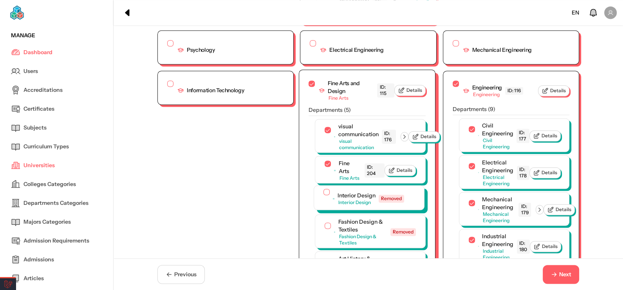
click at [324, 208] on div "Interior Design Interior Design Removed" at bounding box center [364, 197] width 81 height 19
click at [324, 195] on button "button" at bounding box center [327, 191] width 6 height 6
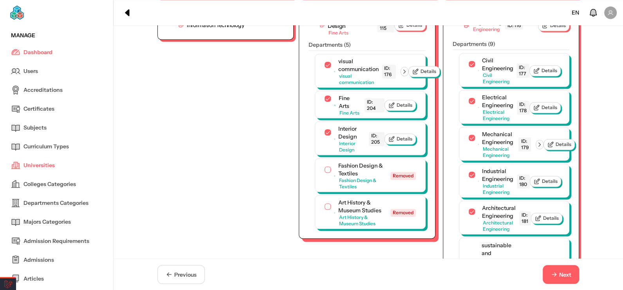
scroll to position [1685, 0]
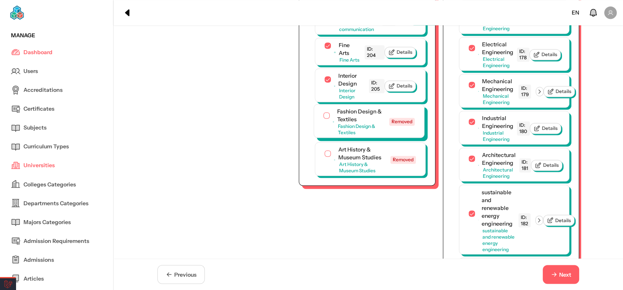
click at [324, 120] on div at bounding box center [327, 116] width 6 height 8
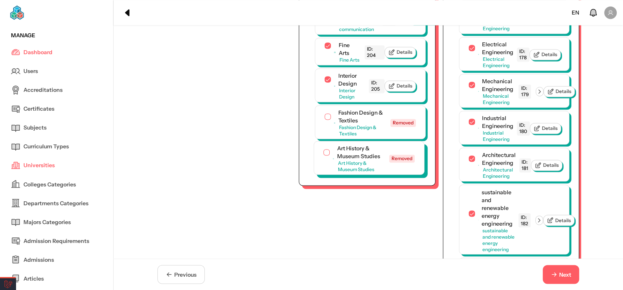
click at [326, 172] on div "Art History & Museum Studies Art History & Museum Studies Removed" at bounding box center [369, 158] width 91 height 28
click at [324, 155] on button "button" at bounding box center [327, 152] width 6 height 6
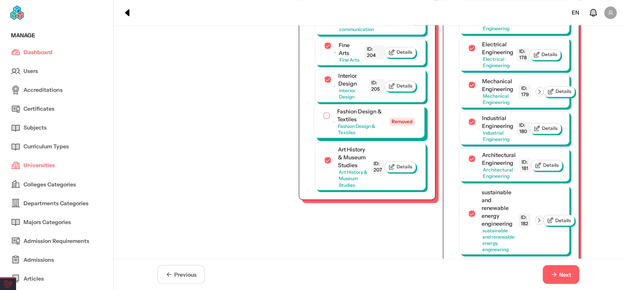
click at [324, 118] on button "button" at bounding box center [327, 115] width 6 height 6
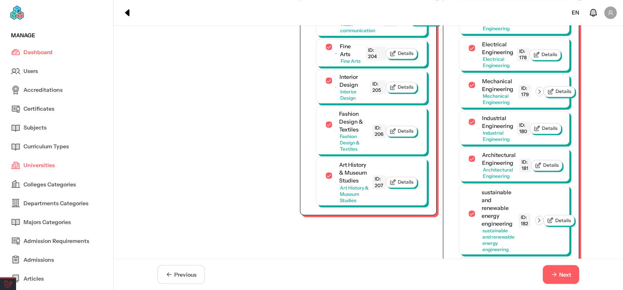
click at [558, 276] on span "Next" at bounding box center [561, 274] width 21 height 8
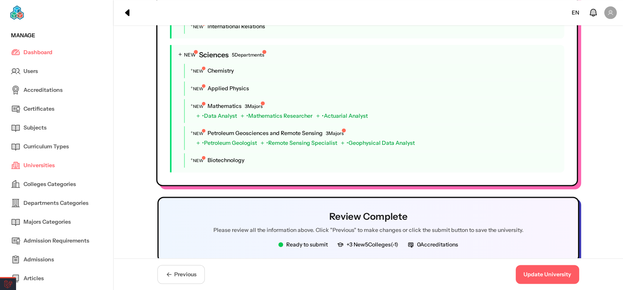
scroll to position [1431, 0]
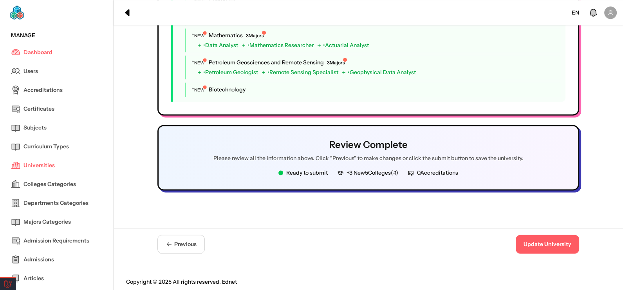
click at [555, 237] on button "Update University" at bounding box center [547, 243] width 63 height 19
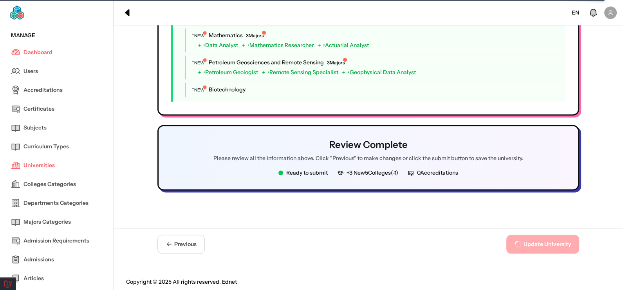
scroll to position [0, 0]
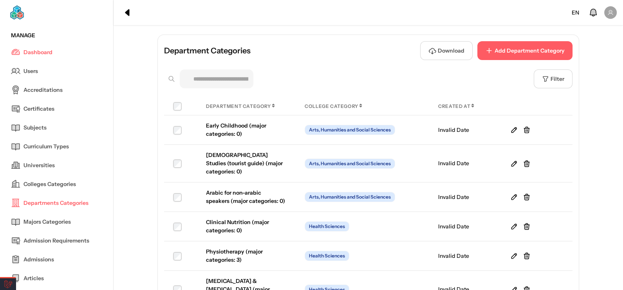
click at [499, 45] on button "Add Department Category" at bounding box center [525, 50] width 95 height 19
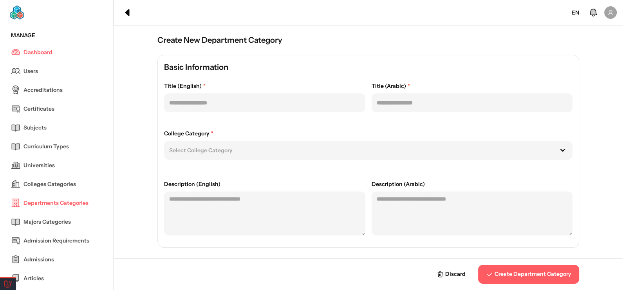
click at [232, 152] on div at bounding box center [359, 150] width 380 height 8
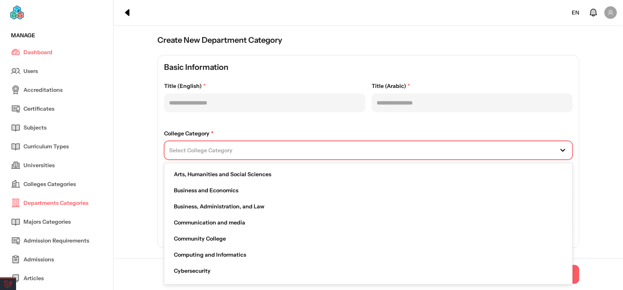
paste input "**********"
type input "**********"
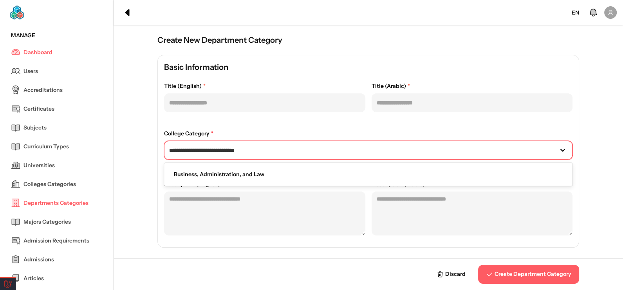
click at [222, 172] on span "Business, Administration, and Law" at bounding box center [219, 174] width 90 height 8
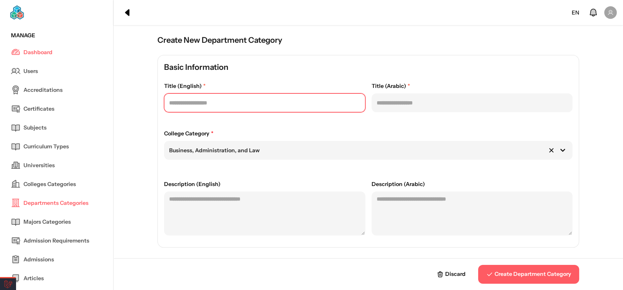
click at [220, 105] on input "text" at bounding box center [264, 102] width 201 height 19
click at [215, 108] on input "*********" at bounding box center [264, 102] width 201 height 19
type input "*********"
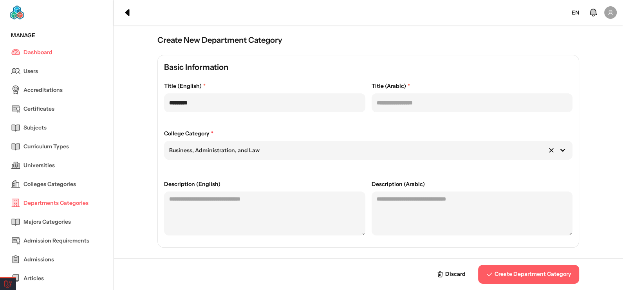
click at [399, 112] on div "Title (English) * ********* Title (Arabic) * College Category * Business, Admin…" at bounding box center [368, 161] width 409 height 159
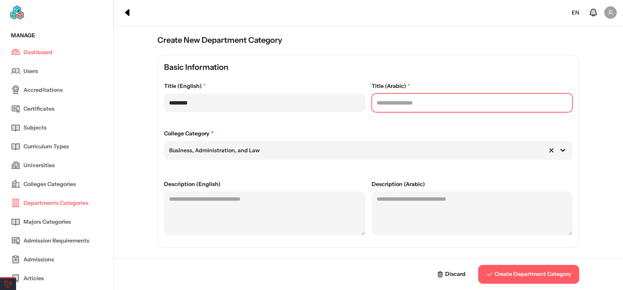
click at [405, 100] on input "text" at bounding box center [472, 102] width 201 height 19
type input "******"
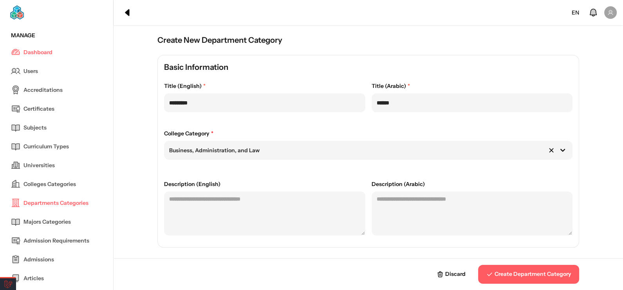
drag, startPoint x: 507, startPoint y: 257, endPoint x: 508, endPoint y: 262, distance: 4.7
click at [508, 257] on div "Basic Information Title (English) * ********* Title (Arabic) * ****** College C…" at bounding box center [368, 174] width 485 height 239
click at [513, 273] on span "Create Department Category" at bounding box center [533, 274] width 77 height 8
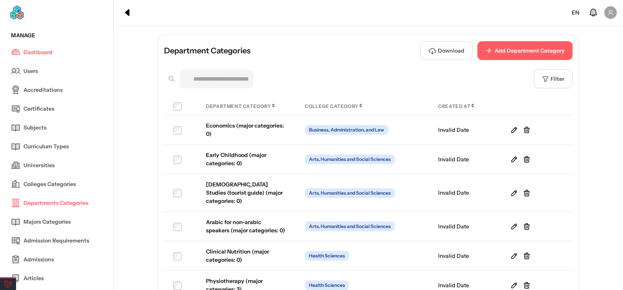
click at [53, 167] on span "Universities" at bounding box center [39, 165] width 31 height 8
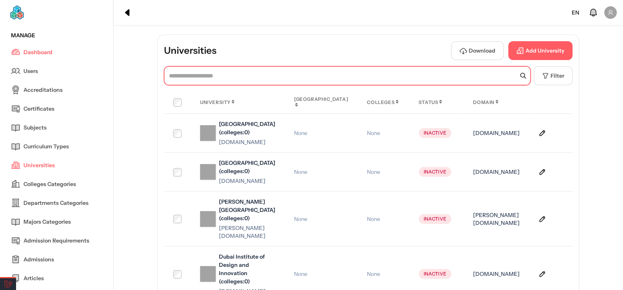
click at [300, 71] on input "text" at bounding box center [347, 75] width 367 height 19
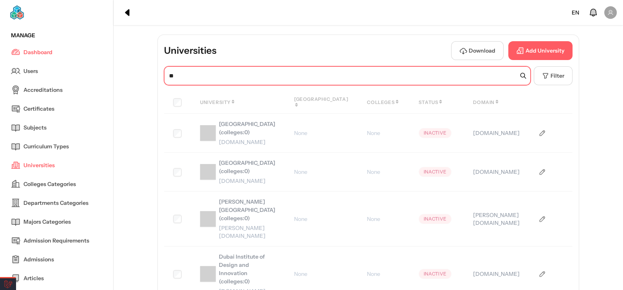
click at [274, 84] on input "**" at bounding box center [347, 75] width 367 height 19
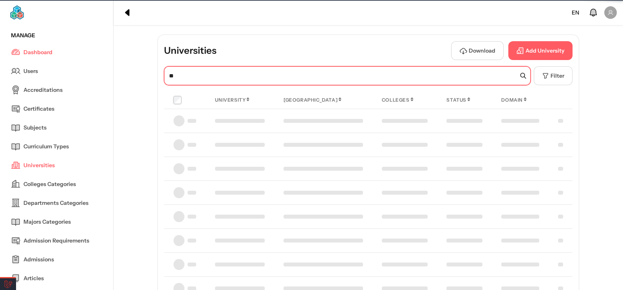
click at [274, 84] on input "**" at bounding box center [347, 75] width 367 height 19
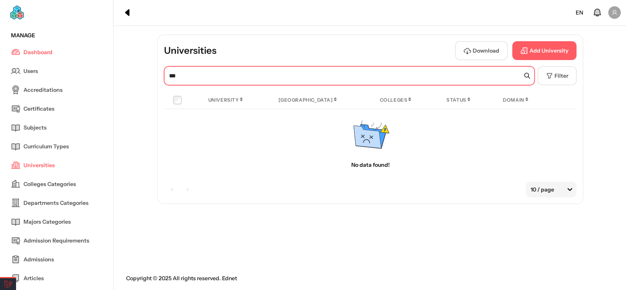
click at [240, 84] on input "***" at bounding box center [349, 75] width 371 height 19
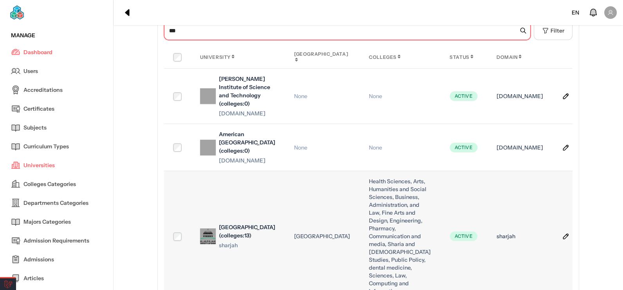
scroll to position [118, 0]
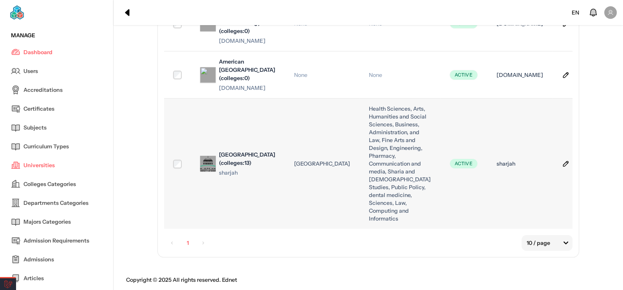
type input "***"
click at [562, 167] on icon at bounding box center [566, 163] width 8 height 8
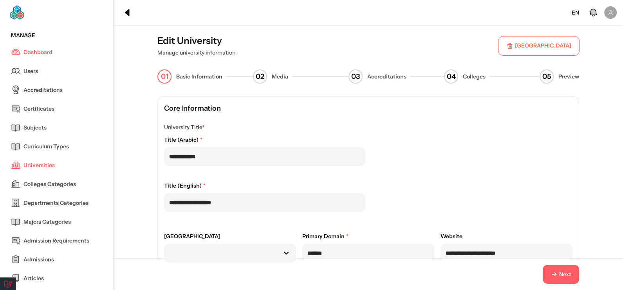
click at [573, 276] on button "Next" at bounding box center [561, 273] width 36 height 19
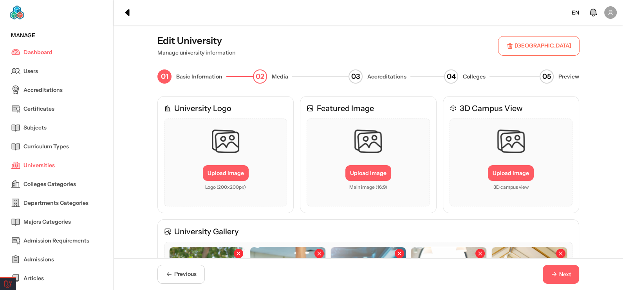
click at [568, 275] on span "Next" at bounding box center [565, 274] width 12 height 8
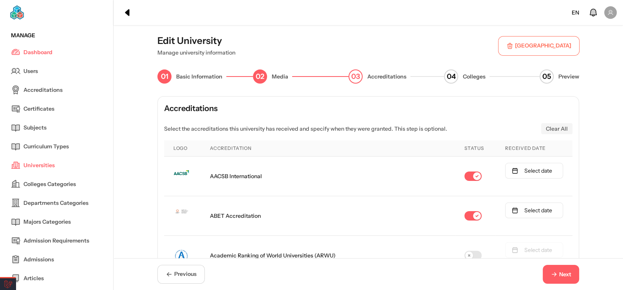
drag, startPoint x: 568, startPoint y: 275, endPoint x: 563, endPoint y: 274, distance: 4.8
click at [566, 275] on span "Next" at bounding box center [565, 274] width 12 height 8
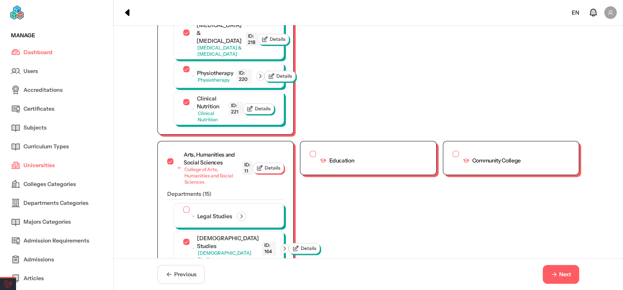
scroll to position [465, 0]
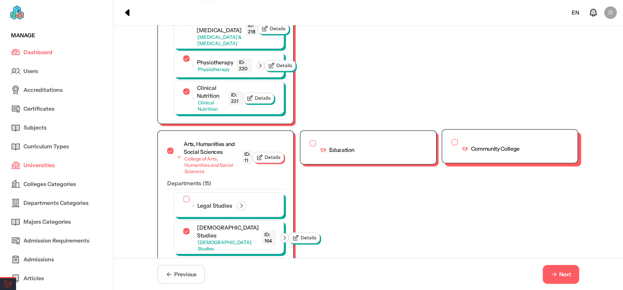
click at [452, 145] on button "button" at bounding box center [455, 142] width 6 height 6
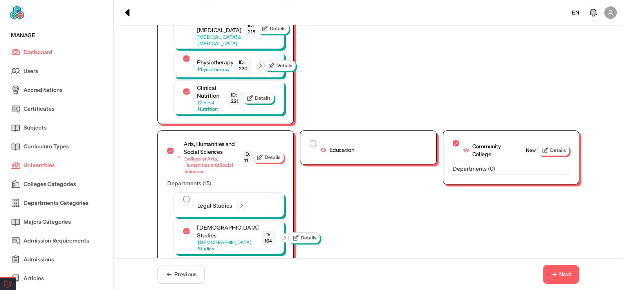
click at [558, 277] on span "Next" at bounding box center [561, 274] width 21 height 8
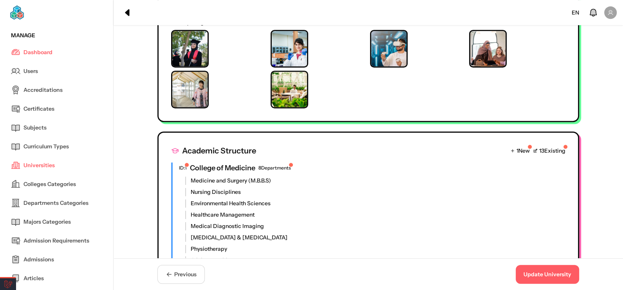
click at [558, 277] on button "Update University" at bounding box center [547, 273] width 63 height 19
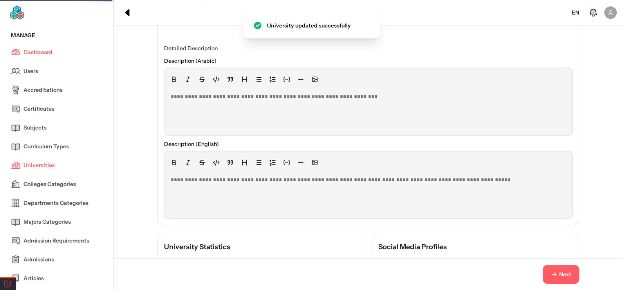
scroll to position [0, 0]
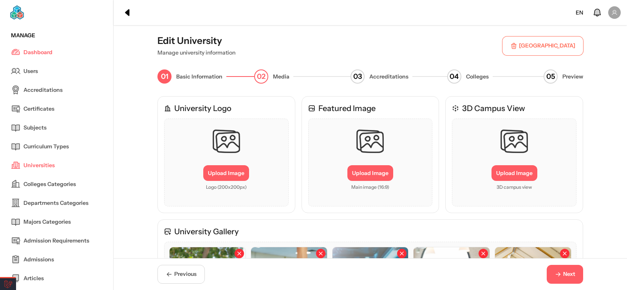
click at [558, 278] on button "Next" at bounding box center [565, 273] width 36 height 19
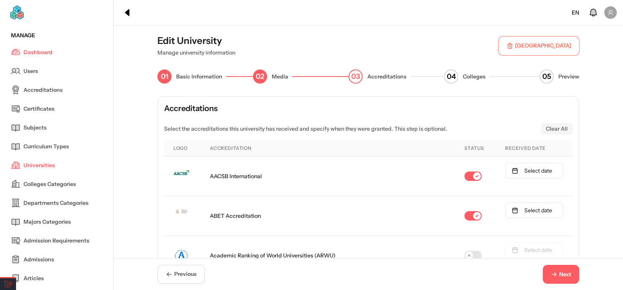
click at [558, 278] on button "Next" at bounding box center [561, 273] width 36 height 19
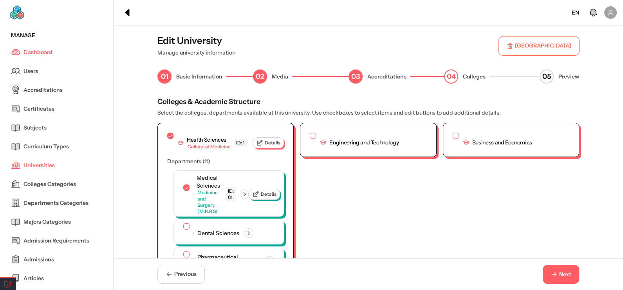
click at [558, 278] on button "Next" at bounding box center [561, 273] width 36 height 19
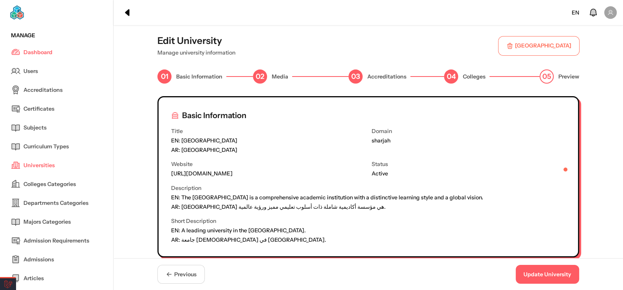
drag, startPoint x: 162, startPoint y: 276, endPoint x: 170, endPoint y: 272, distance: 9.3
click at [162, 276] on button "Previous" at bounding box center [180, 273] width 47 height 19
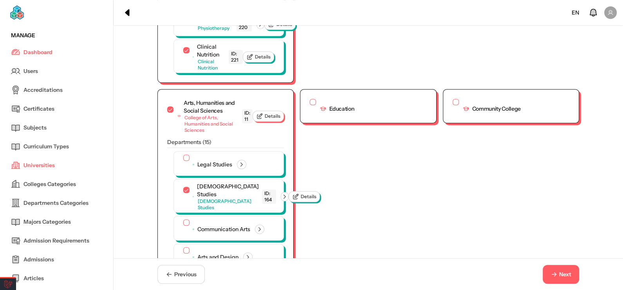
scroll to position [548, 0]
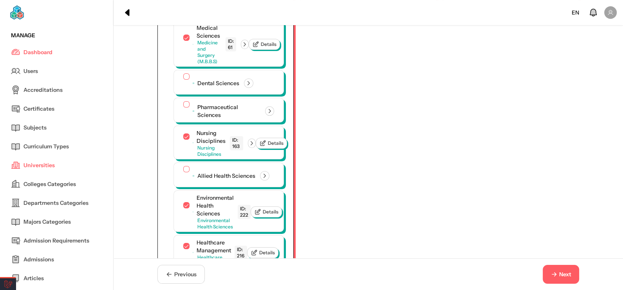
scroll to position [1994, 0]
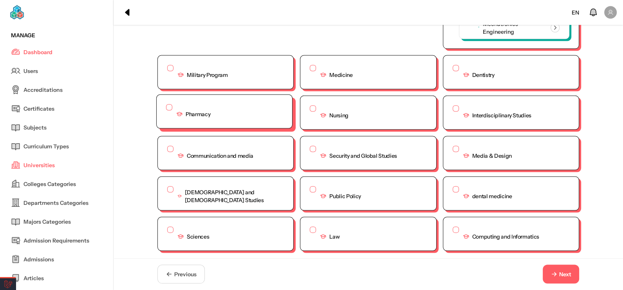
click at [166, 110] on button "button" at bounding box center [169, 107] width 6 height 6
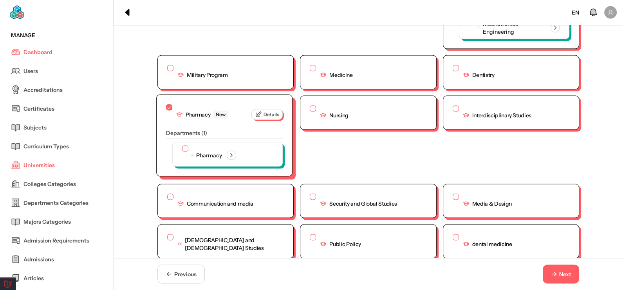
scroll to position [1994, 0]
click at [181, 150] on button "button" at bounding box center [184, 147] width 6 height 6
click at [246, 157] on icon "button" at bounding box center [247, 153] width 7 height 7
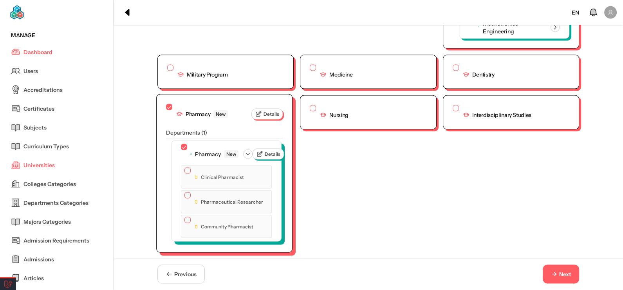
scroll to position [1992, 0]
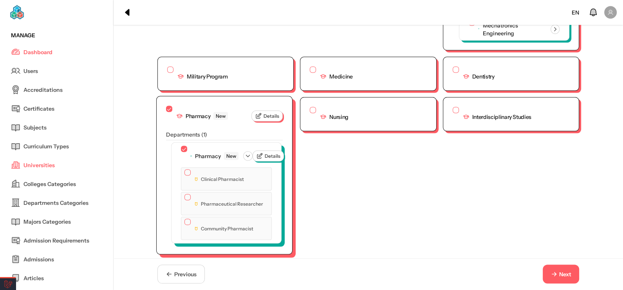
drag, startPoint x: 185, startPoint y: 198, endPoint x: 186, endPoint y: 207, distance: 8.7
click at [186, 176] on button "button" at bounding box center [188, 172] width 6 height 6
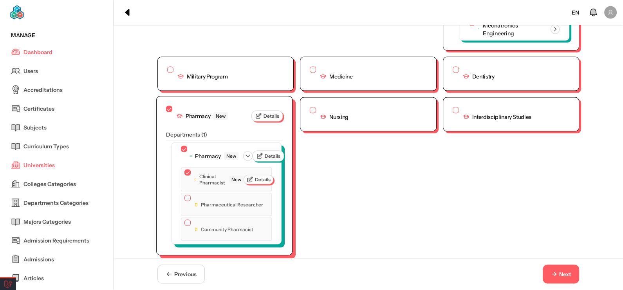
click at [185, 201] on button "button" at bounding box center [188, 198] width 6 height 6
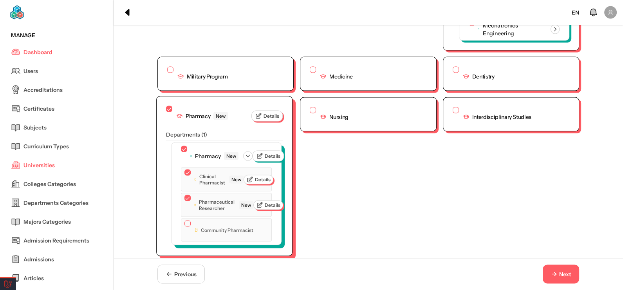
click at [185, 201] on button "button" at bounding box center [188, 198] width 6 height 6
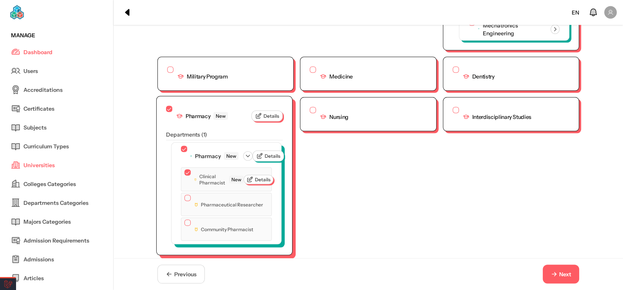
drag, startPoint x: 180, startPoint y: 229, endPoint x: 177, endPoint y: 231, distance: 4.0
click at [185, 201] on button "button" at bounding box center [188, 198] width 6 height 6
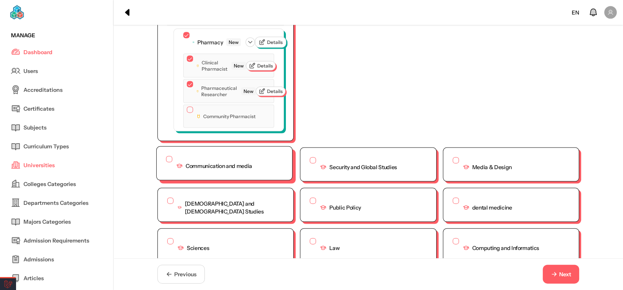
scroll to position [2110, 0]
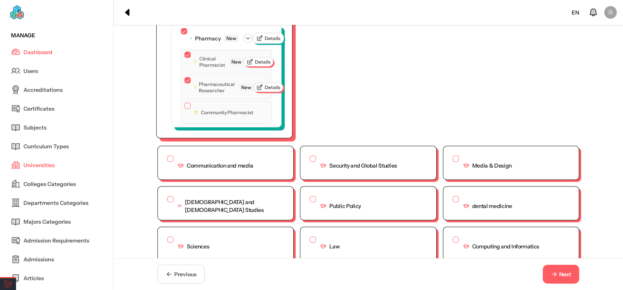
click at [185, 109] on button "button" at bounding box center [188, 106] width 6 height 6
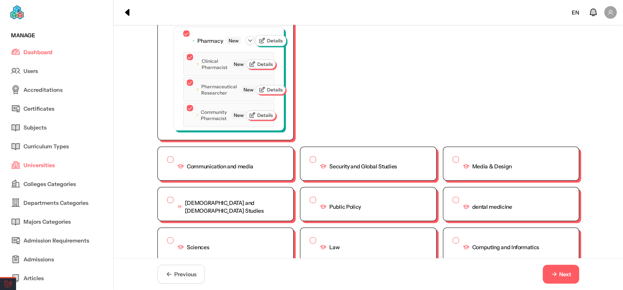
click at [557, 278] on span "Next" at bounding box center [561, 274] width 21 height 8
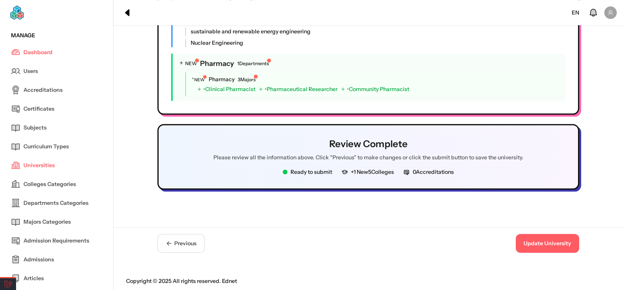
click at [560, 235] on button "Update University" at bounding box center [547, 242] width 63 height 19
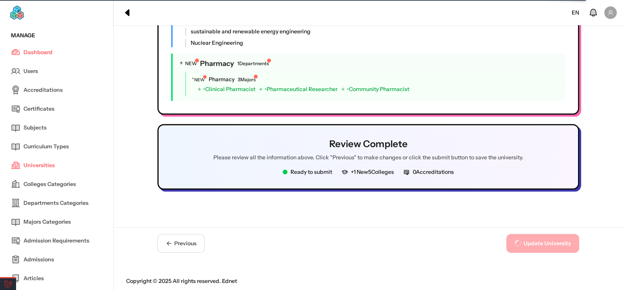
scroll to position [0, 0]
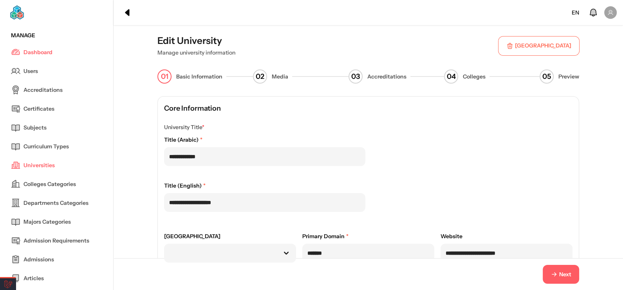
click at [577, 281] on button "Next" at bounding box center [561, 273] width 36 height 19
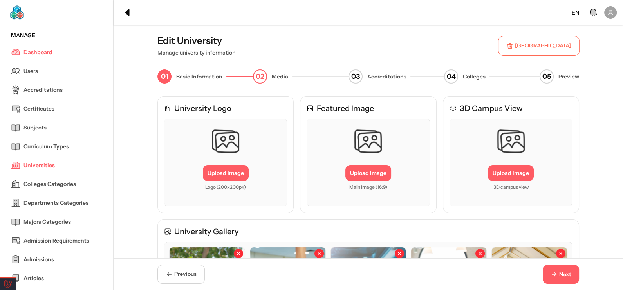
click at [562, 272] on span "Next" at bounding box center [565, 274] width 12 height 8
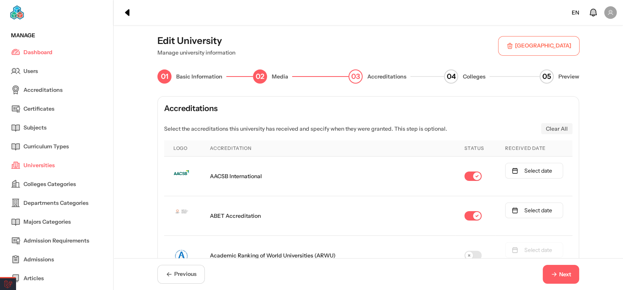
click at [562, 272] on span "Next" at bounding box center [565, 274] width 12 height 8
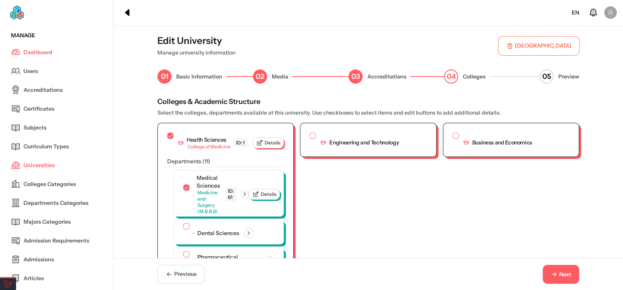
click at [562, 272] on span "Next" at bounding box center [565, 274] width 12 height 8
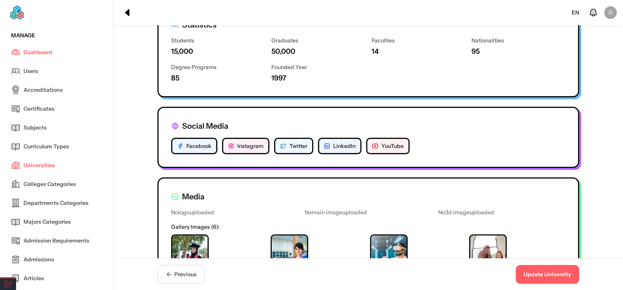
scroll to position [313, 0]
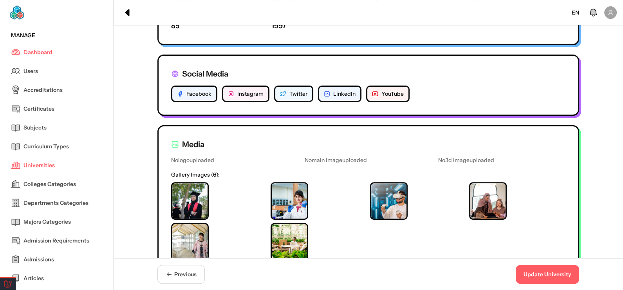
drag, startPoint x: 173, startPoint y: 268, endPoint x: 175, endPoint y: 273, distance: 5.1
click at [175, 273] on button "Previous" at bounding box center [180, 273] width 47 height 19
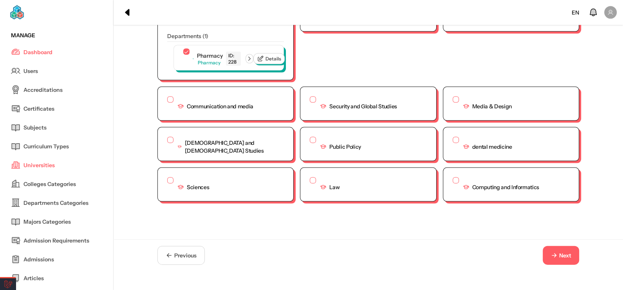
scroll to position [2137, 0]
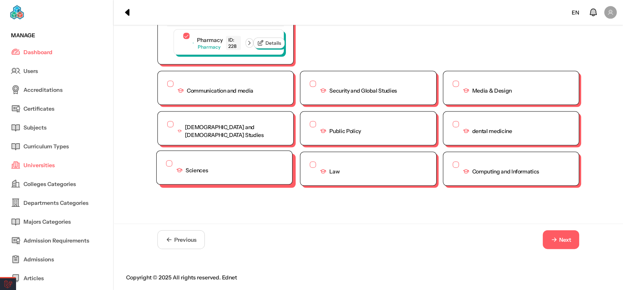
click at [166, 164] on button "button" at bounding box center [169, 163] width 6 height 6
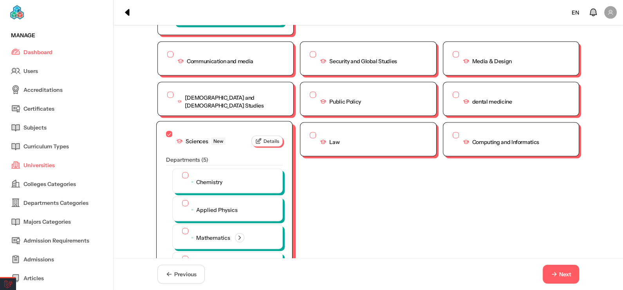
drag, startPoint x: 176, startPoint y: 201, endPoint x: 180, endPoint y: 222, distance: 21.1
click at [182, 178] on button "button" at bounding box center [185, 175] width 6 height 6
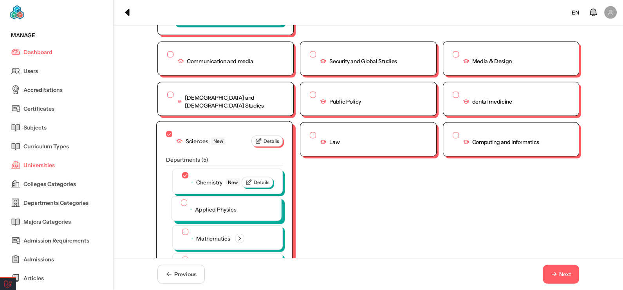
click at [181, 206] on button "button" at bounding box center [184, 202] width 6 height 6
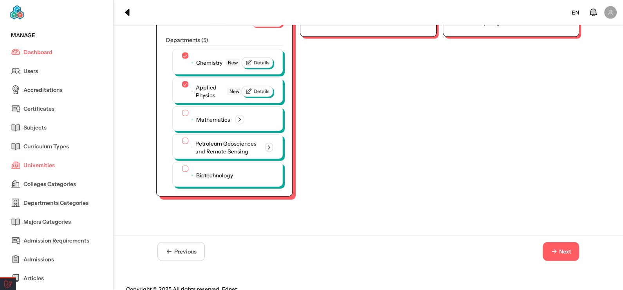
scroll to position [2294, 0]
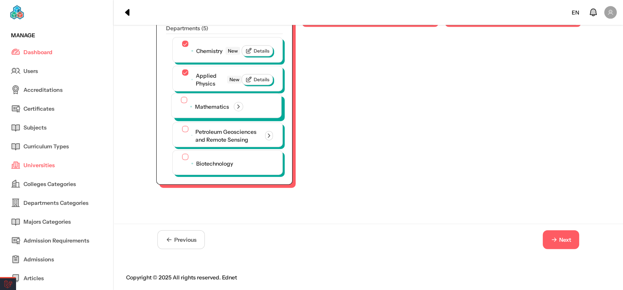
drag, startPoint x: 179, startPoint y: 102, endPoint x: 180, endPoint y: 109, distance: 6.8
click at [181, 103] on button "button" at bounding box center [184, 100] width 6 height 6
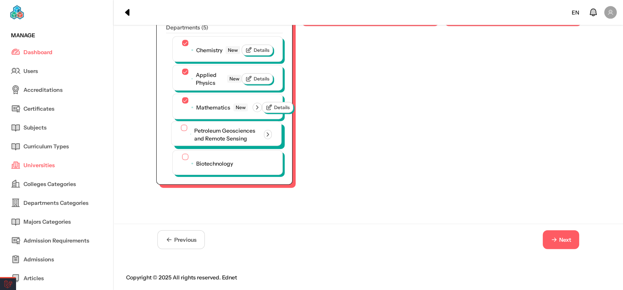
click at [181, 131] on button "button" at bounding box center [184, 128] width 6 height 6
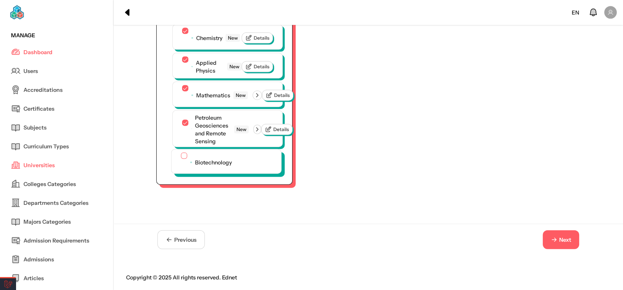
click at [183, 161] on div at bounding box center [184, 156] width 6 height 8
click at [175, 173] on div "Biotechnology" at bounding box center [227, 161] width 110 height 24
click at [181, 159] on button "button" at bounding box center [184, 155] width 6 height 6
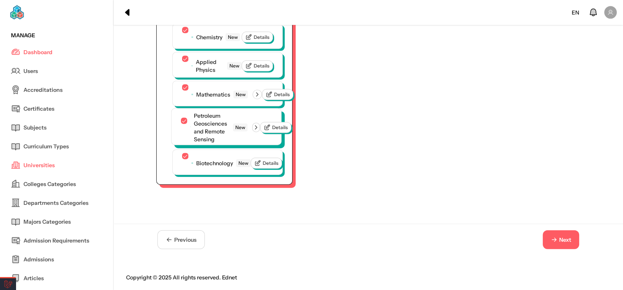
click at [256, 131] on icon "button" at bounding box center [256, 127] width 7 height 7
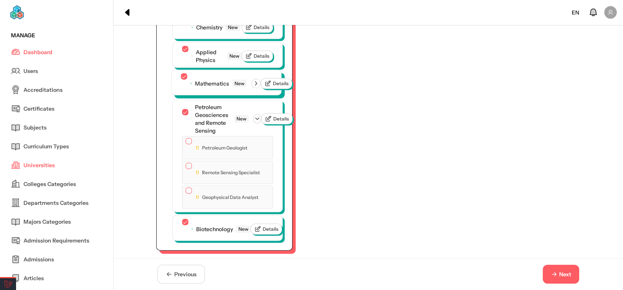
click at [257, 87] on icon "button" at bounding box center [256, 83] width 7 height 7
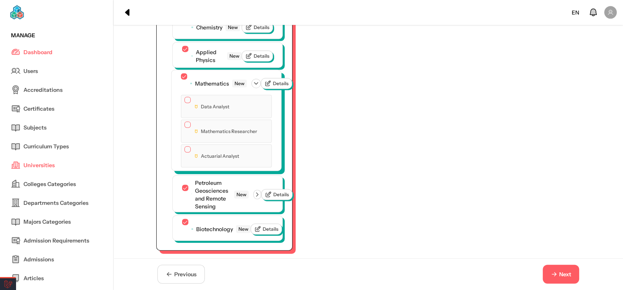
click at [185, 103] on button "button" at bounding box center [188, 100] width 6 height 6
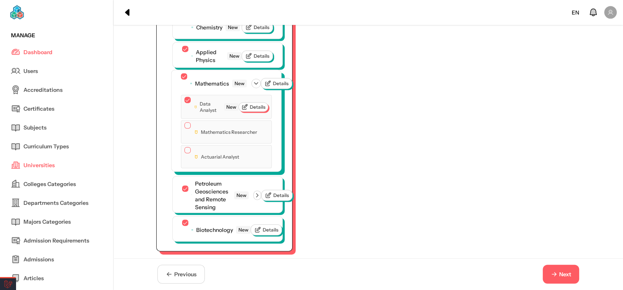
click at [183, 143] on div "Mathematics Researcher" at bounding box center [226, 131] width 91 height 23
drag, startPoint x: 180, startPoint y: 153, endPoint x: 180, endPoint y: 185, distance: 31.7
click at [185, 128] on button "button" at bounding box center [188, 125] width 6 height 6
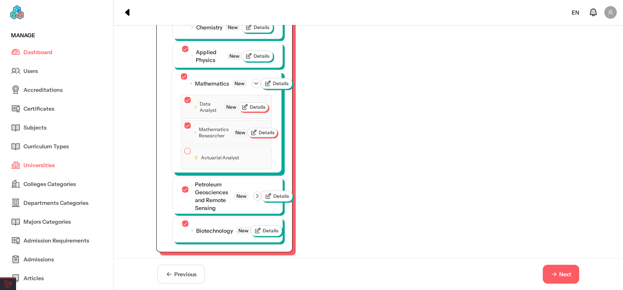
click at [185, 156] on div at bounding box center [188, 152] width 6 height 8
click at [185, 154] on button "button" at bounding box center [188, 151] width 6 height 6
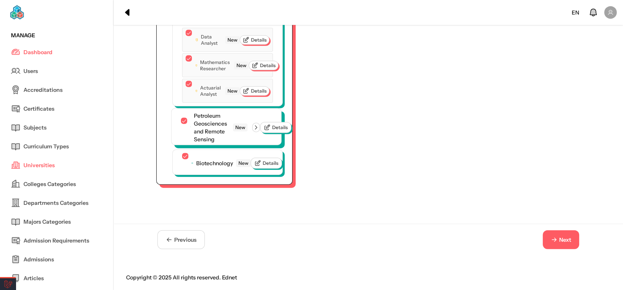
scroll to position [2370, 0]
click at [253, 143] on div "Petroleum Geosciences and Remote Sensing New" at bounding box center [225, 127] width 70 height 31
click at [257, 129] on icon "button" at bounding box center [256, 128] width 2 height 4
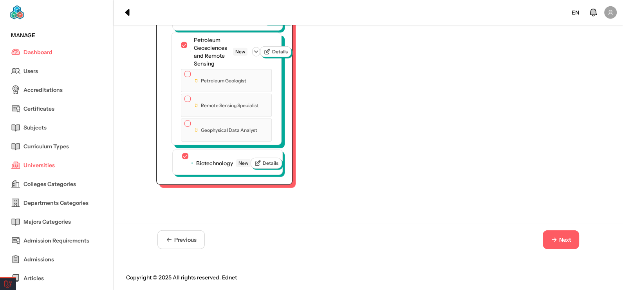
drag, startPoint x: 180, startPoint y: 88, endPoint x: 183, endPoint y: 92, distance: 5.4
click at [185, 77] on button "button" at bounding box center [188, 74] width 6 height 6
click at [185, 104] on div at bounding box center [188, 100] width 6 height 8
click at [185, 102] on button "button" at bounding box center [188, 99] width 6 height 6
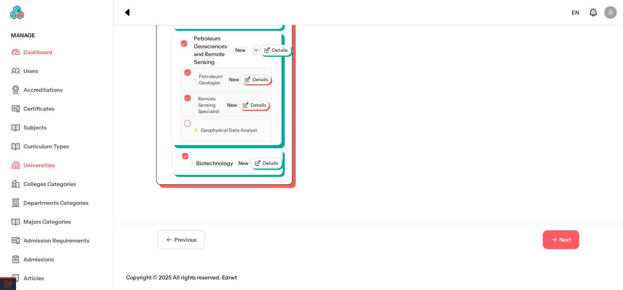
drag, startPoint x: 185, startPoint y: 143, endPoint x: 185, endPoint y: 148, distance: 5.9
click at [185, 128] on div at bounding box center [188, 124] width 6 height 8
click at [186, 141] on div "Geophysical Data Analyst" at bounding box center [226, 129] width 91 height 23
click at [186, 127] on button "button" at bounding box center [188, 123] width 6 height 6
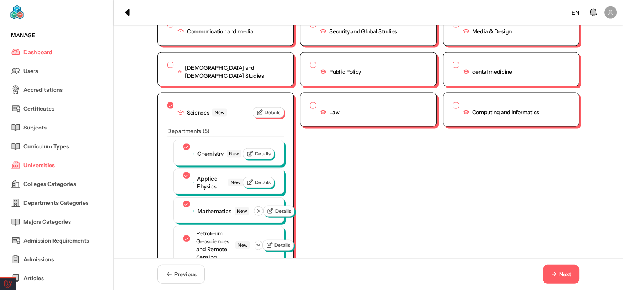
scroll to position [2213, 0]
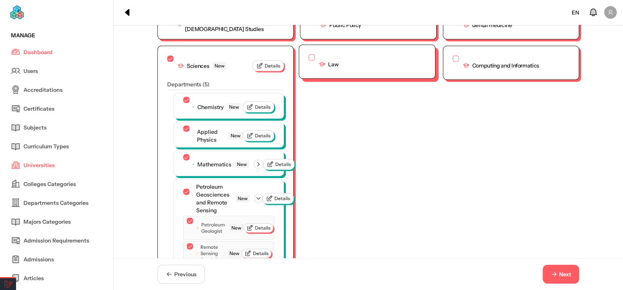
click at [309, 63] on div at bounding box center [312, 58] width 6 height 8
click at [309, 61] on button "button" at bounding box center [312, 57] width 6 height 6
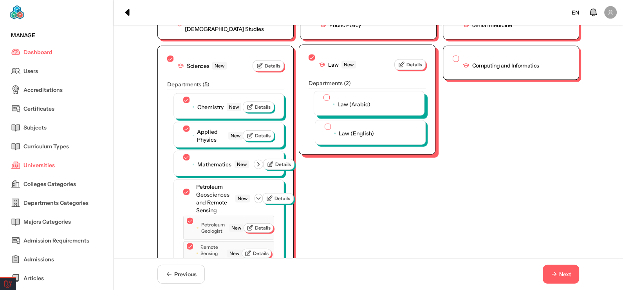
click at [324, 101] on button "button" at bounding box center [327, 97] width 6 height 6
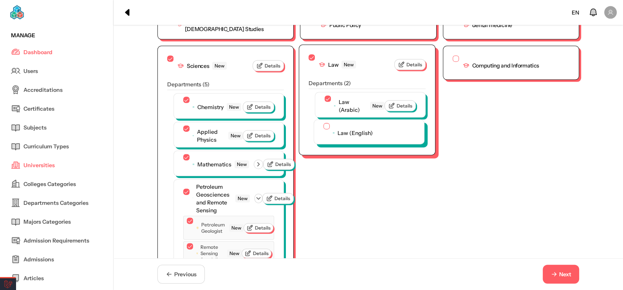
click at [324, 129] on button "button" at bounding box center [327, 126] width 6 height 6
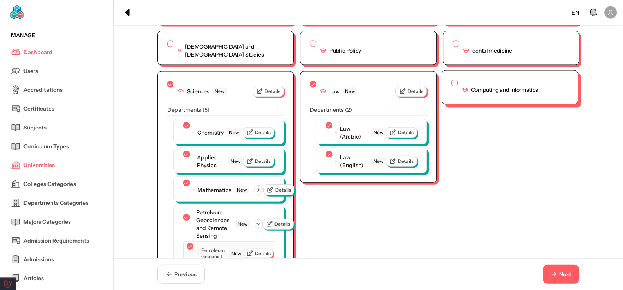
scroll to position [2174, 0]
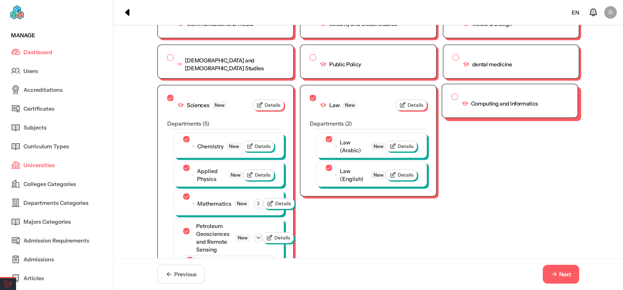
click at [453, 100] on button "button" at bounding box center [455, 97] width 6 height 6
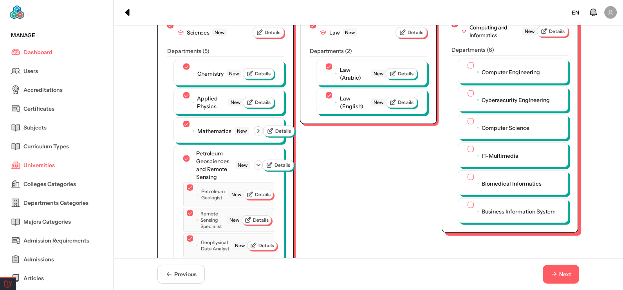
scroll to position [2253, 0]
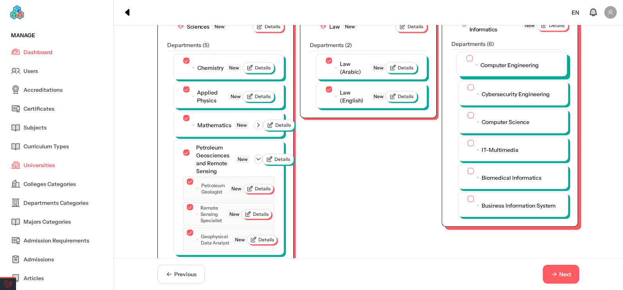
drag, startPoint x: 469, startPoint y: 83, endPoint x: 465, endPoint y: 93, distance: 11.0
click at [468, 74] on div "Computer Engineering" at bounding box center [503, 64] width 72 height 19
drag, startPoint x: 467, startPoint y: 113, endPoint x: 467, endPoint y: 108, distance: 5.5
click at [467, 89] on button "button" at bounding box center [470, 86] width 6 height 6
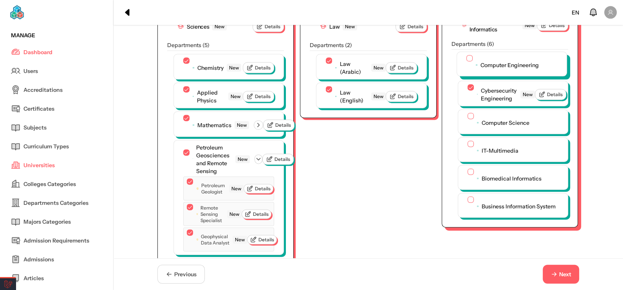
click at [468, 62] on button "button" at bounding box center [470, 58] width 6 height 6
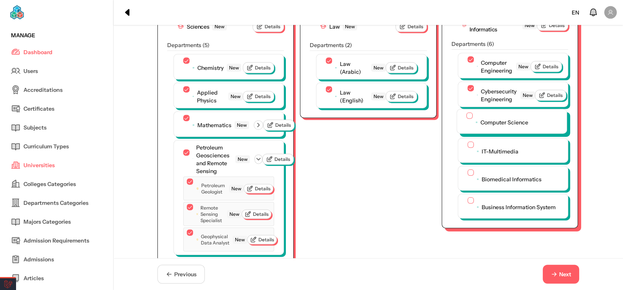
click at [467, 119] on button "button" at bounding box center [470, 115] width 6 height 6
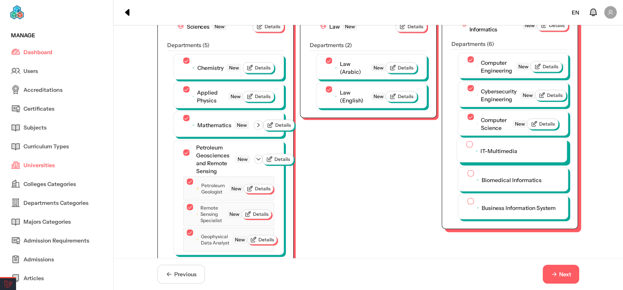
click at [467, 160] on div "IT-Multimedia" at bounding box center [492, 150] width 51 height 19
drag, startPoint x: 464, startPoint y: 170, endPoint x: 464, endPoint y: 175, distance: 4.7
click at [467, 147] on button "button" at bounding box center [470, 144] width 6 height 6
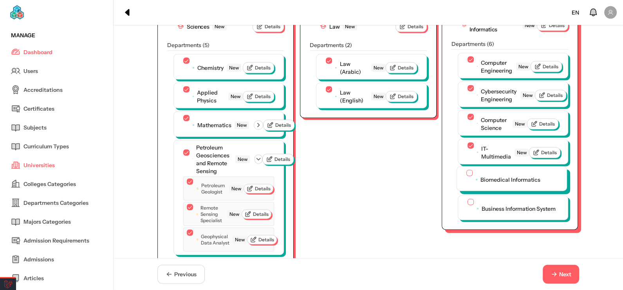
click at [467, 176] on button "button" at bounding box center [470, 173] width 6 height 6
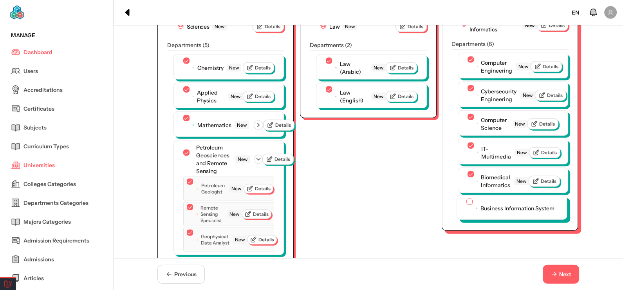
click at [467, 204] on button "button" at bounding box center [470, 201] width 6 height 6
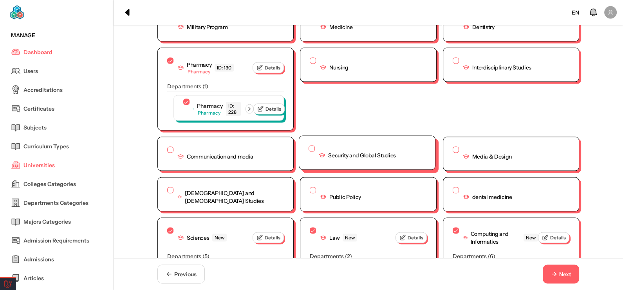
scroll to position [2057, 0]
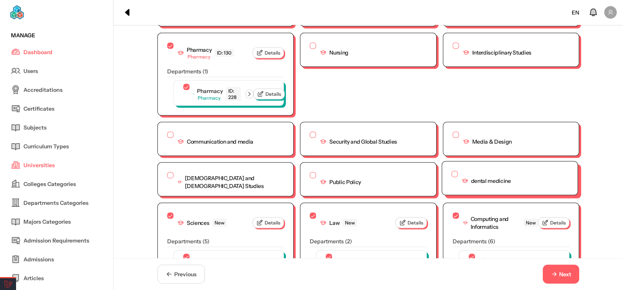
click at [453, 177] on button "button" at bounding box center [455, 174] width 6 height 6
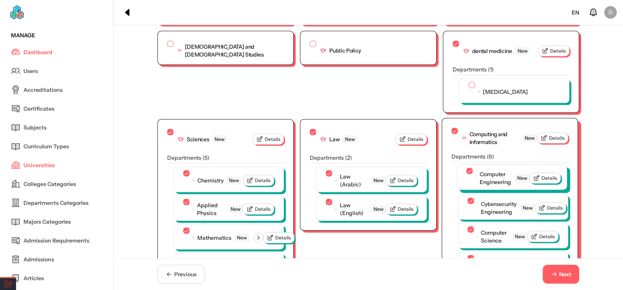
scroll to position [2174, 0]
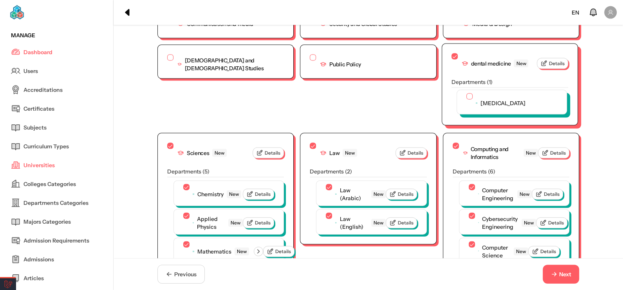
click at [470, 112] on div "[MEDICAL_DATA]" at bounding box center [496, 102] width 59 height 19
click at [467, 100] on button "button" at bounding box center [470, 96] width 6 height 6
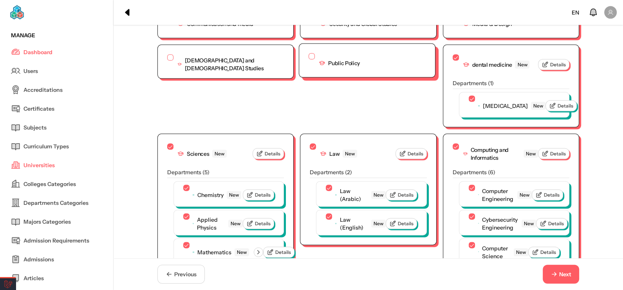
click at [309, 60] on button "button" at bounding box center [312, 56] width 6 height 6
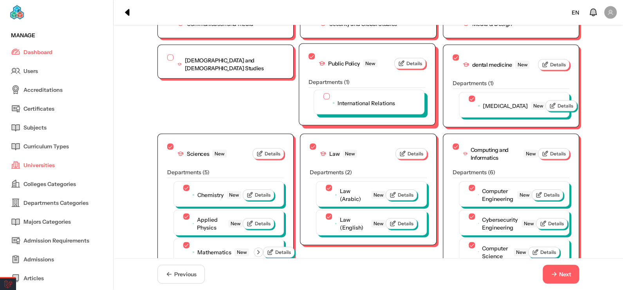
click at [324, 100] on button "button" at bounding box center [327, 96] width 6 height 6
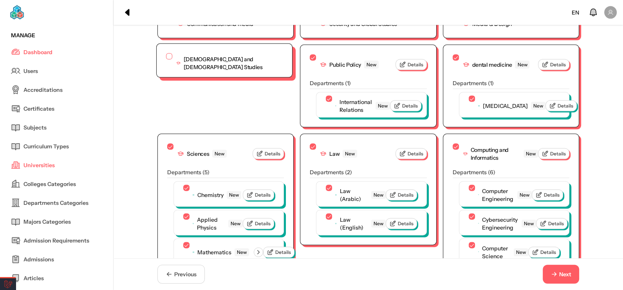
click at [168, 60] on button "button" at bounding box center [169, 56] width 6 height 6
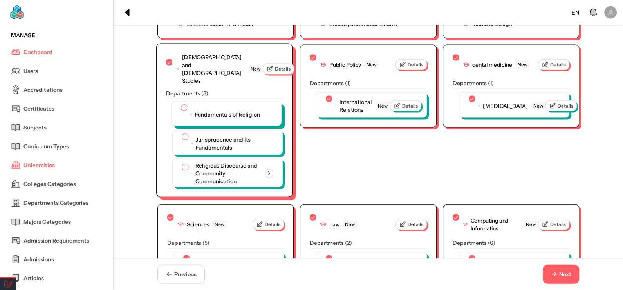
click at [185, 124] on div "Fundamentals of Religion" at bounding box center [220, 114] width 79 height 19
click at [181, 111] on button "button" at bounding box center [184, 108] width 6 height 6
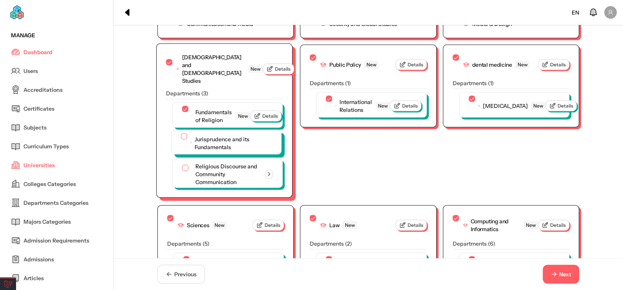
drag, startPoint x: 179, startPoint y: 154, endPoint x: 180, endPoint y: 165, distance: 11.0
click at [181, 139] on button "button" at bounding box center [184, 136] width 6 height 6
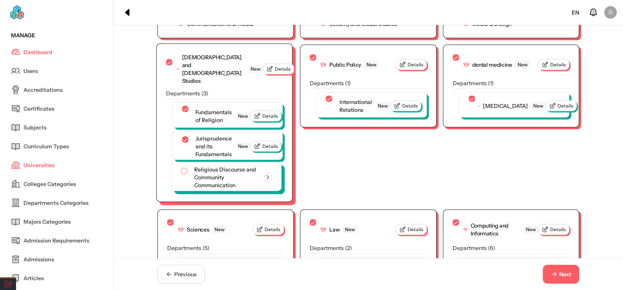
click at [181, 174] on button "button" at bounding box center [184, 171] width 6 height 6
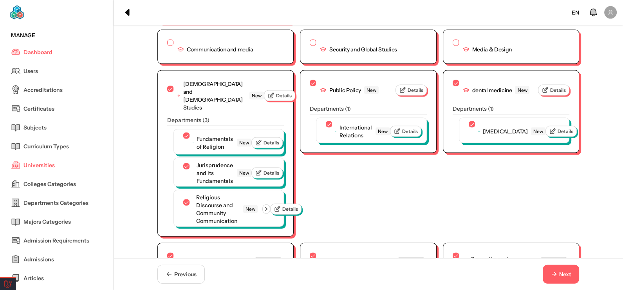
scroll to position [2135, 0]
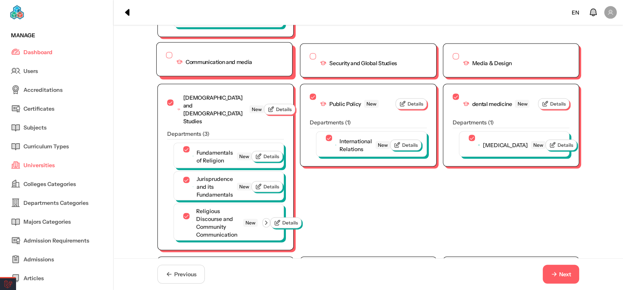
click at [167, 71] on div "Communication and media" at bounding box center [209, 61] width 86 height 19
click at [166, 58] on button "button" at bounding box center [169, 55] width 6 height 6
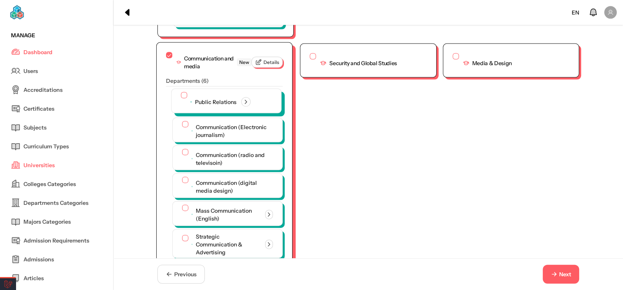
drag, startPoint x: 185, startPoint y: 122, endPoint x: 178, endPoint y: 123, distance: 6.7
click at [184, 111] on div "Public Relations" at bounding box center [216, 101] width 70 height 19
drag, startPoint x: 178, startPoint y: 123, endPoint x: 177, endPoint y: 145, distance: 21.9
click at [182, 100] on button "button" at bounding box center [185, 96] width 6 height 6
click at [181, 127] on button "button" at bounding box center [184, 124] width 6 height 6
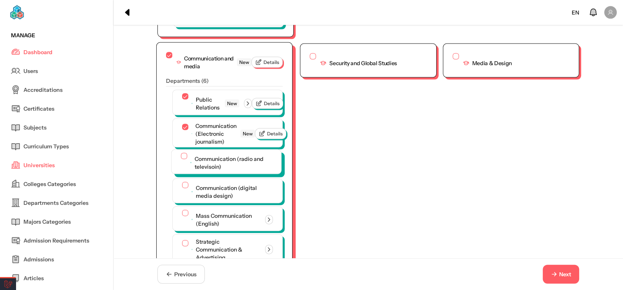
click at [181, 159] on button "button" at bounding box center [184, 156] width 6 height 6
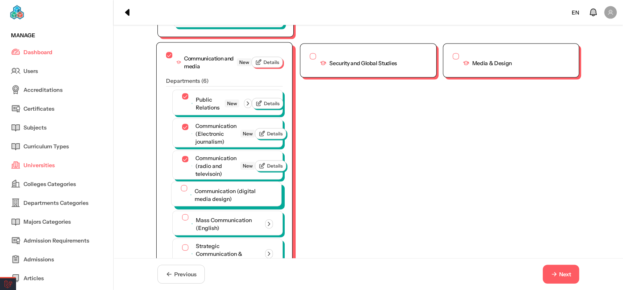
click at [181, 191] on button "button" at bounding box center [184, 188] width 6 height 6
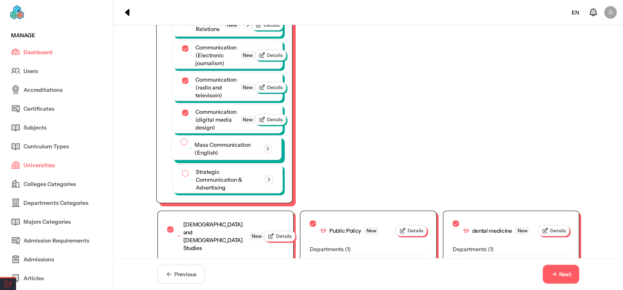
click at [182, 145] on button "button" at bounding box center [184, 142] width 6 height 6
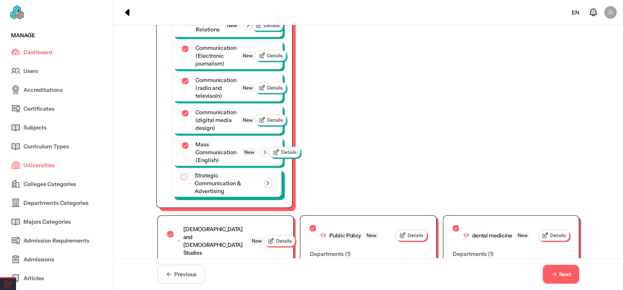
click at [181, 195] on div "Strategic Communication & Advertising" at bounding box center [226, 183] width 91 height 24
click at [181, 180] on button "button" at bounding box center [184, 177] width 6 height 6
click at [266, 186] on icon "button" at bounding box center [264, 182] width 7 height 7
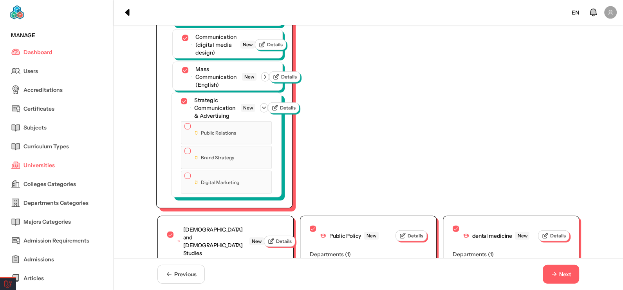
scroll to position [2290, 0]
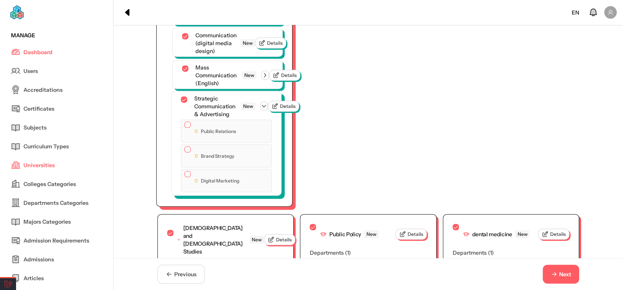
click at [184, 143] on div "Public Relations" at bounding box center [226, 130] width 91 height 23
click at [182, 143] on div "Public Relations" at bounding box center [226, 130] width 91 height 23
click at [185, 128] on button "button" at bounding box center [188, 124] width 6 height 6
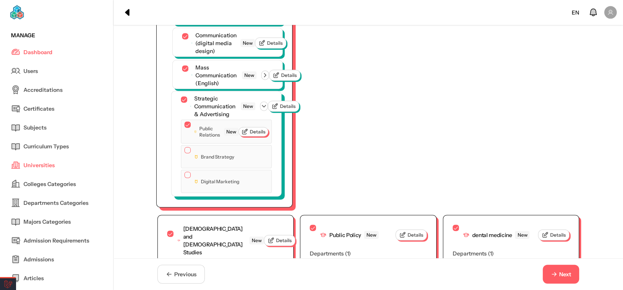
click at [185, 153] on button "button" at bounding box center [188, 150] width 6 height 6
click at [185, 179] on button "button" at bounding box center [188, 175] width 6 height 6
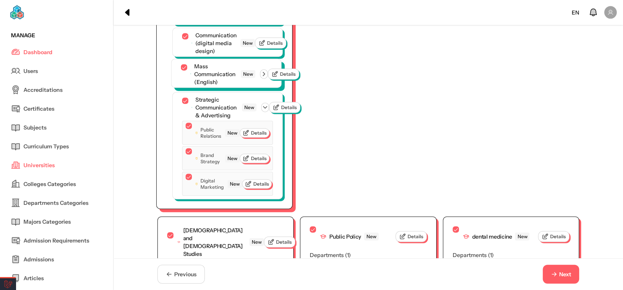
click at [268, 78] on icon "button" at bounding box center [264, 74] width 7 height 7
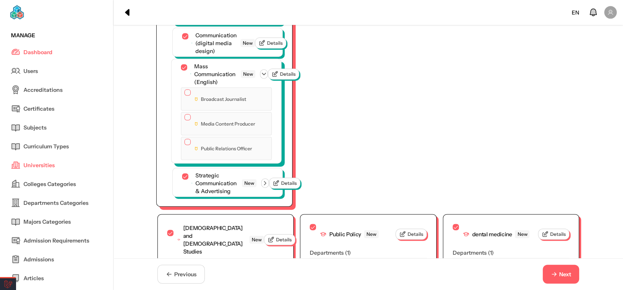
click at [185, 96] on button "button" at bounding box center [188, 92] width 6 height 6
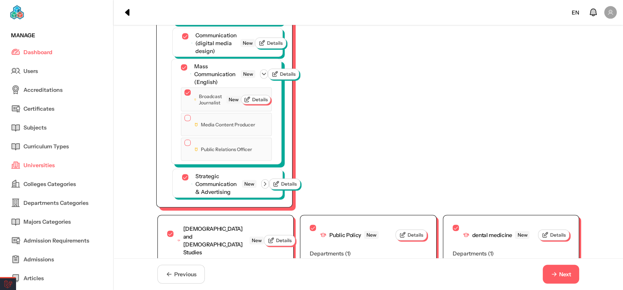
drag, startPoint x: 183, startPoint y: 147, endPoint x: 188, endPoint y: 162, distance: 16.4
click at [185, 121] on button "button" at bounding box center [188, 118] width 6 height 6
click at [185, 147] on button "button" at bounding box center [188, 143] width 6 height 6
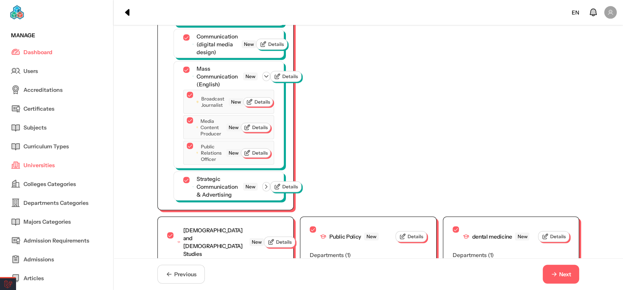
scroll to position [2172, 0]
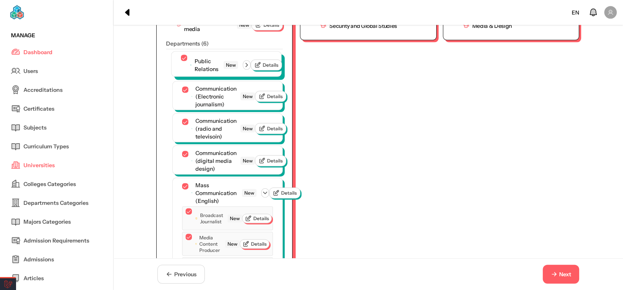
click at [249, 69] on icon "button" at bounding box center [246, 65] width 7 height 7
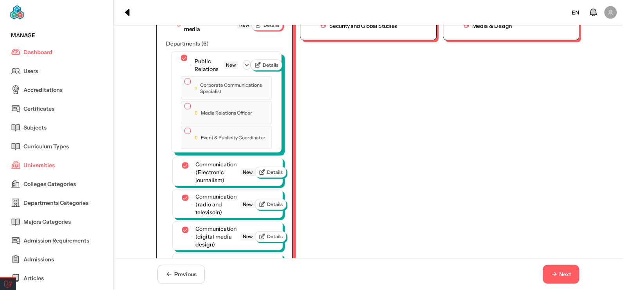
click at [185, 85] on button "button" at bounding box center [188, 81] width 6 height 6
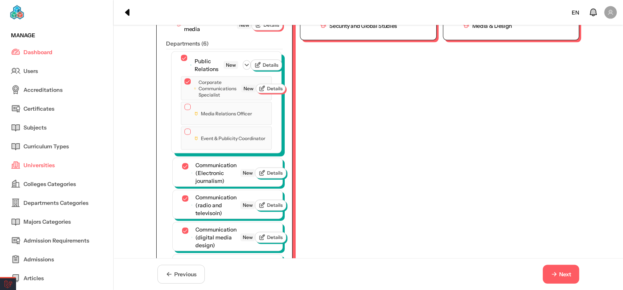
click at [185, 110] on button "button" at bounding box center [188, 107] width 6 height 6
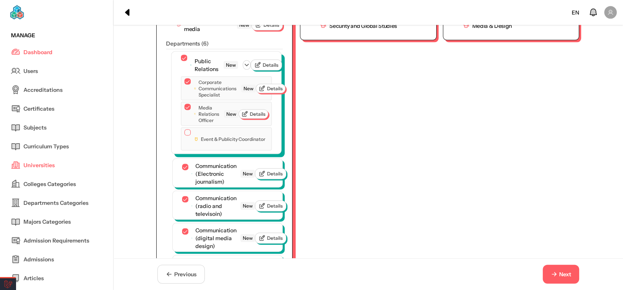
click at [185, 136] on button "button" at bounding box center [188, 132] width 6 height 6
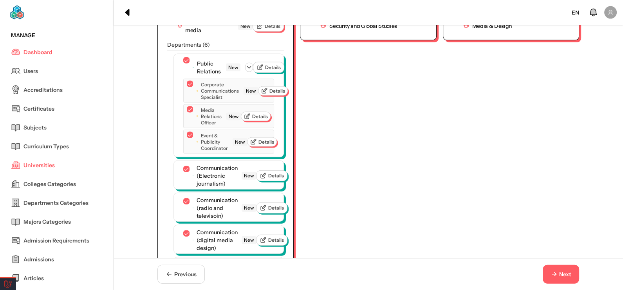
click at [541, 264] on div "Previous Next" at bounding box center [369, 274] width 510 height 32
click at [551, 266] on button "Next" at bounding box center [561, 273] width 36 height 19
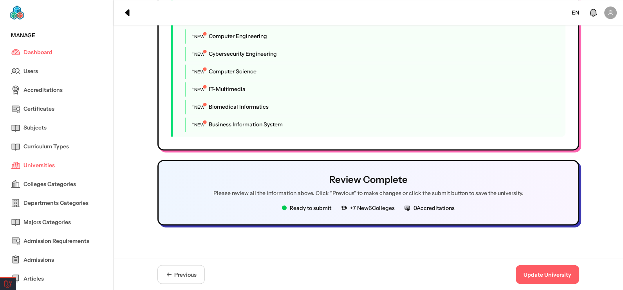
scroll to position [1698, 0]
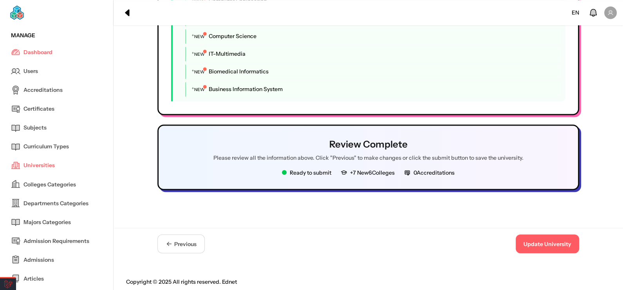
click at [548, 277] on div "Copyright © 2025 All rights reserved. Ednet" at bounding box center [368, 281] width 485 height 8
click at [548, 239] on button "Update University" at bounding box center [547, 243] width 63 height 19
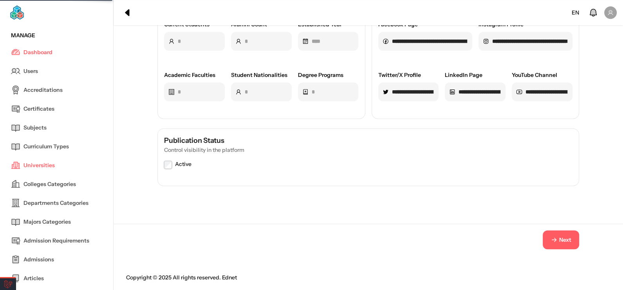
scroll to position [0, 0]
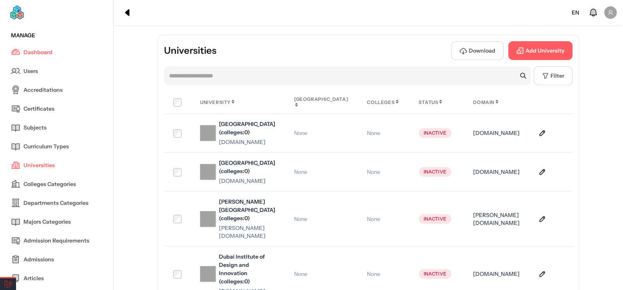
drag, startPoint x: 306, startPoint y: 59, endPoint x: 292, endPoint y: 44, distance: 20.5
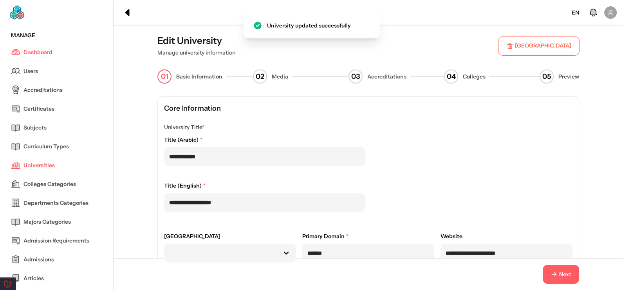
click at [559, 272] on span "Next" at bounding box center [561, 274] width 21 height 8
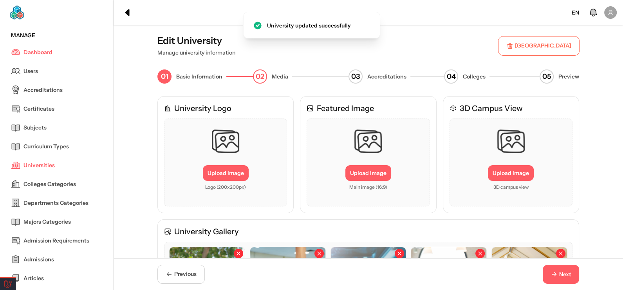
click at [559, 272] on span "Next" at bounding box center [561, 274] width 21 height 8
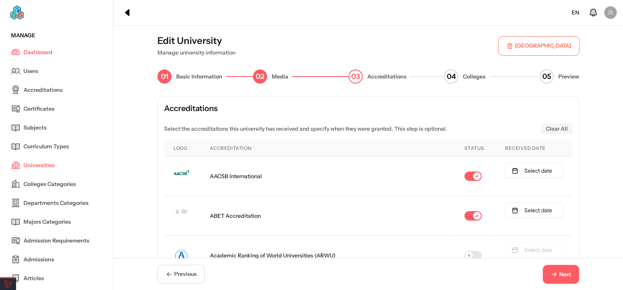
click at [559, 272] on span "Next" at bounding box center [561, 274] width 21 height 8
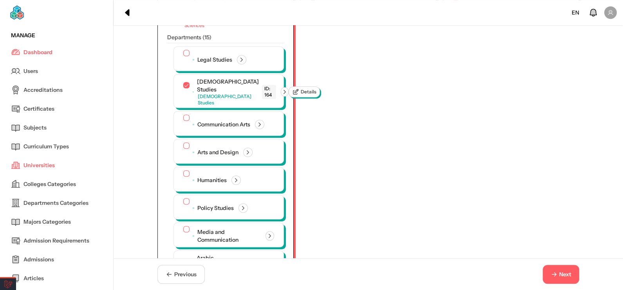
scroll to position [705, 0]
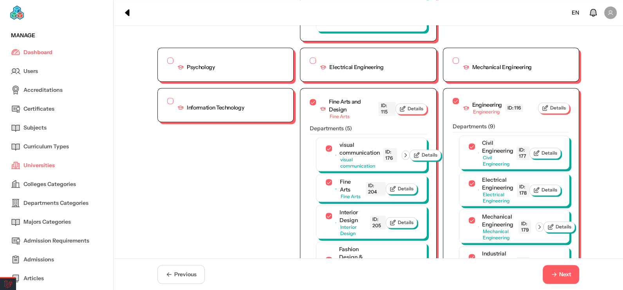
scroll to position [1658, 0]
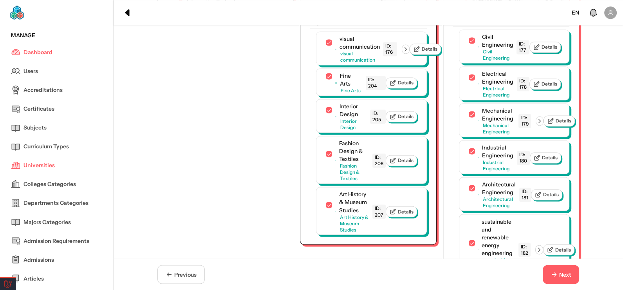
click at [60, 203] on span "Departments Categories" at bounding box center [56, 203] width 65 height 8
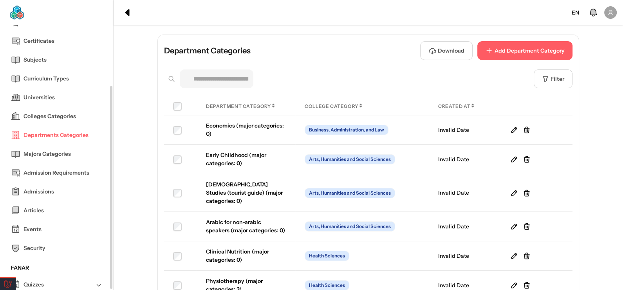
scroll to position [78, 0]
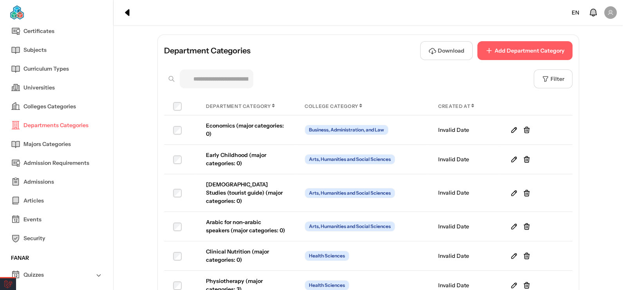
click at [64, 166] on span "Admission Requirements" at bounding box center [57, 163] width 66 height 8
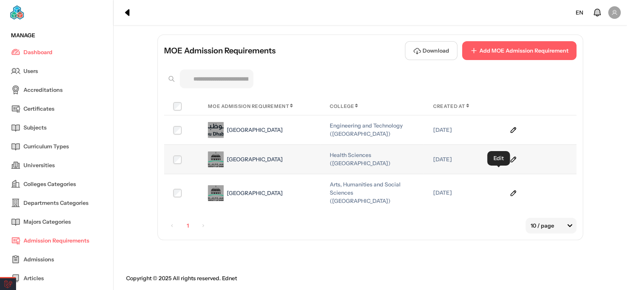
click at [510, 163] on icon at bounding box center [514, 159] width 8 height 8
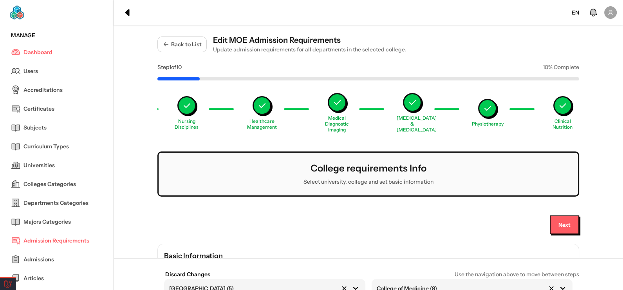
click at [258, 116] on div "Healthcare Management" at bounding box center [261, 113] width 31 height 34
click at [262, 105] on icon "Progress" at bounding box center [261, 104] width 9 height 9
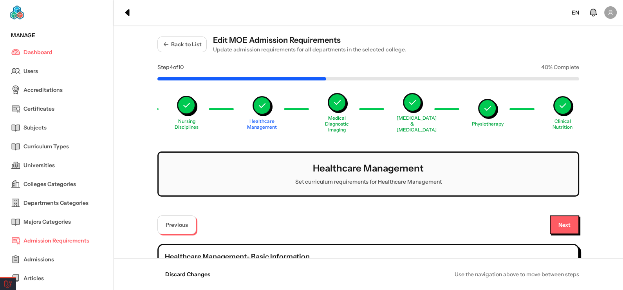
click at [187, 102] on icon "Progress" at bounding box center [186, 104] width 9 height 9
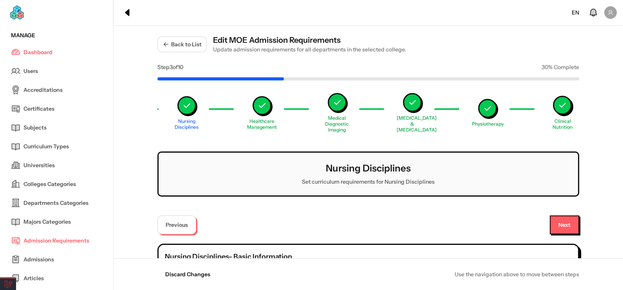
click at [561, 110] on button "Progress" at bounding box center [562, 105] width 19 height 19
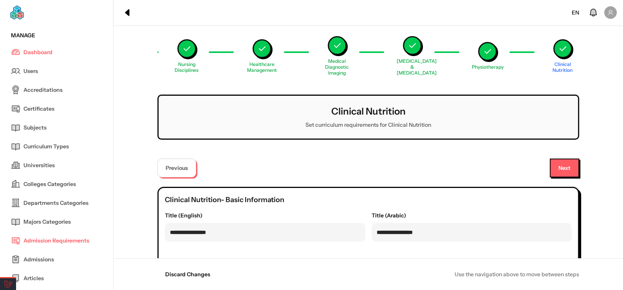
scroll to position [39, 0]
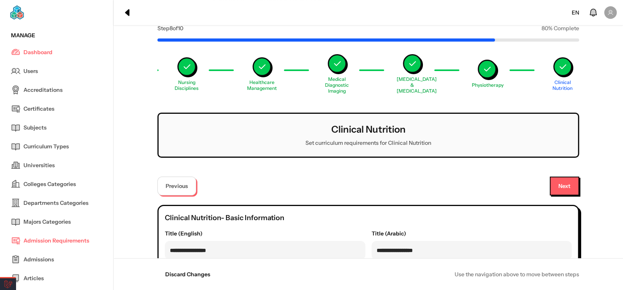
click at [495, 63] on button "Progress" at bounding box center [487, 69] width 19 height 19
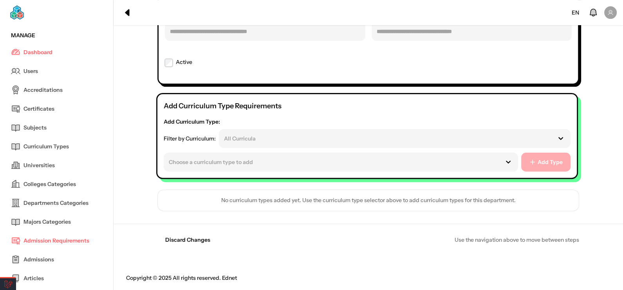
click at [264, 158] on div at bounding box center [332, 162] width 326 height 8
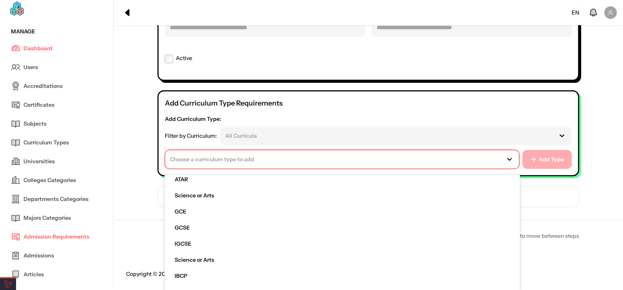
scroll to position [0, 0]
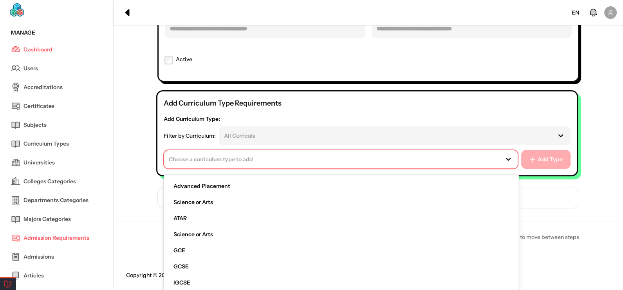
click at [244, 142] on div "All Curricula" at bounding box center [385, 135] width 332 height 14
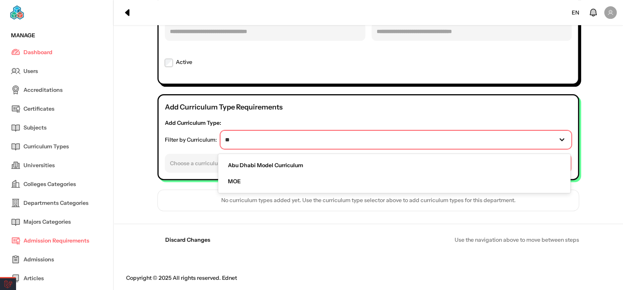
type input "***"
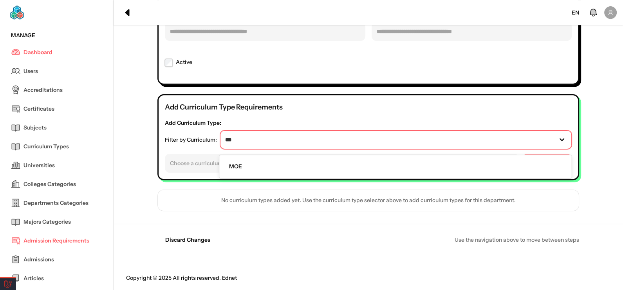
click at [245, 166] on div "MOE" at bounding box center [396, 166] width 346 height 16
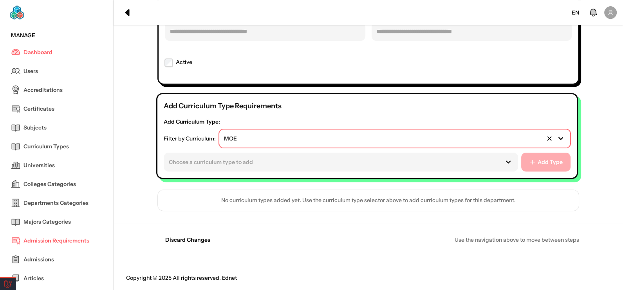
click at [240, 166] on div "Choose a curriculum type to add" at bounding box center [331, 162] width 335 height 14
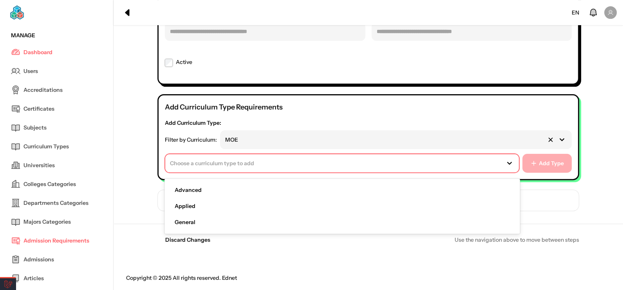
click at [196, 186] on span "Advanced" at bounding box center [187, 190] width 27 height 8
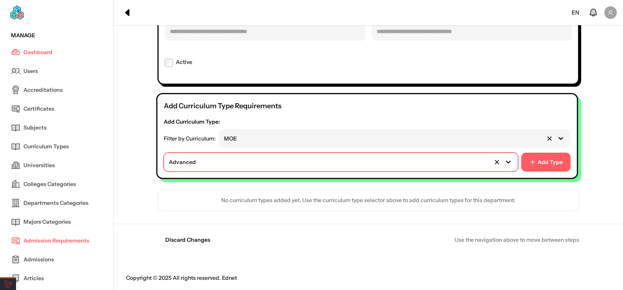
click at [553, 160] on span "Add Type" at bounding box center [550, 162] width 25 height 8
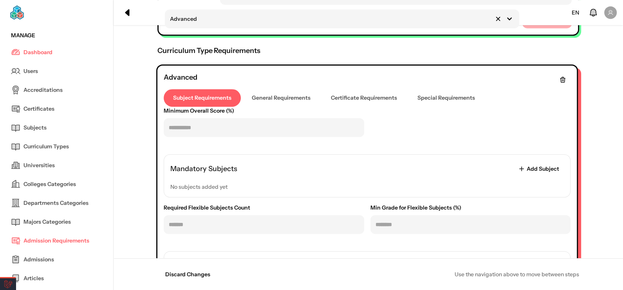
scroll to position [503, 0]
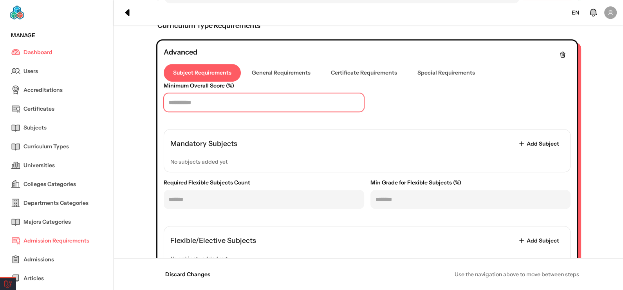
click at [208, 100] on input "number" at bounding box center [264, 102] width 201 height 19
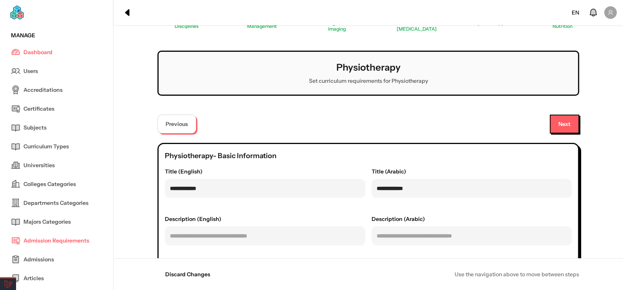
scroll to position [0, 0]
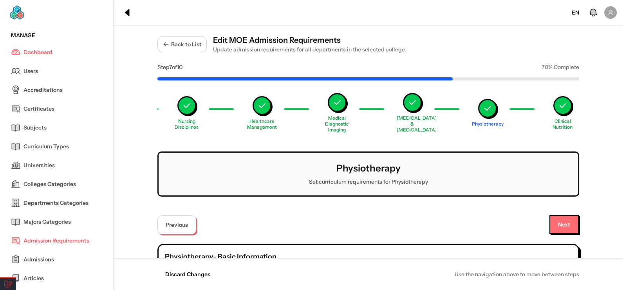
type input "**"
click at [563, 225] on button "Next" at bounding box center [564, 224] width 29 height 19
click at [563, 224] on button "Next" at bounding box center [564, 224] width 29 height 19
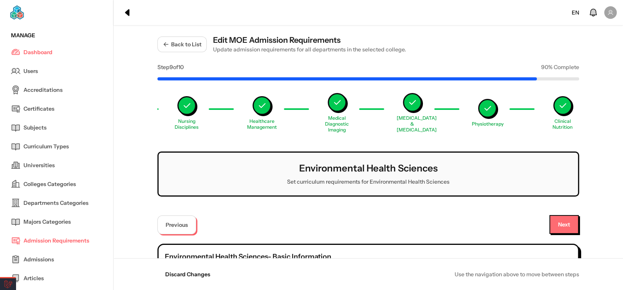
click at [563, 224] on button "Next" at bounding box center [564, 224] width 29 height 19
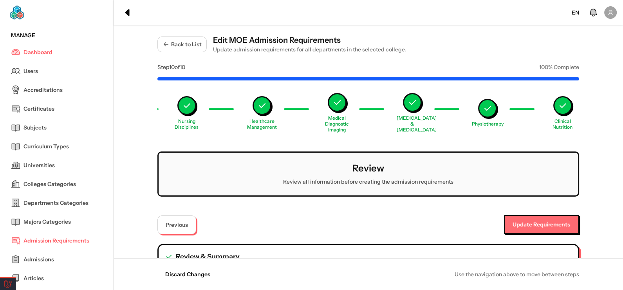
click at [563, 224] on button "Update Requirements" at bounding box center [541, 224] width 75 height 19
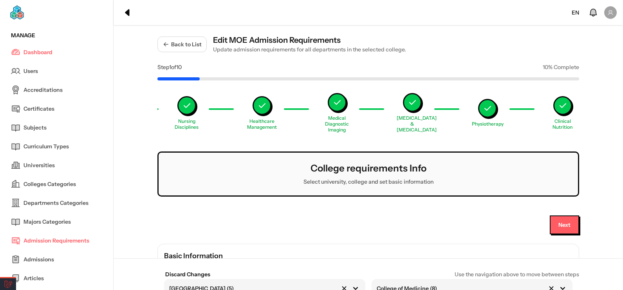
click at [488, 110] on icon "Progress" at bounding box center [487, 107] width 9 height 9
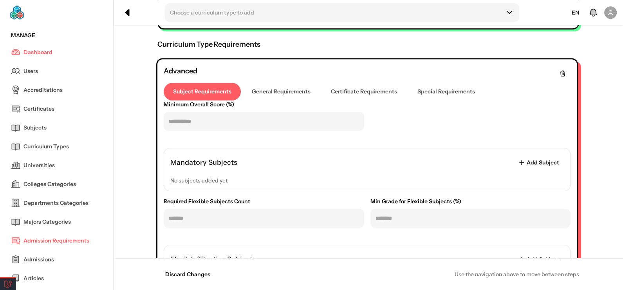
scroll to position [548, 0]
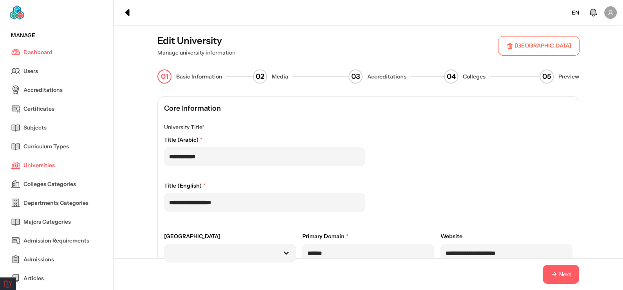
click at [568, 278] on button "Next" at bounding box center [561, 273] width 36 height 19
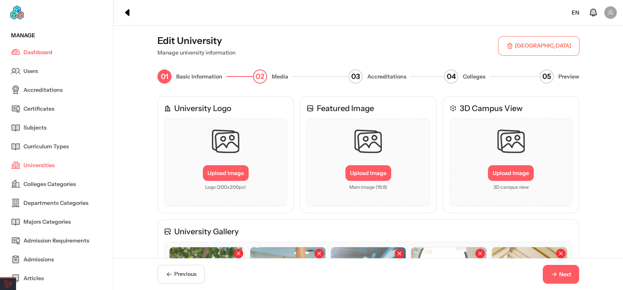
click at [563, 274] on span "Next" at bounding box center [565, 274] width 12 height 8
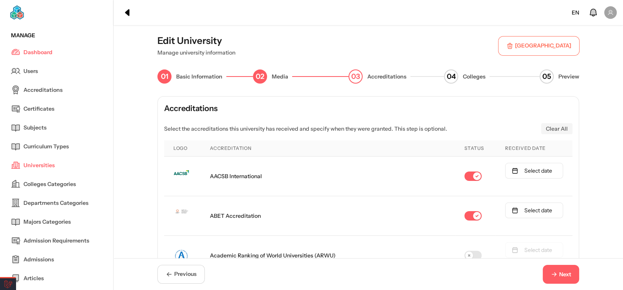
click at [563, 274] on span "Next" at bounding box center [565, 274] width 12 height 8
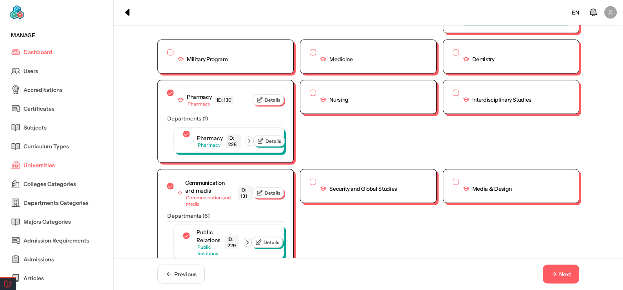
scroll to position [2070, 0]
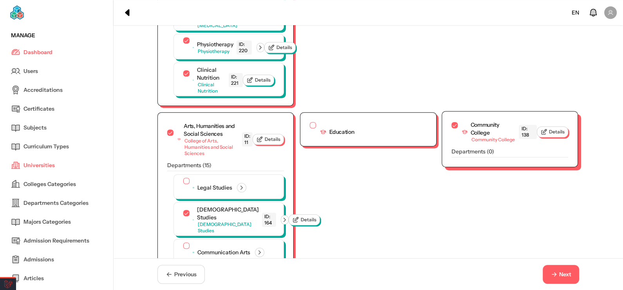
click at [452, 128] on button "button" at bounding box center [455, 125] width 6 height 6
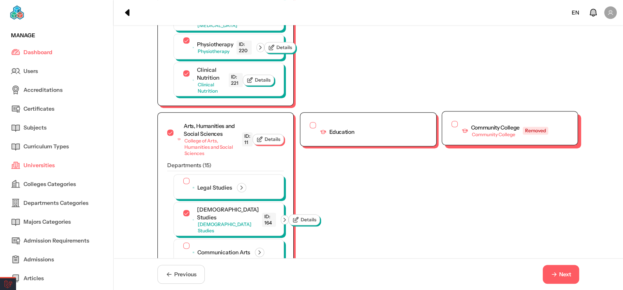
scroll to position [483, 0]
click at [559, 279] on button "Next" at bounding box center [561, 273] width 36 height 19
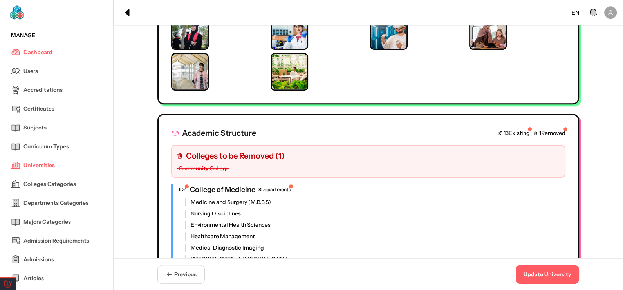
click at [559, 279] on button "Update University" at bounding box center [547, 273] width 63 height 19
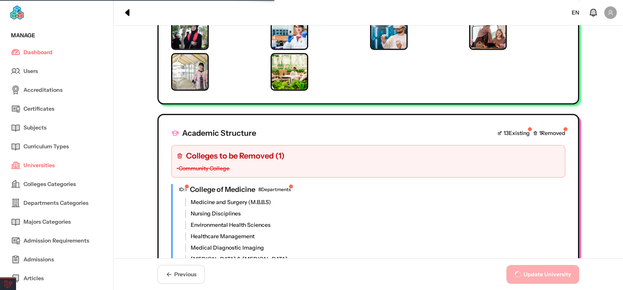
scroll to position [0, 0]
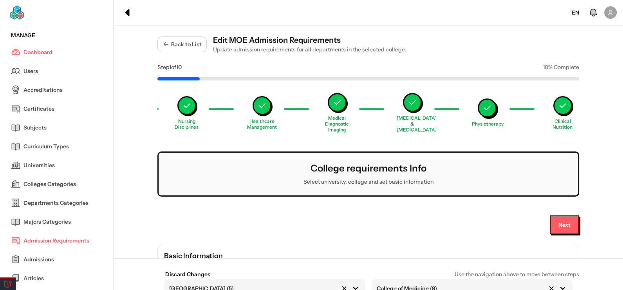
click at [489, 106] on icon "Progress" at bounding box center [487, 107] width 9 height 9
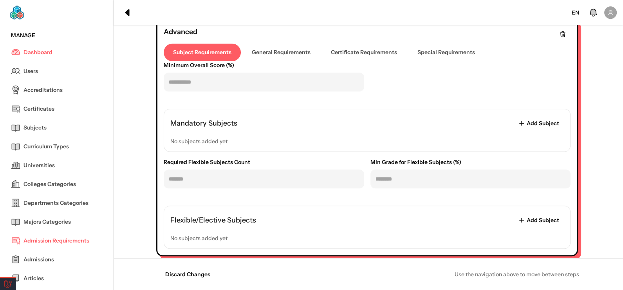
scroll to position [571, 0]
